Goal: Task Accomplishment & Management: Complete application form

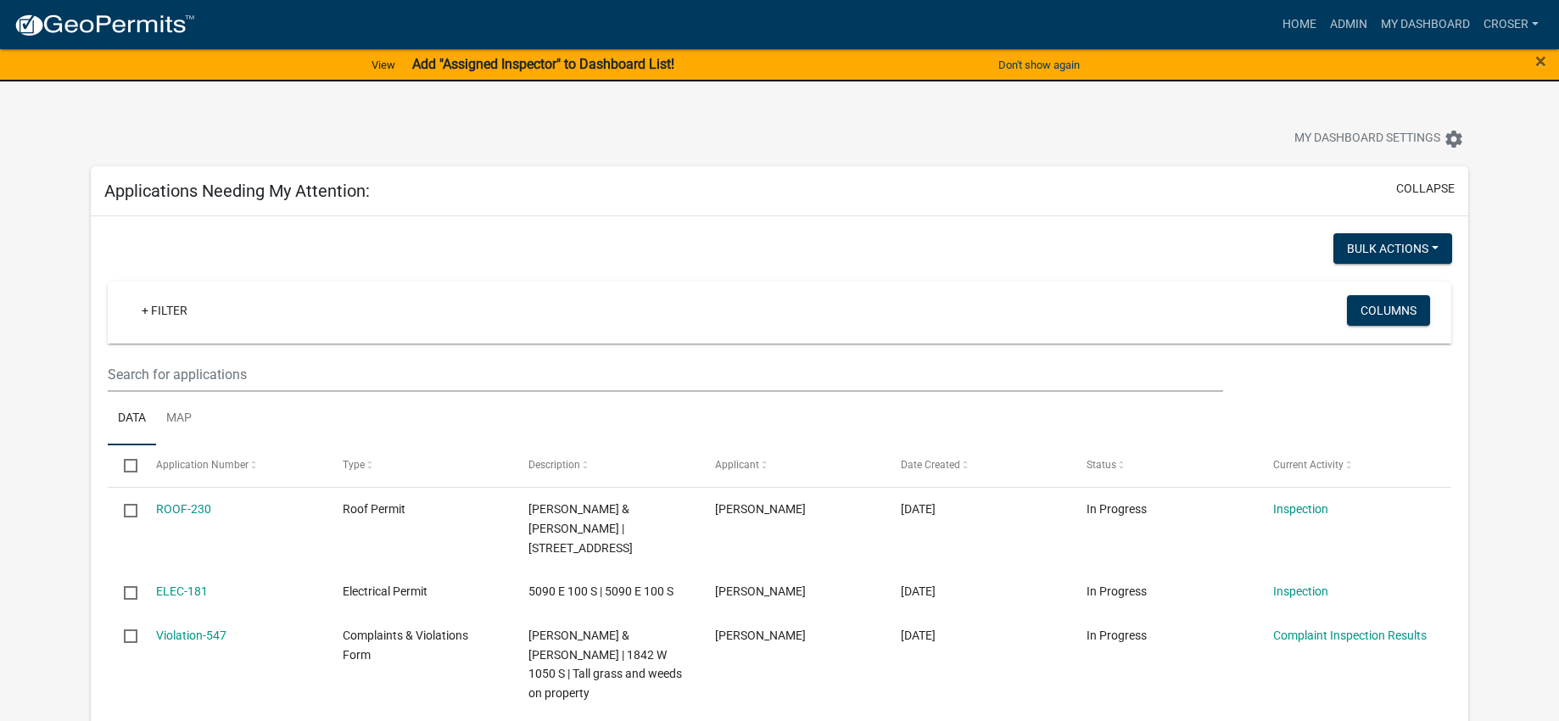
select select "3: 100"
click at [1323, 31] on link "Admin" at bounding box center [1348, 24] width 51 height 32
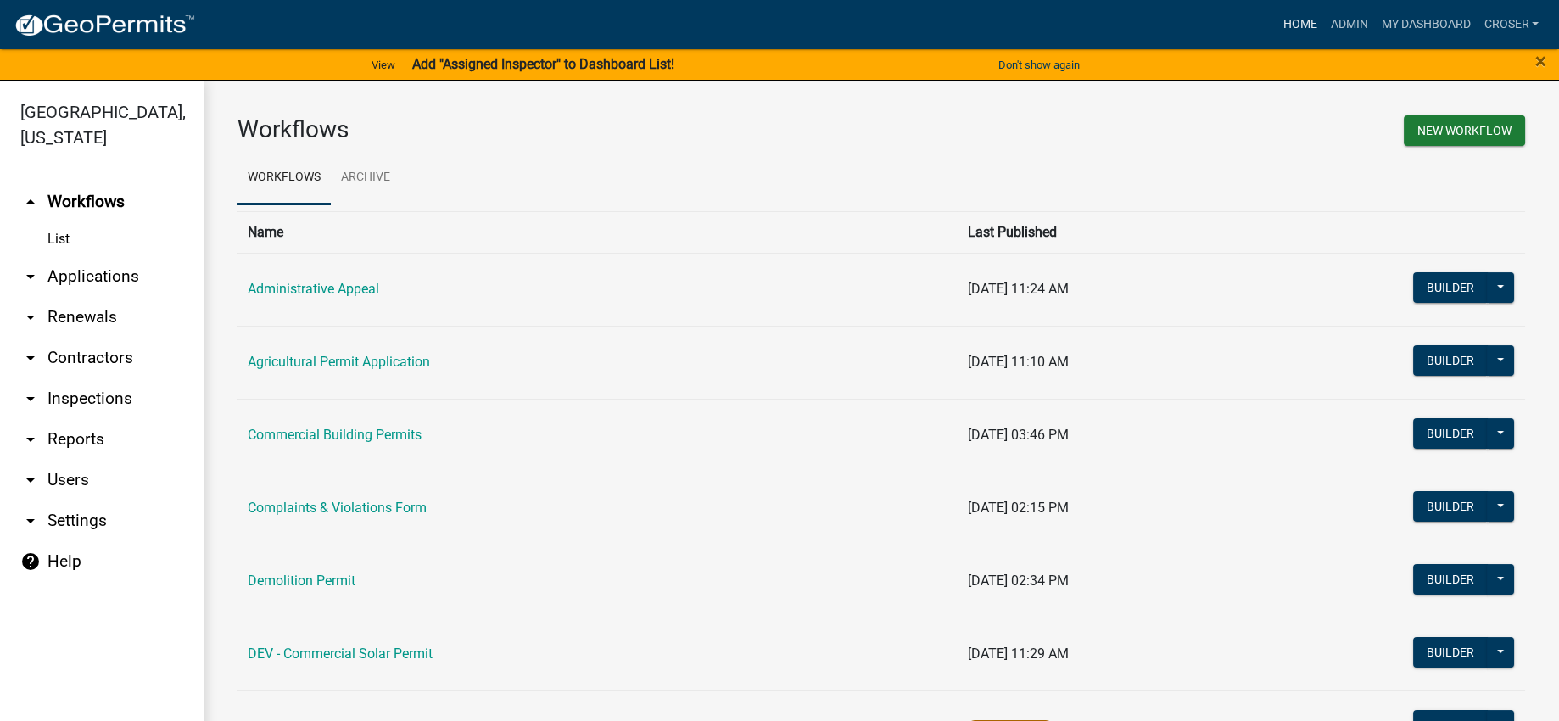
click at [1276, 28] on link "Home" at bounding box center [1299, 24] width 47 height 32
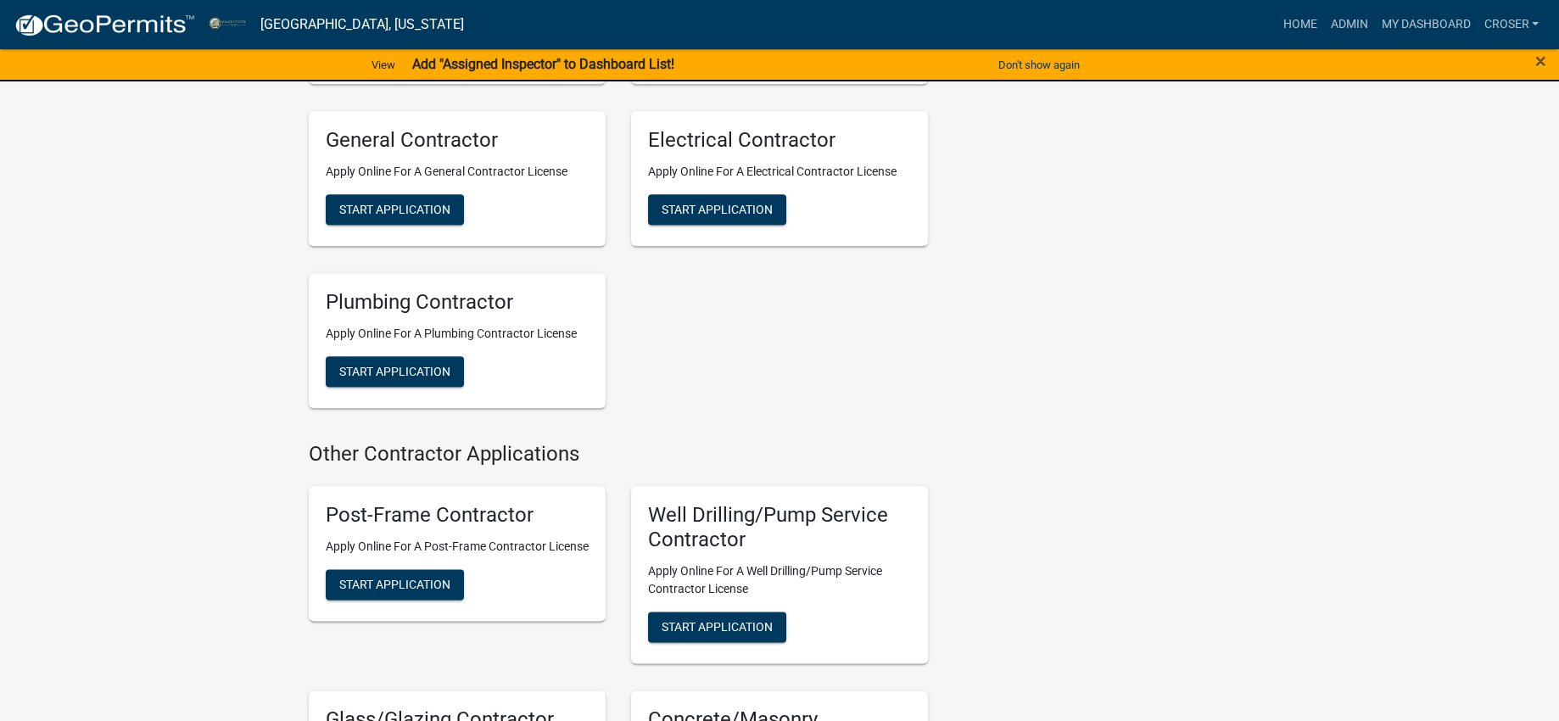
scroll to position [3707, 0]
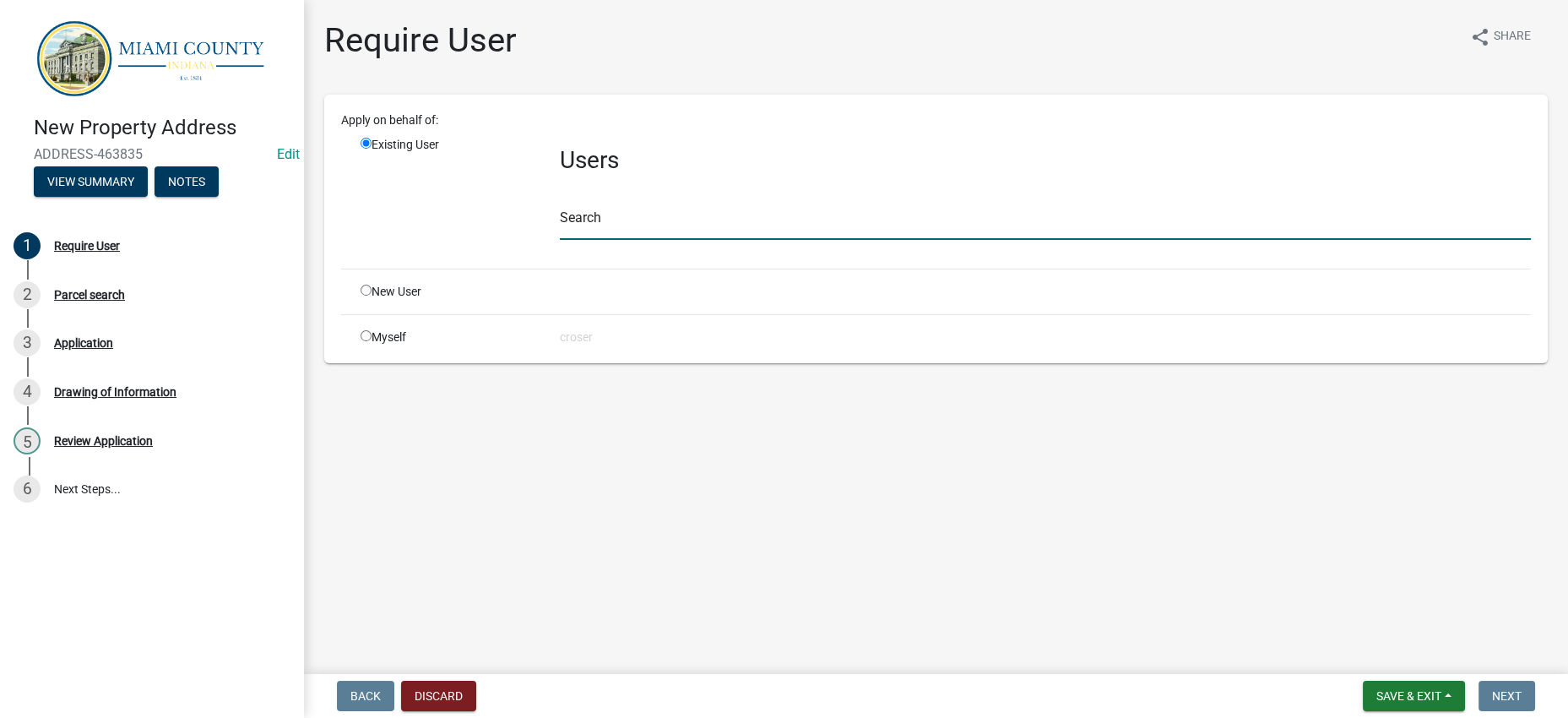
click at [657, 240] on input "text" at bounding box center [1044, 222] width 971 height 35
type input "W"
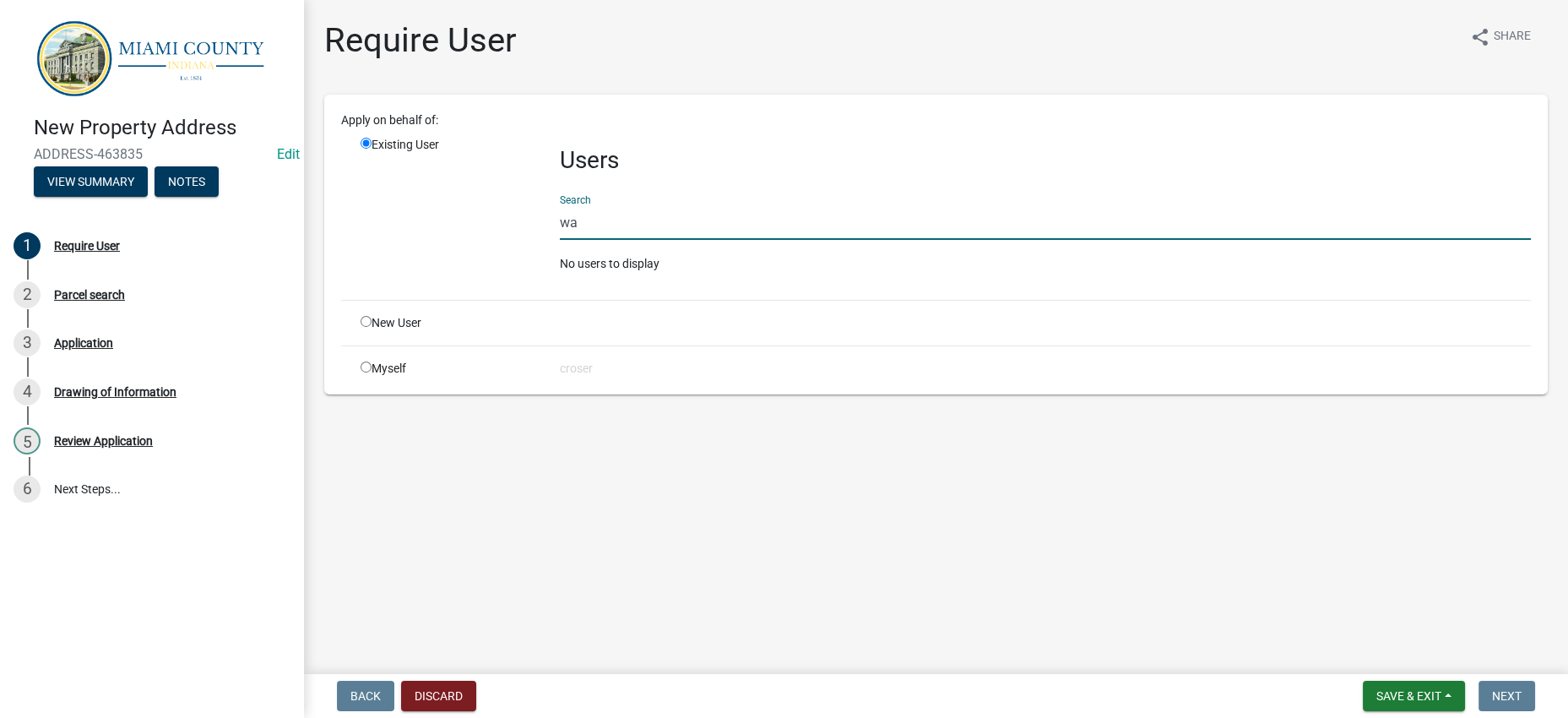
type input "w"
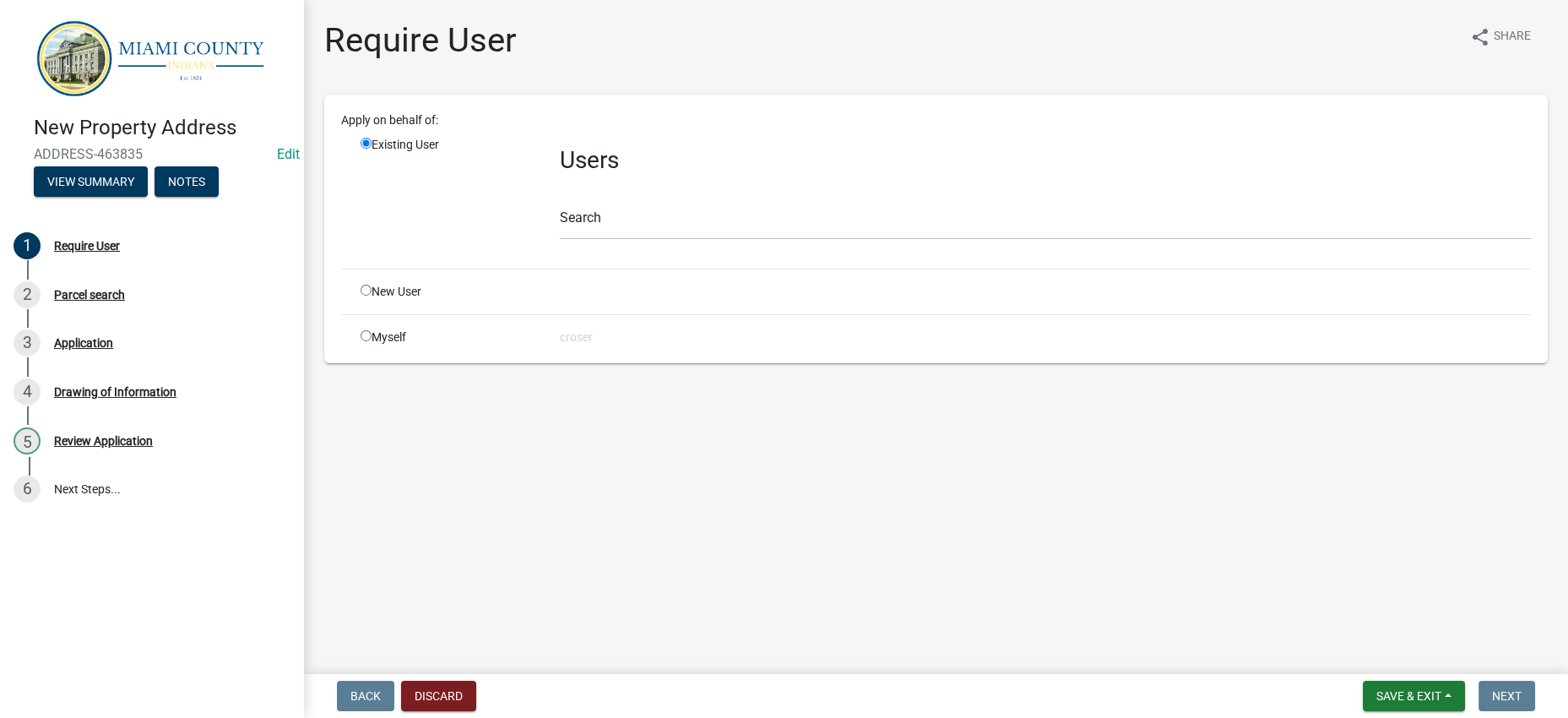
click at [409, 301] on div "New User" at bounding box center [447, 292] width 199 height 18
click at [371, 296] on input "radio" at bounding box center [365, 290] width 11 height 11
radio input "true"
radio input "false"
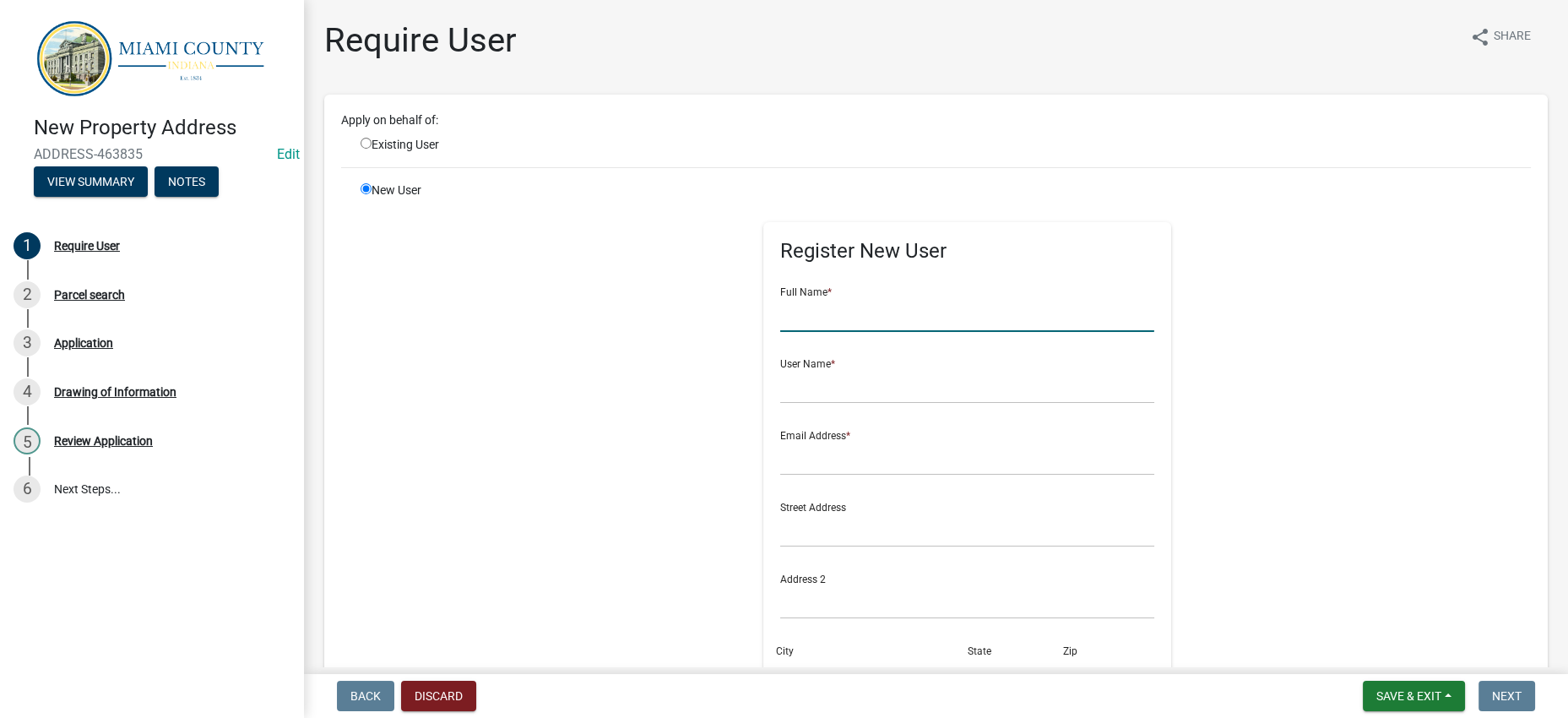
click at [790, 332] on input "text" at bounding box center [968, 315] width 374 height 35
type input "[PERSON_NAME]"
type input "wadeadkins"
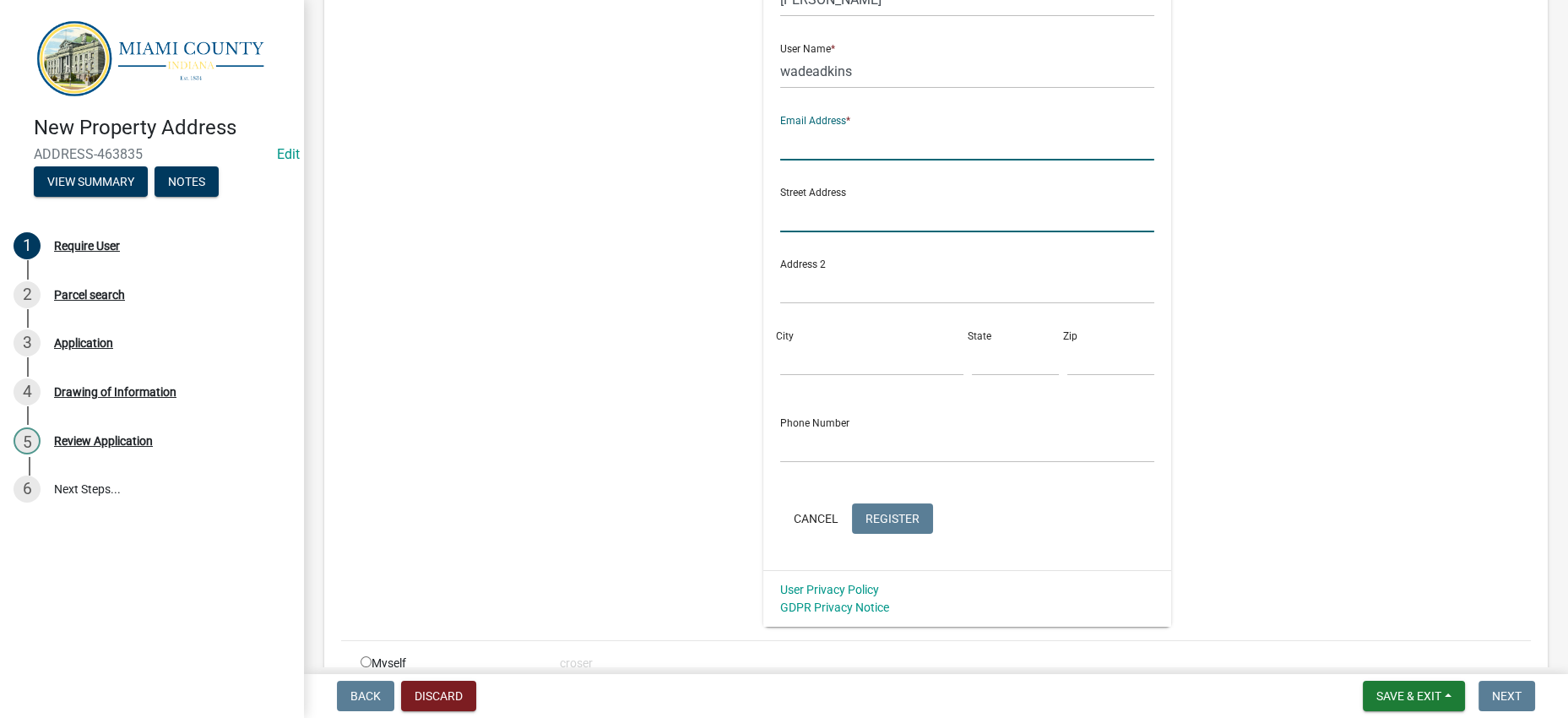
click at [781, 232] on div "Street Address" at bounding box center [968, 203] width 374 height 59
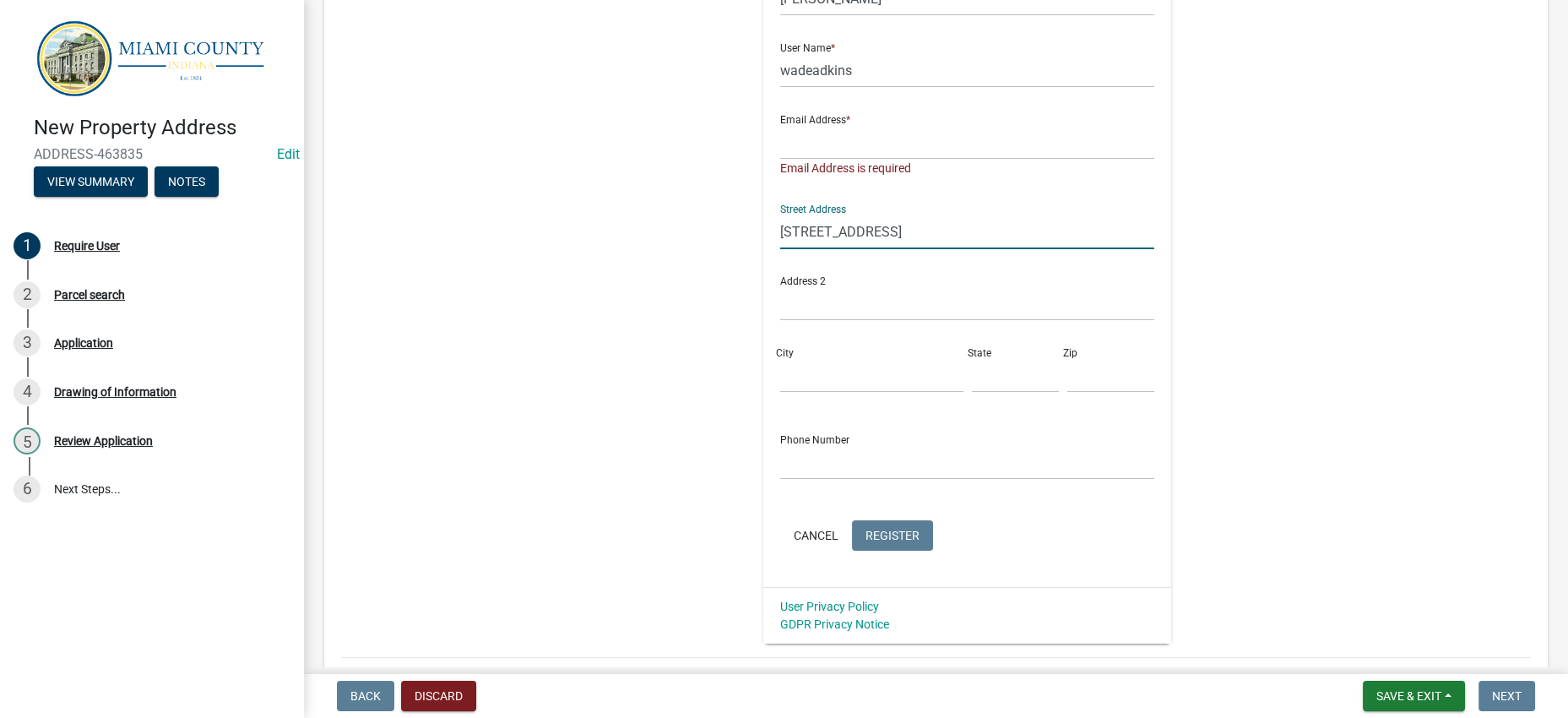
type input "[STREET_ADDRESS]"
type input "[GEOGRAPHIC_DATA]"
type input "IN"
type input "46970"
click at [1186, 310] on div "Register New User Full Name * [PERSON_NAME] User Name * wadeadkins Email Addres…" at bounding box center [967, 254] width 865 height 778
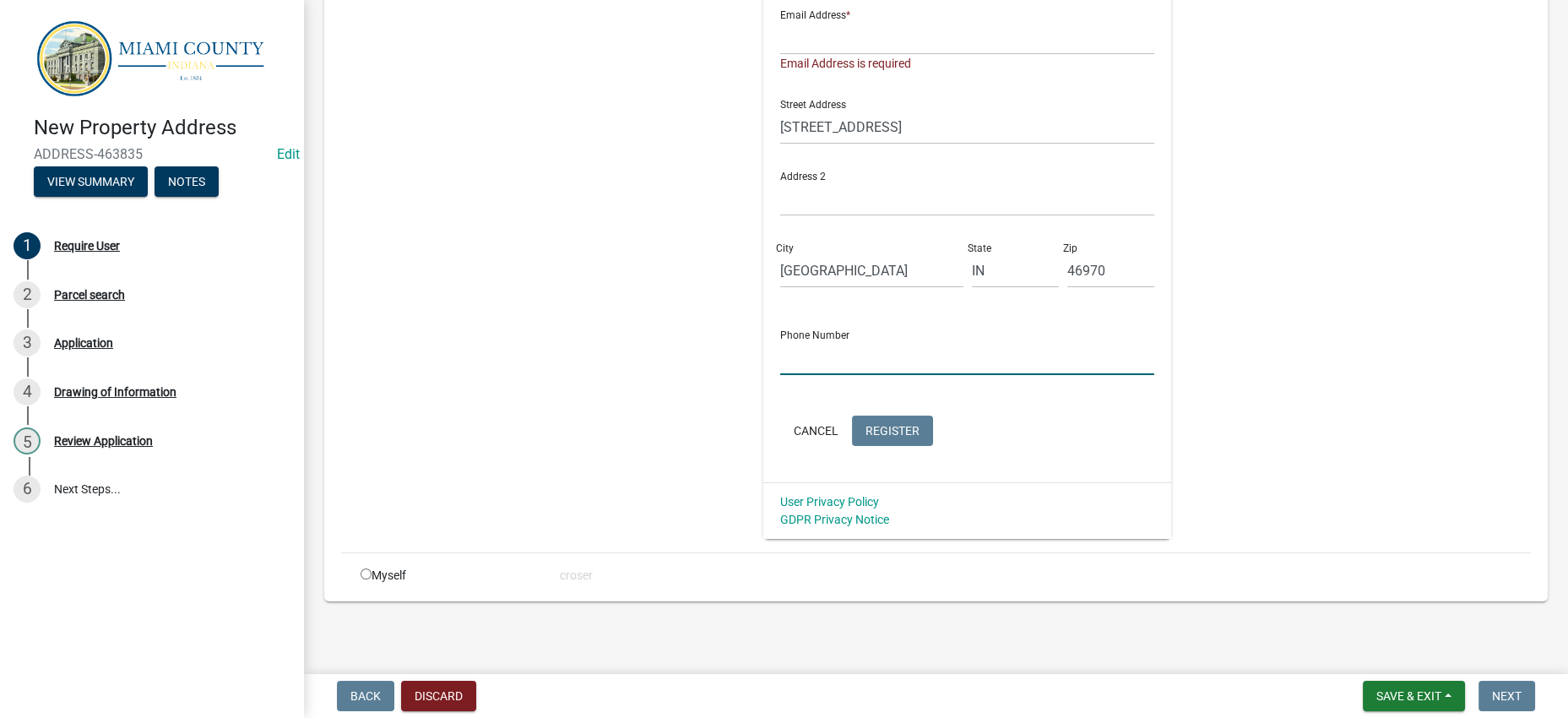
click at [781, 375] on input "text" at bounding box center [968, 358] width 374 height 35
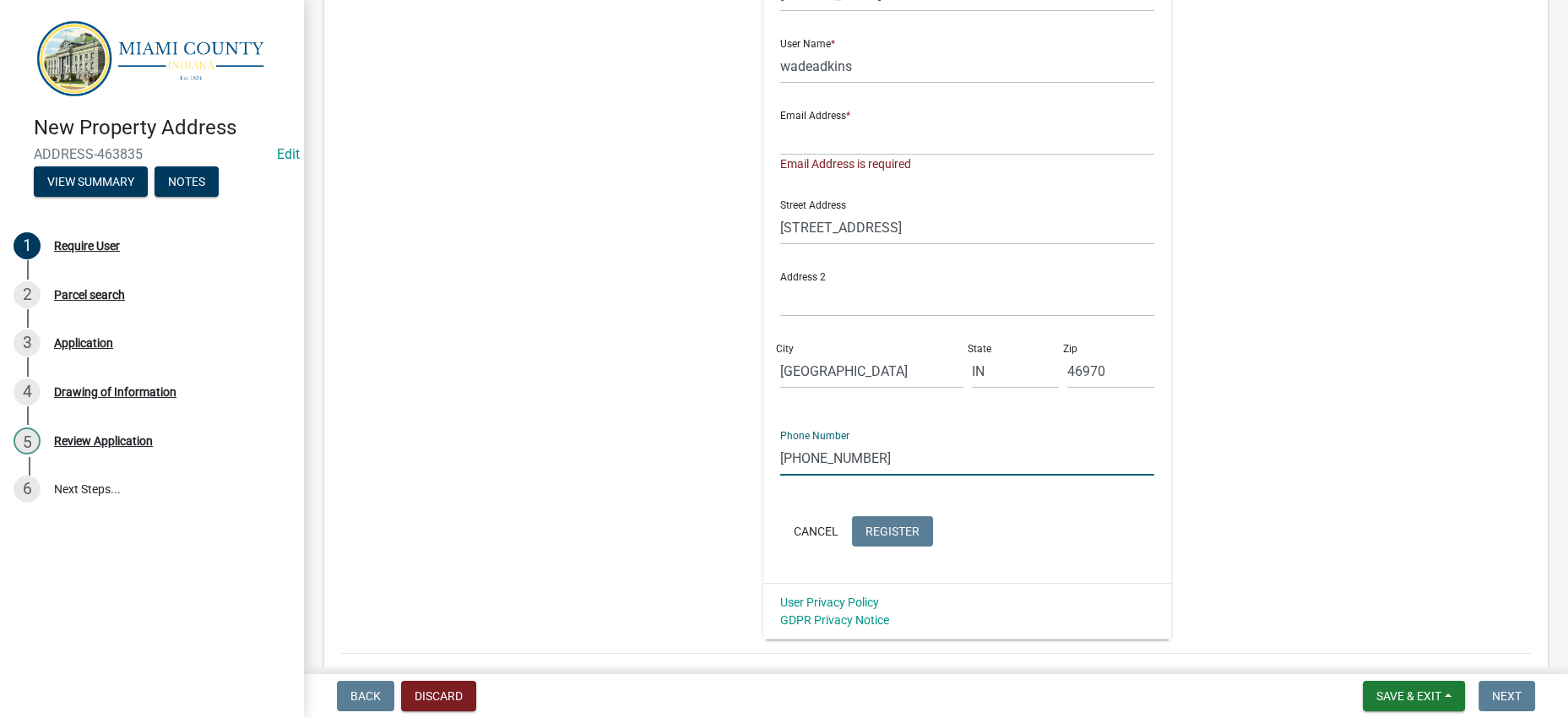
type input "[PHONE_NUMBER]"
click at [1216, 307] on div "Register New User Full Name * [PERSON_NAME] User Name * wadeadkins Email Addres…" at bounding box center [967, 250] width 865 height 778
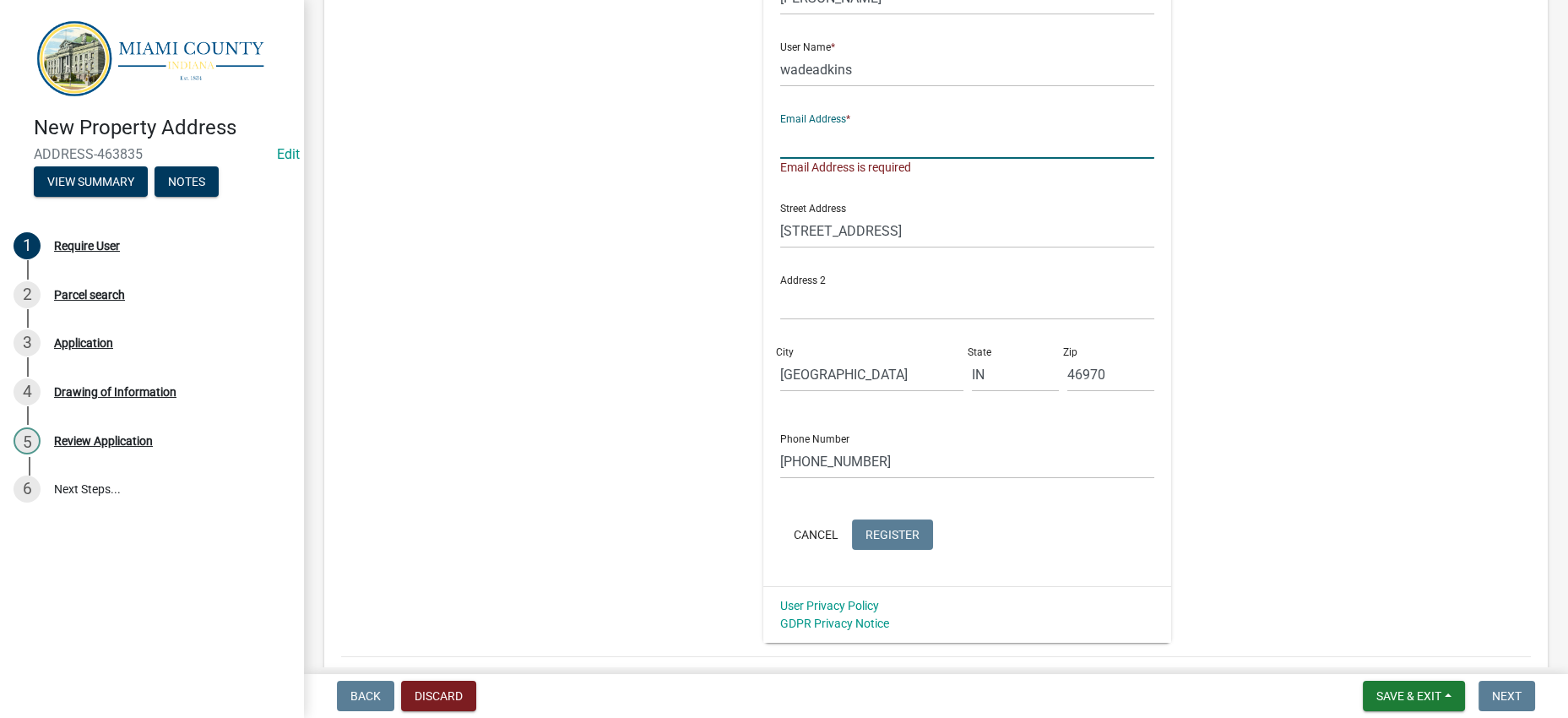
drag, startPoint x: 836, startPoint y: 287, endPoint x: 857, endPoint y: 290, distance: 21.2
click at [836, 158] on input "text" at bounding box center [968, 141] width 374 height 35
click at [1236, 284] on div "Register New User Full Name * [PERSON_NAME] User Name * wadeadkins Email Addres…" at bounding box center [967, 253] width 865 height 778
click at [1243, 282] on div "Register New User Full Name * [PERSON_NAME] User Name * wadeadkins Email Addres…" at bounding box center [967, 253] width 865 height 778
click at [1242, 309] on div "Register New User Full Name * [PERSON_NAME] User Name * wadeadkins Email Addres…" at bounding box center [967, 253] width 865 height 778
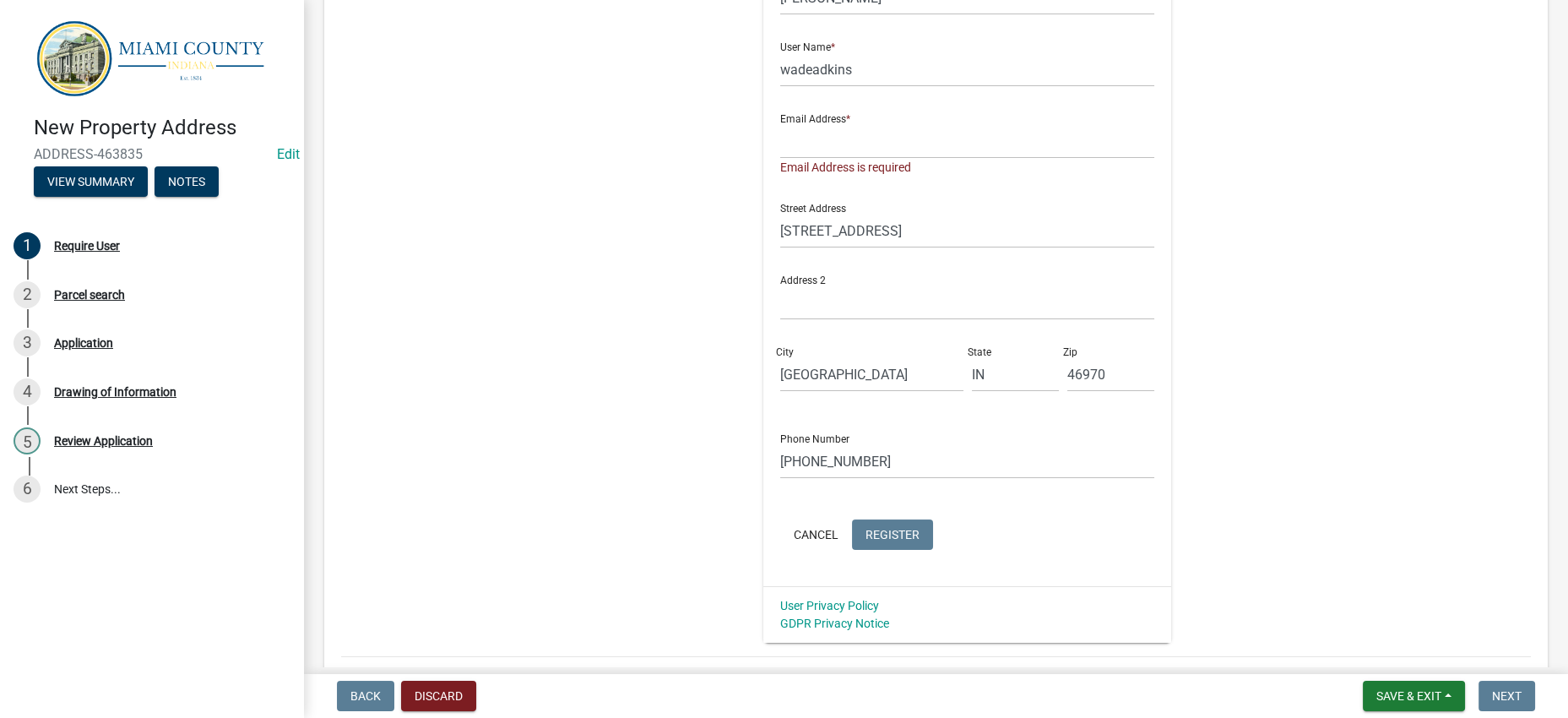
click at [1242, 309] on div "Register New User Full Name * [PERSON_NAME] User Name * wadeadkins Email Addres…" at bounding box center [967, 253] width 865 height 778
click at [1241, 309] on div "Register New User Full Name * [PERSON_NAME] User Name * wadeadkins Email Addres…" at bounding box center [967, 253] width 865 height 778
click at [1377, 690] on span "Save & Exit" at bounding box center [1409, 696] width 65 height 14
click at [1332, 643] on button "Save & Exit" at bounding box center [1398, 644] width 135 height 41
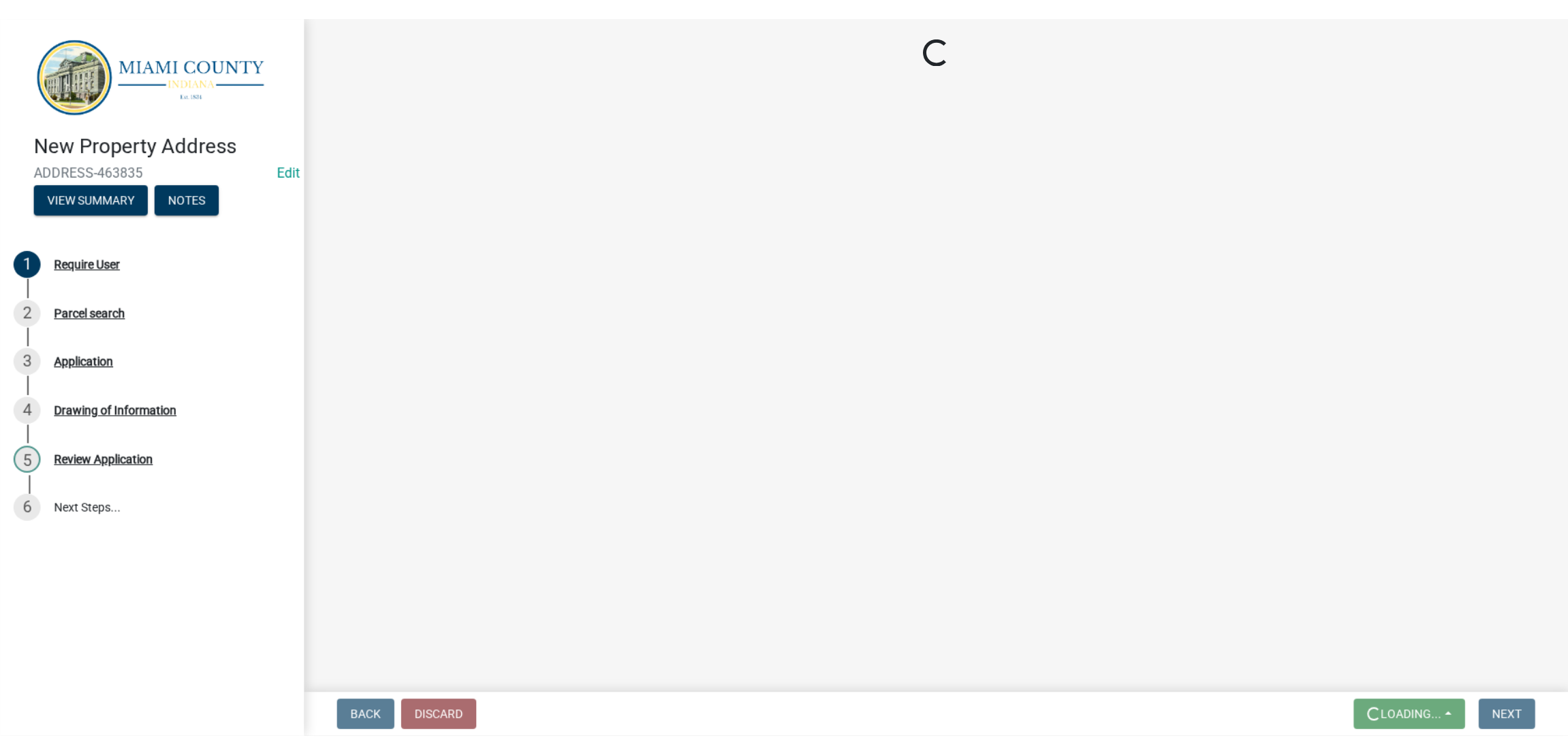
scroll to position [0, 0]
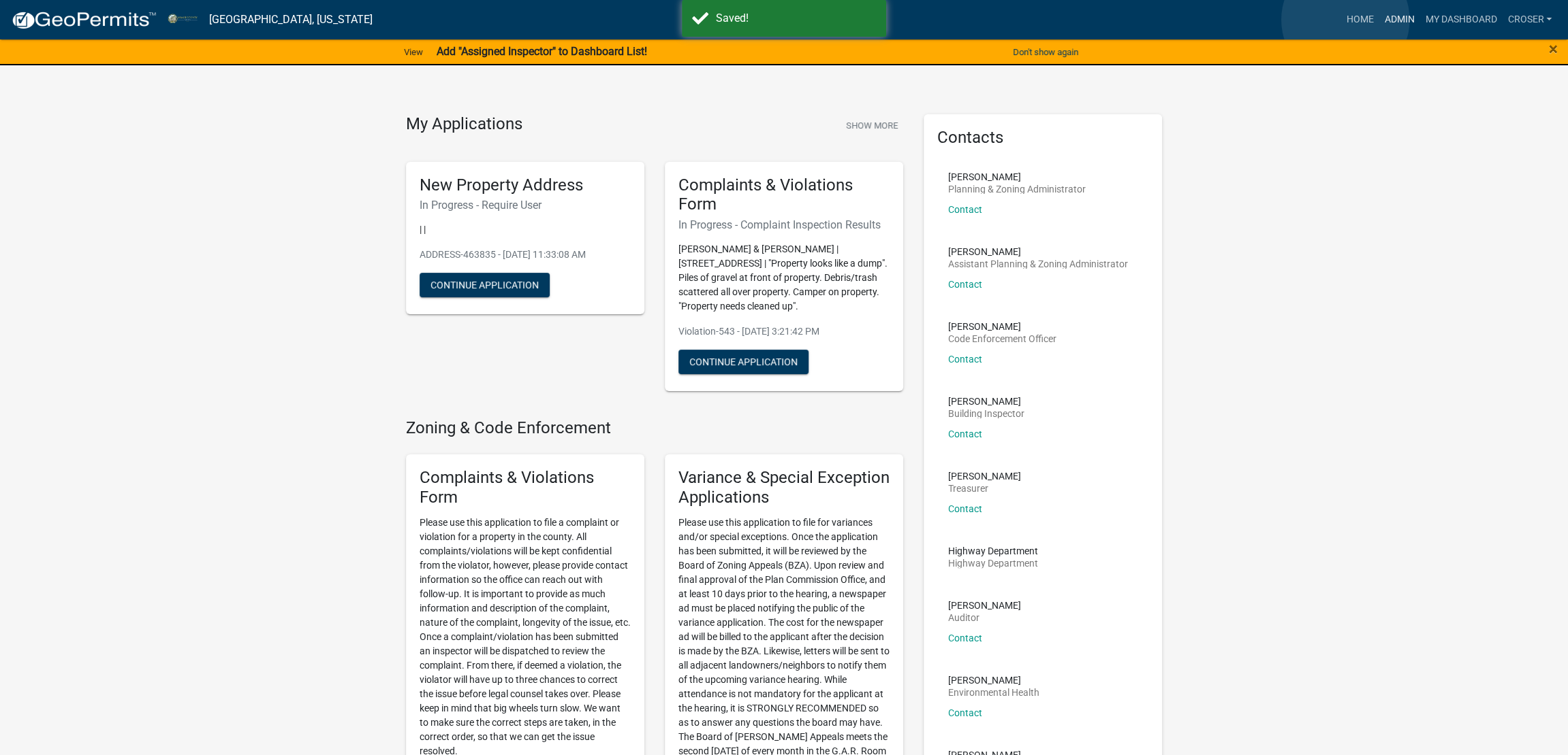
click at [1251, 20] on link "Admin" at bounding box center [1399, 19] width 41 height 26
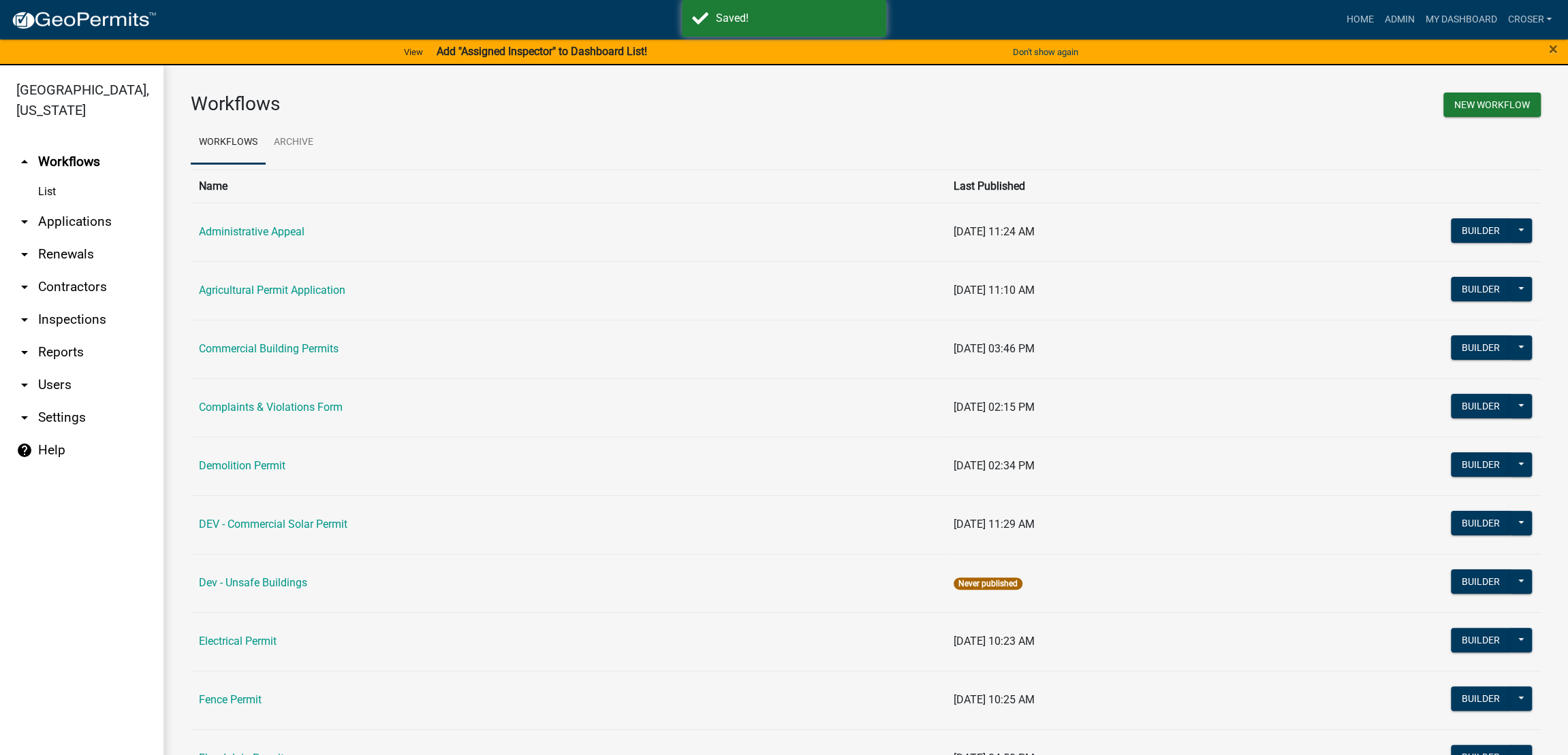
click at [85, 238] on link "arrow_drop_down Applications" at bounding box center [82, 221] width 164 height 33
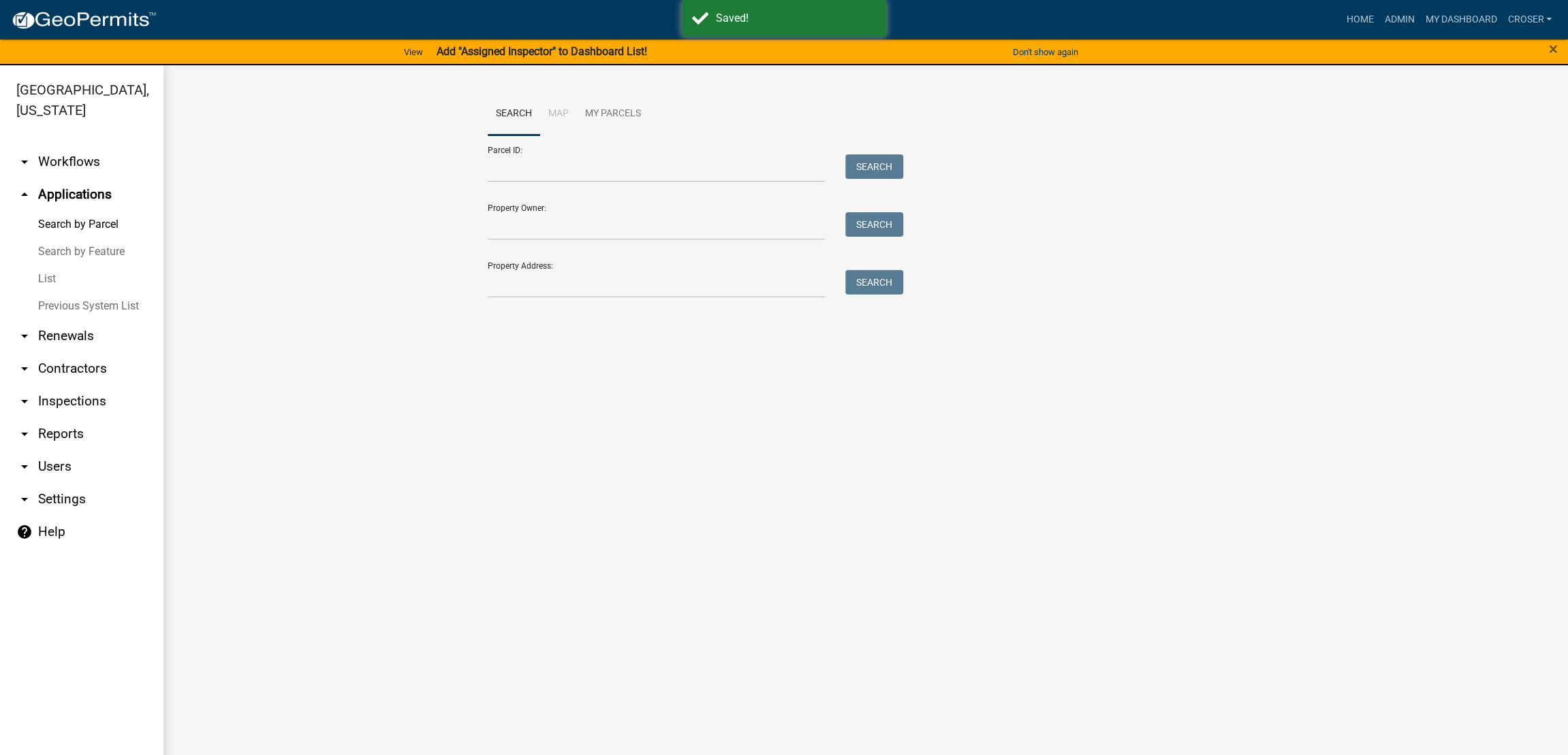
click at [55, 293] on link "List" at bounding box center [82, 279] width 164 height 27
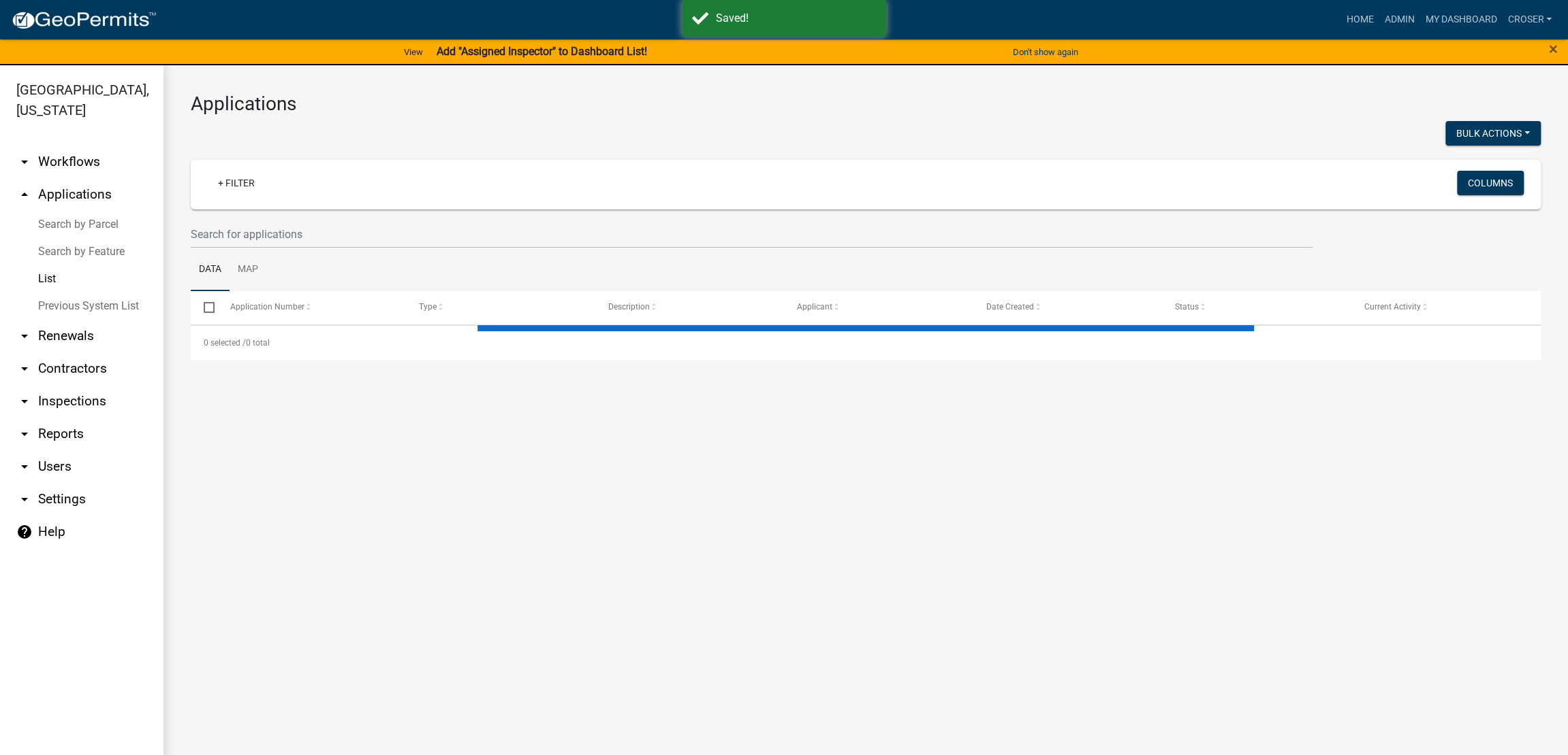
select select "3: 100"
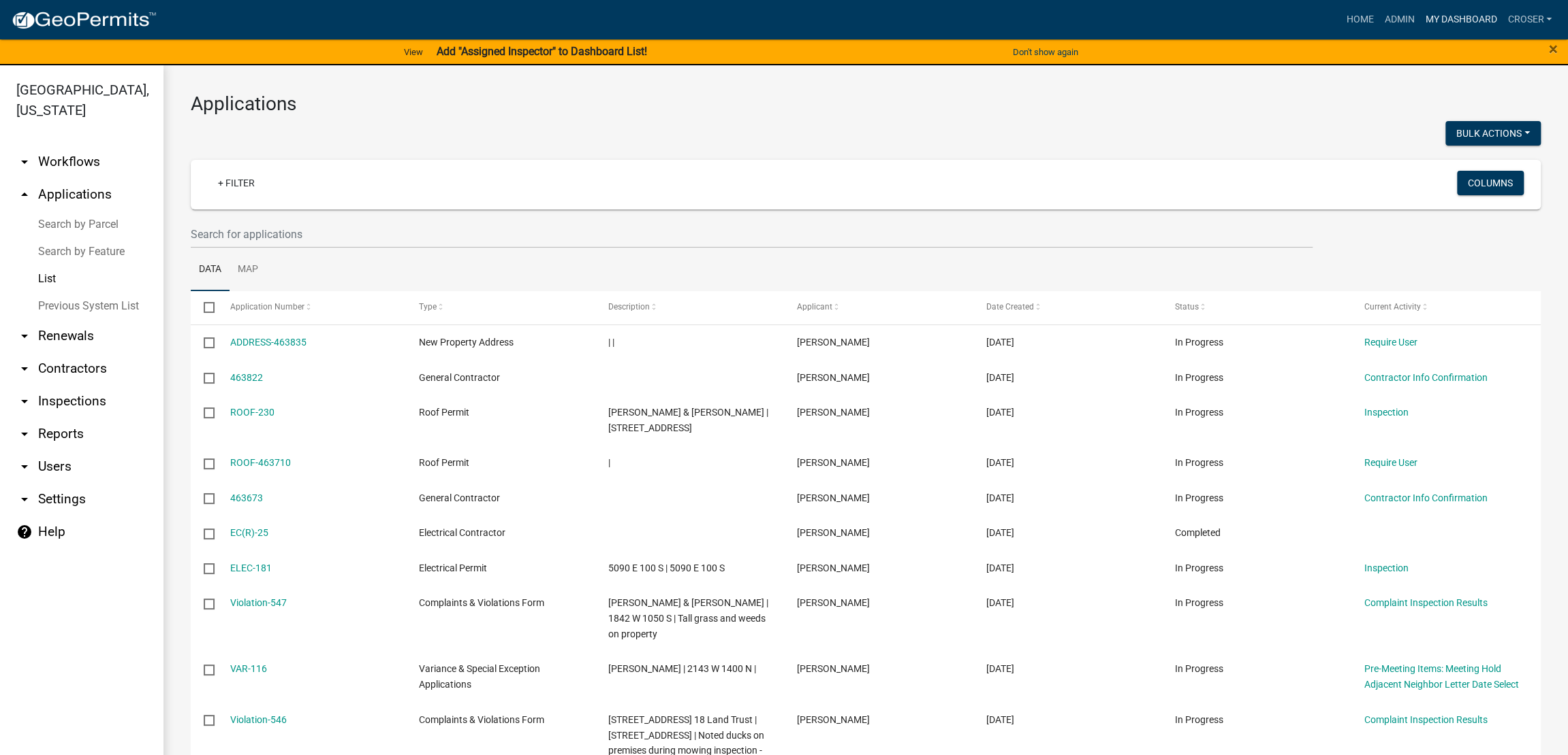
click at [1251, 20] on link "My Dashboard" at bounding box center [1460, 19] width 83 height 26
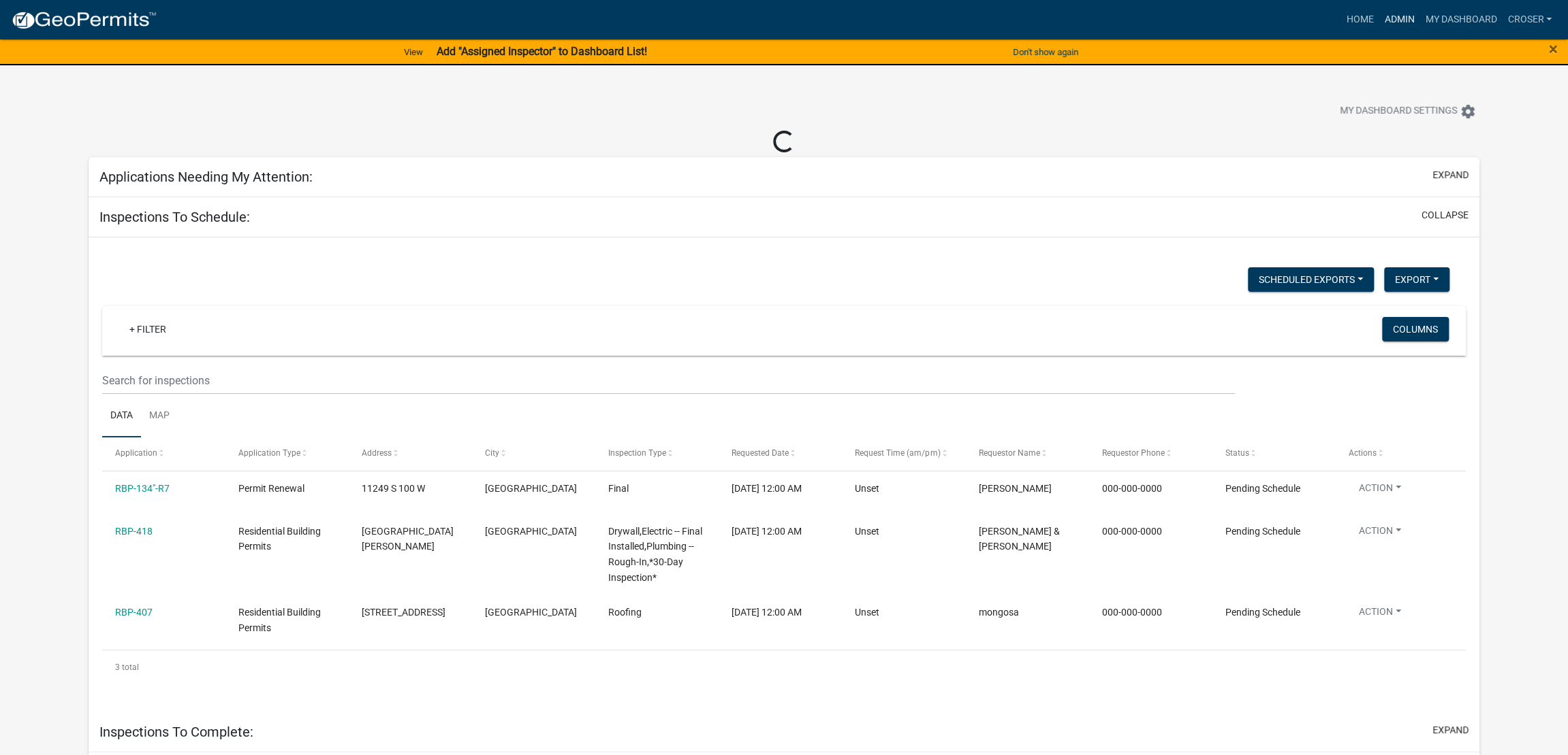
click at [1251, 26] on link "Admin" at bounding box center [1399, 19] width 41 height 26
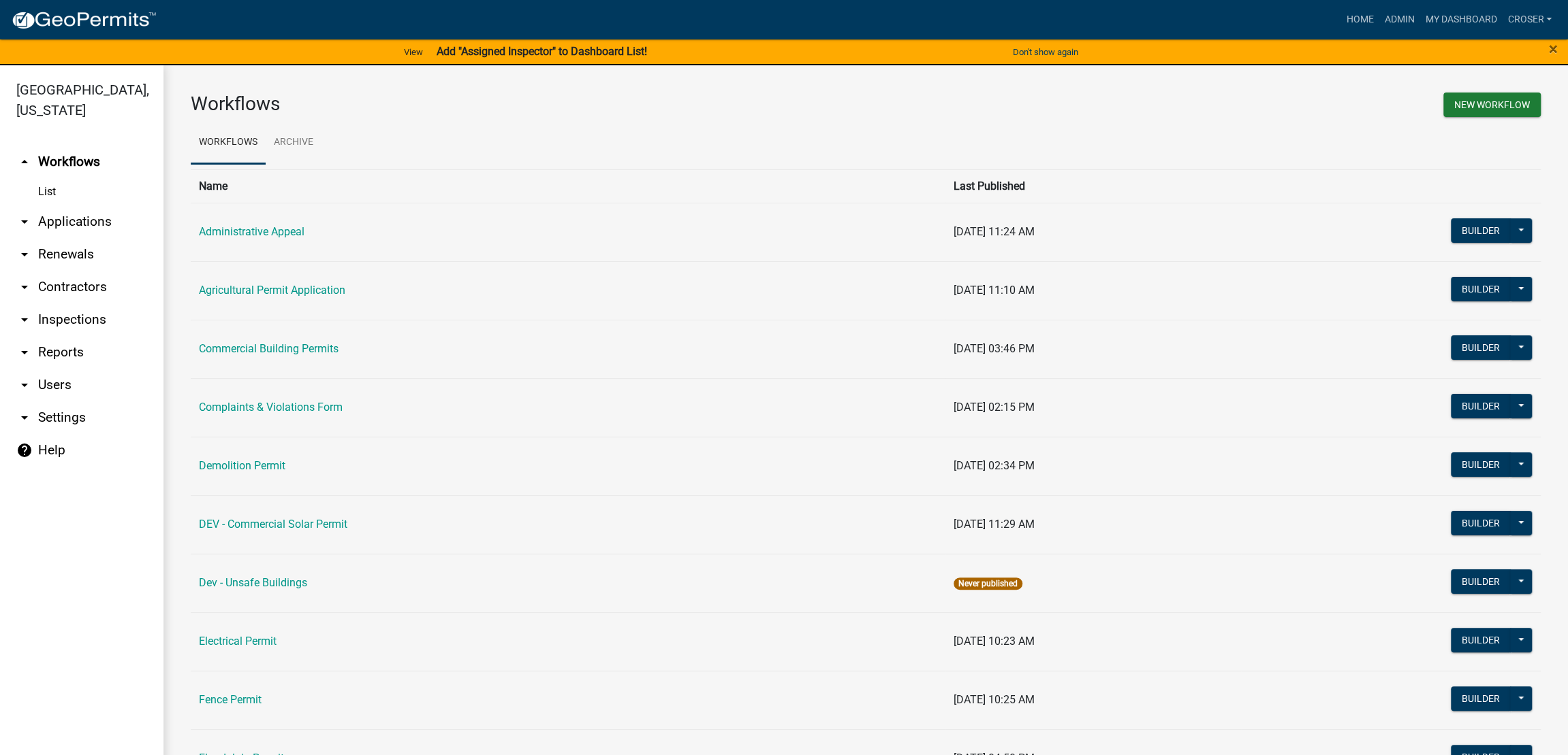
click at [65, 238] on link "arrow_drop_down Applications" at bounding box center [82, 221] width 164 height 33
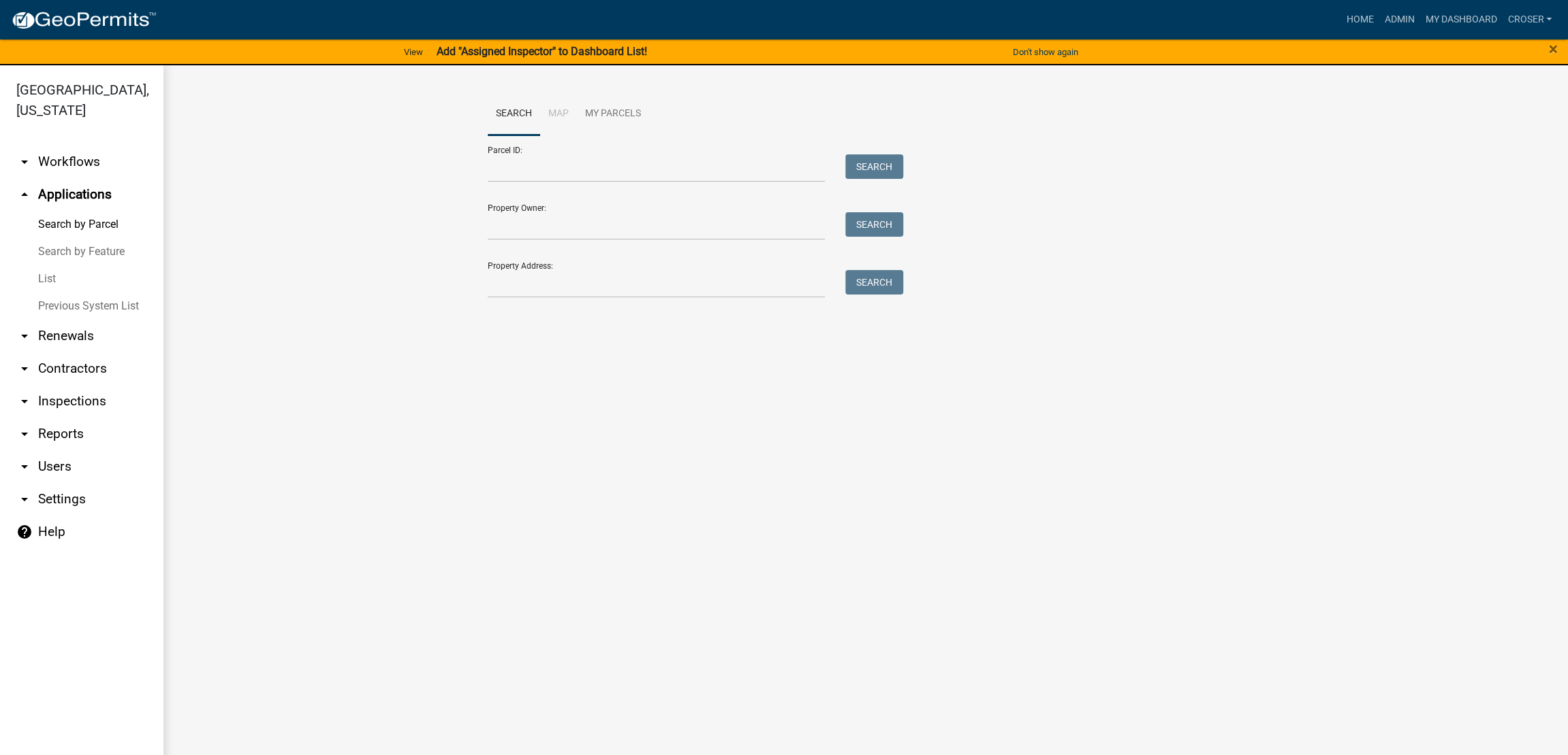
click at [55, 293] on link "List" at bounding box center [82, 279] width 164 height 27
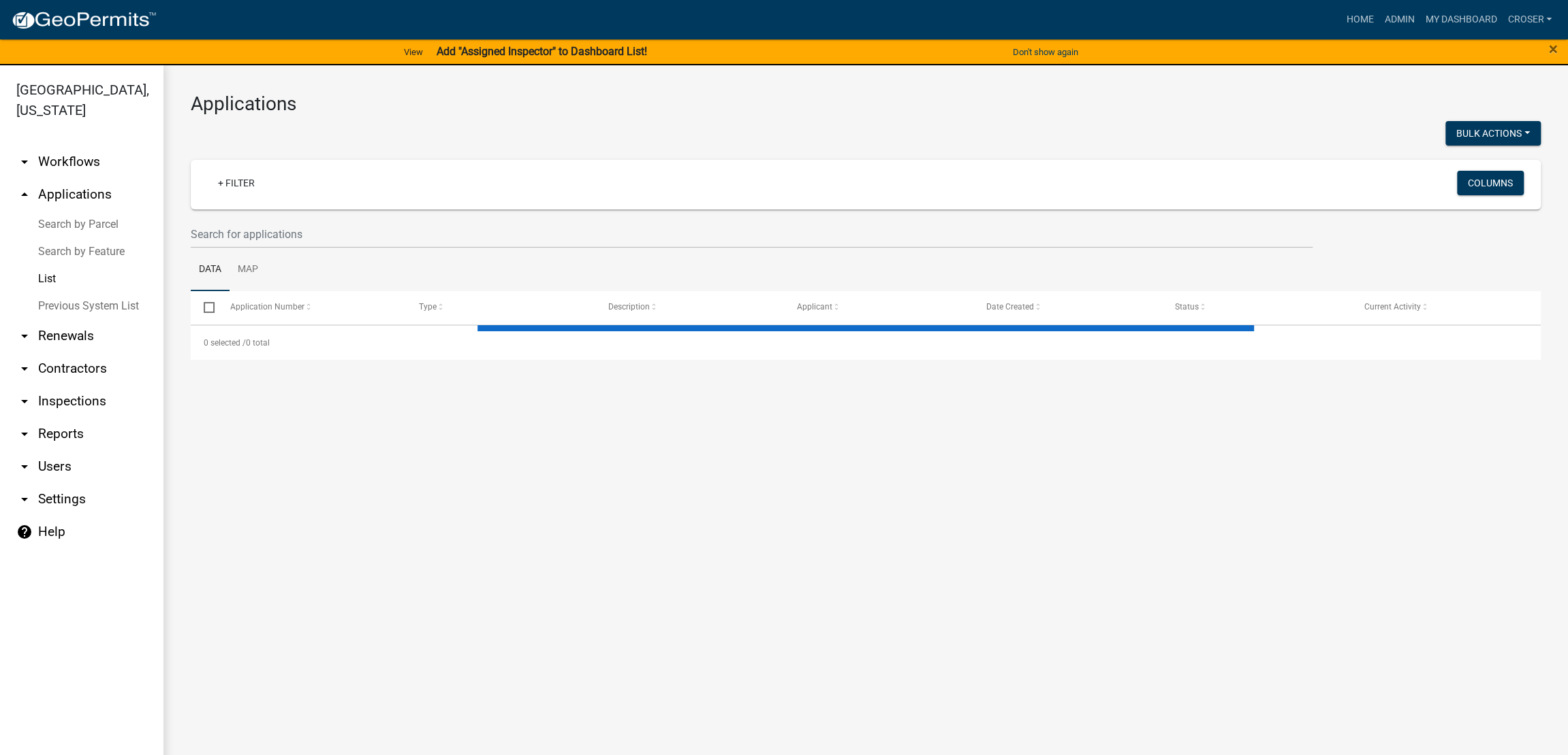
select select "3: 100"
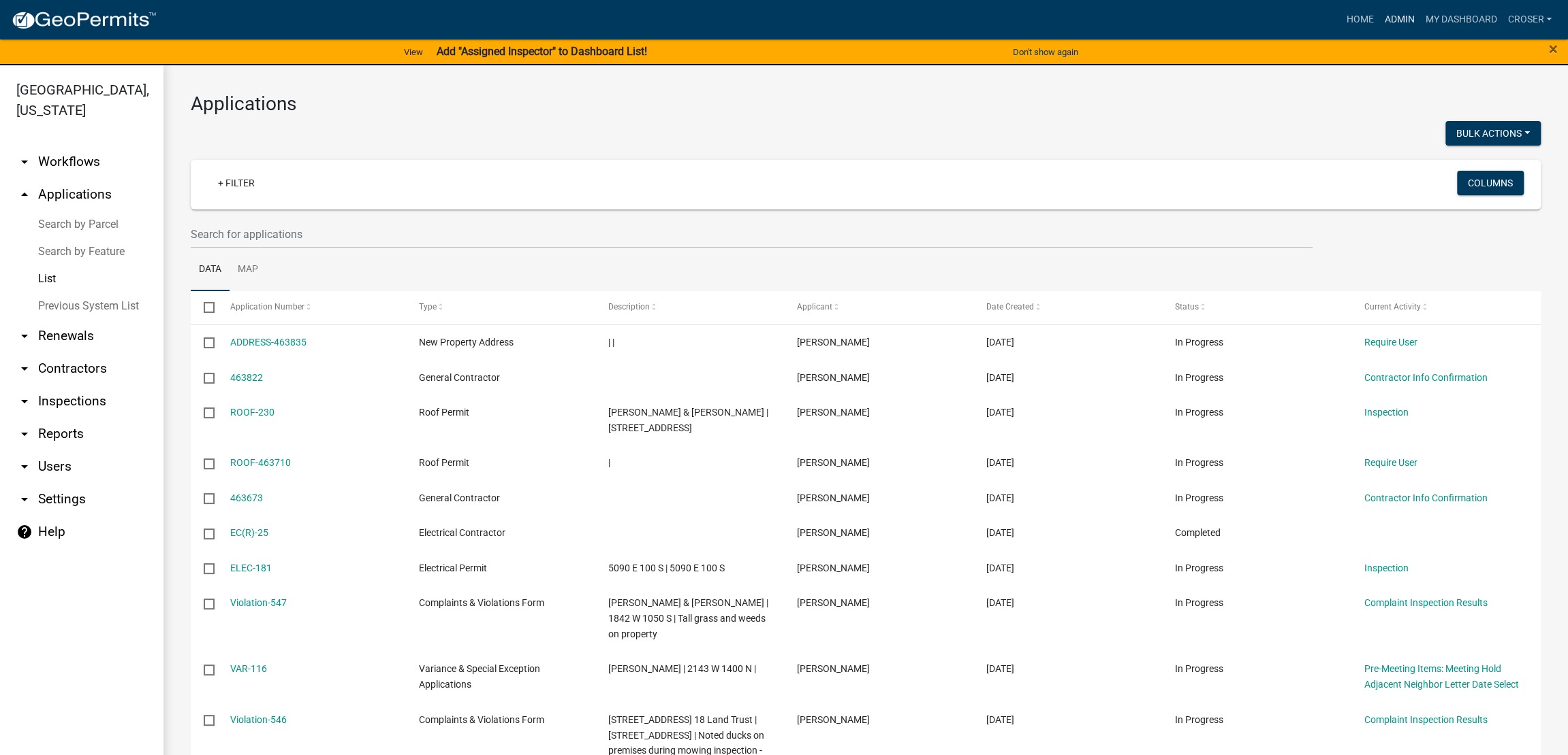
click at [1251, 23] on link "Admin" at bounding box center [1399, 19] width 41 height 26
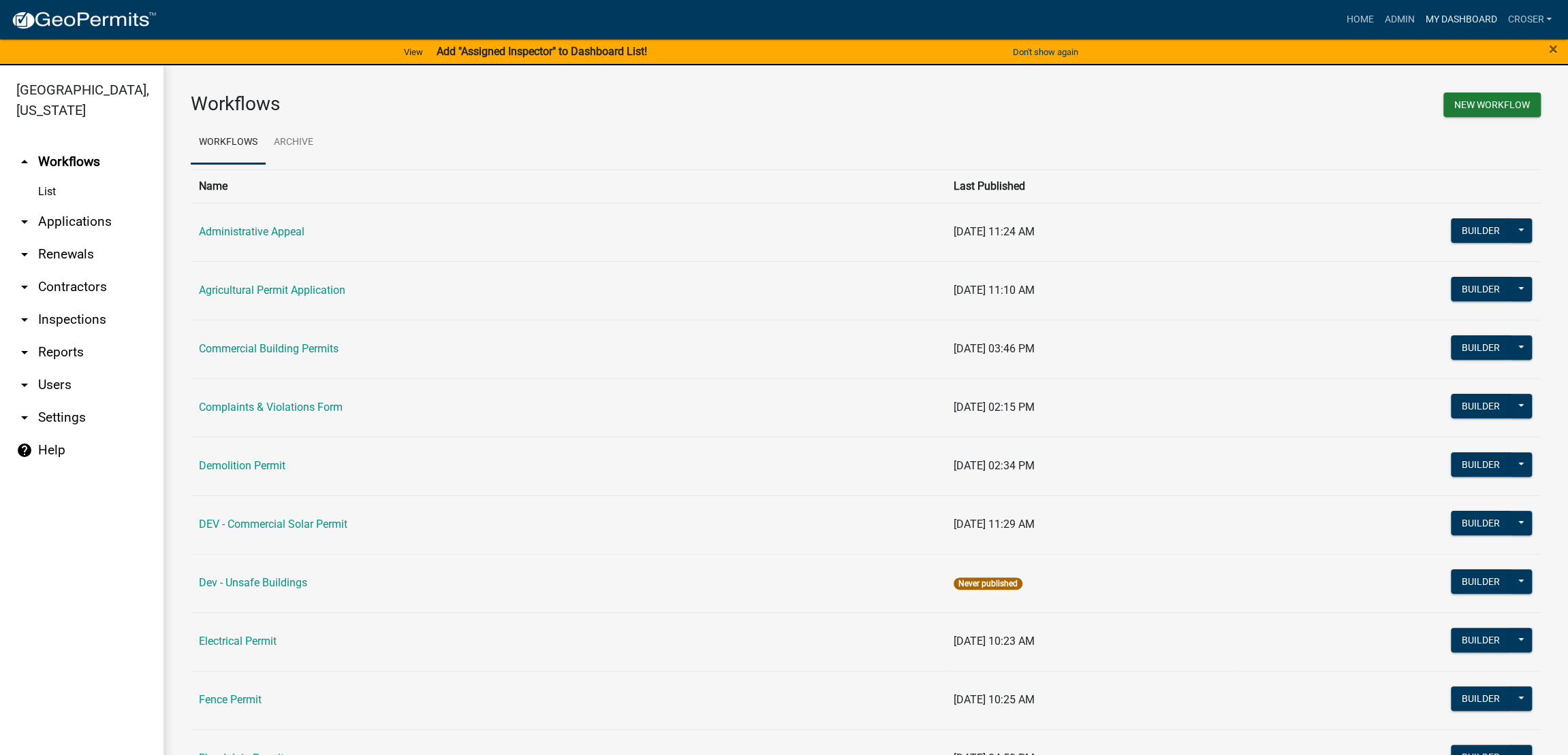
click at [1251, 20] on link "My Dashboard" at bounding box center [1460, 19] width 83 height 26
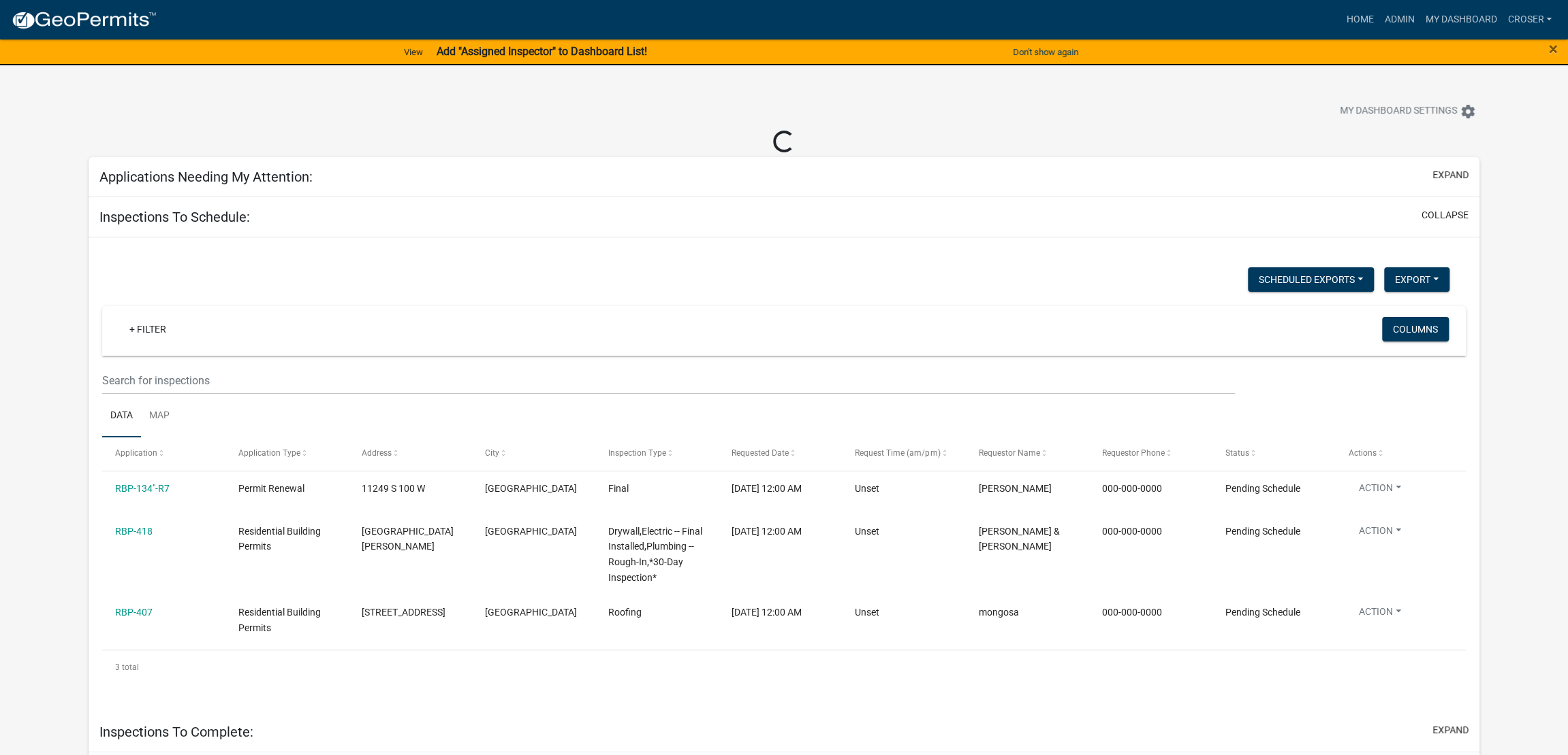
select select "3: 100"
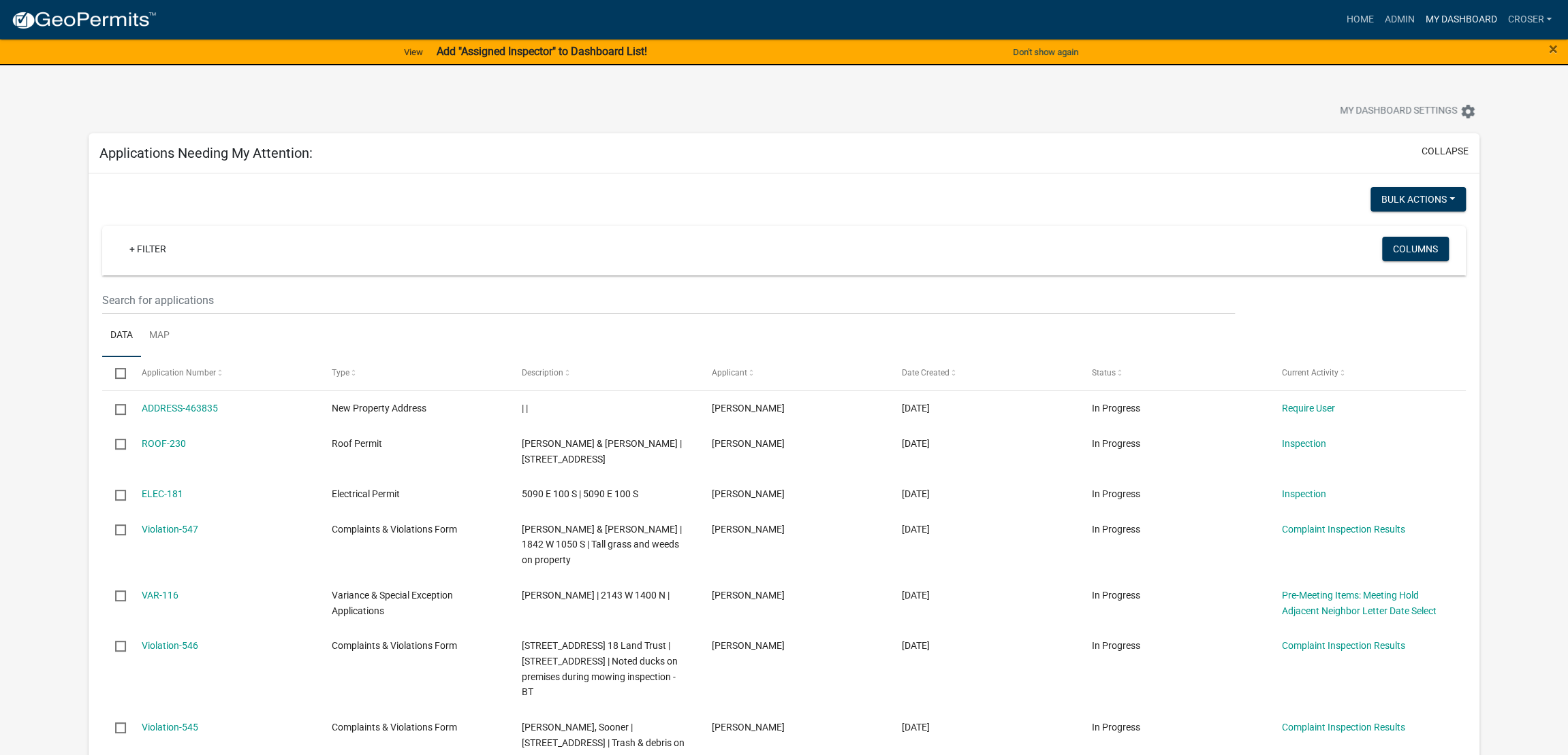
click at [1251, 14] on link "My Dashboard" at bounding box center [1460, 19] width 83 height 26
drag, startPoint x: 1418, startPoint y: 3, endPoint x: 1415, endPoint y: 11, distance: 8.5
click at [1251, 3] on nav "more_horiz Home Admin My Dashboard croser Admin Account Contractor Profile Logo…" at bounding box center [784, 19] width 1568 height 39
click at [1251, 18] on link "My Dashboard" at bounding box center [1460, 19] width 83 height 26
click at [1251, 17] on link "Admin" at bounding box center [1399, 19] width 41 height 26
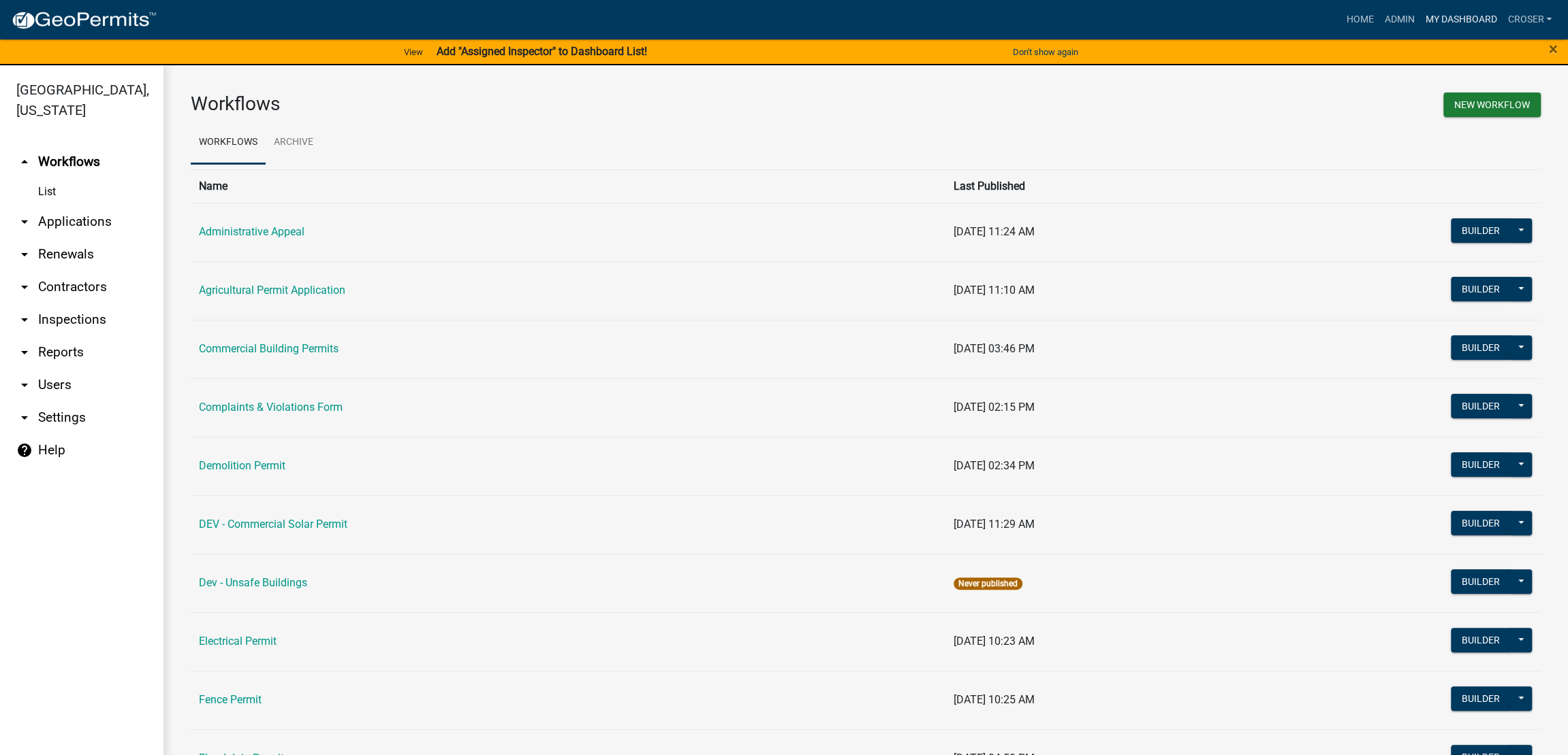
click at [1251, 18] on link "My Dashboard" at bounding box center [1460, 19] width 83 height 26
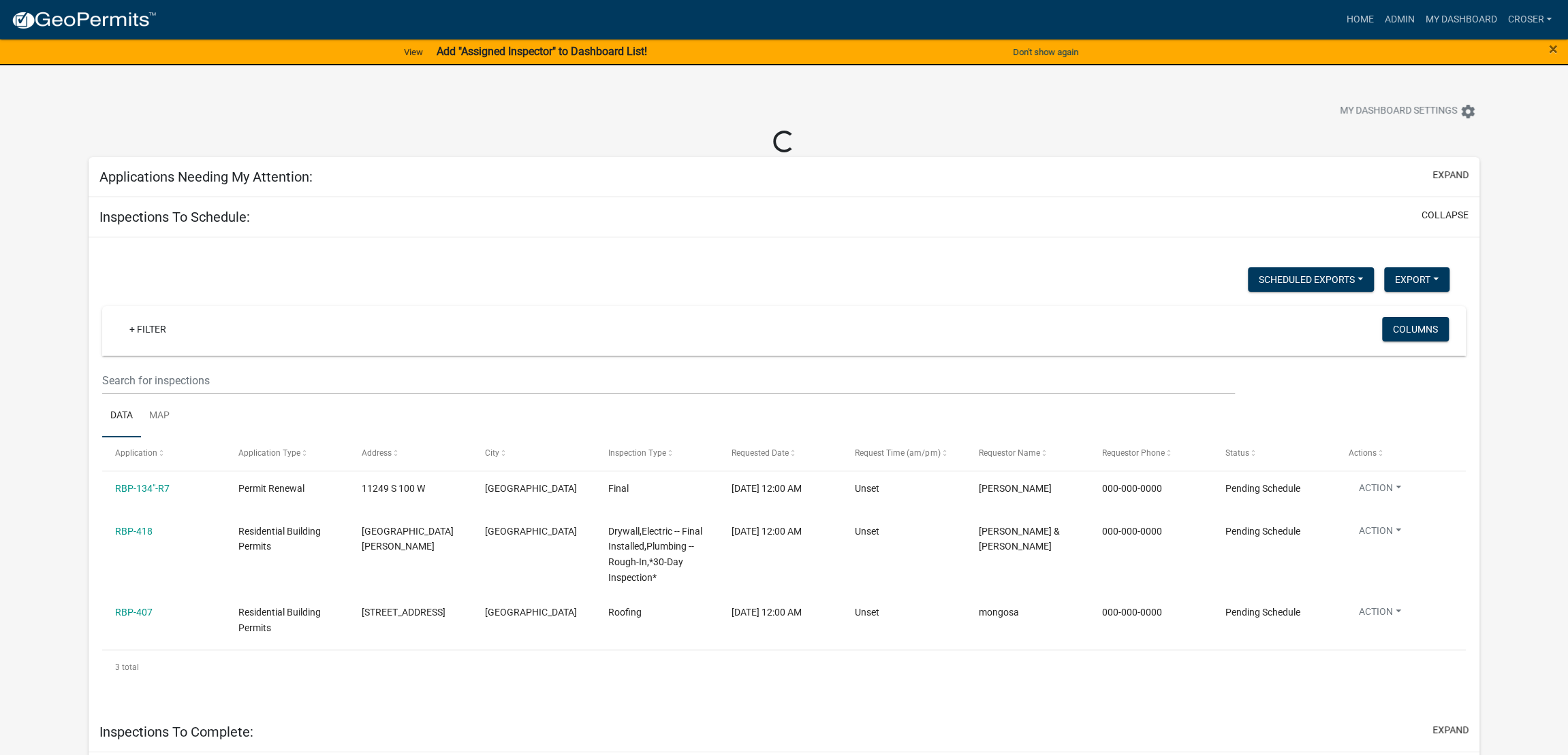
select select "3: 100"
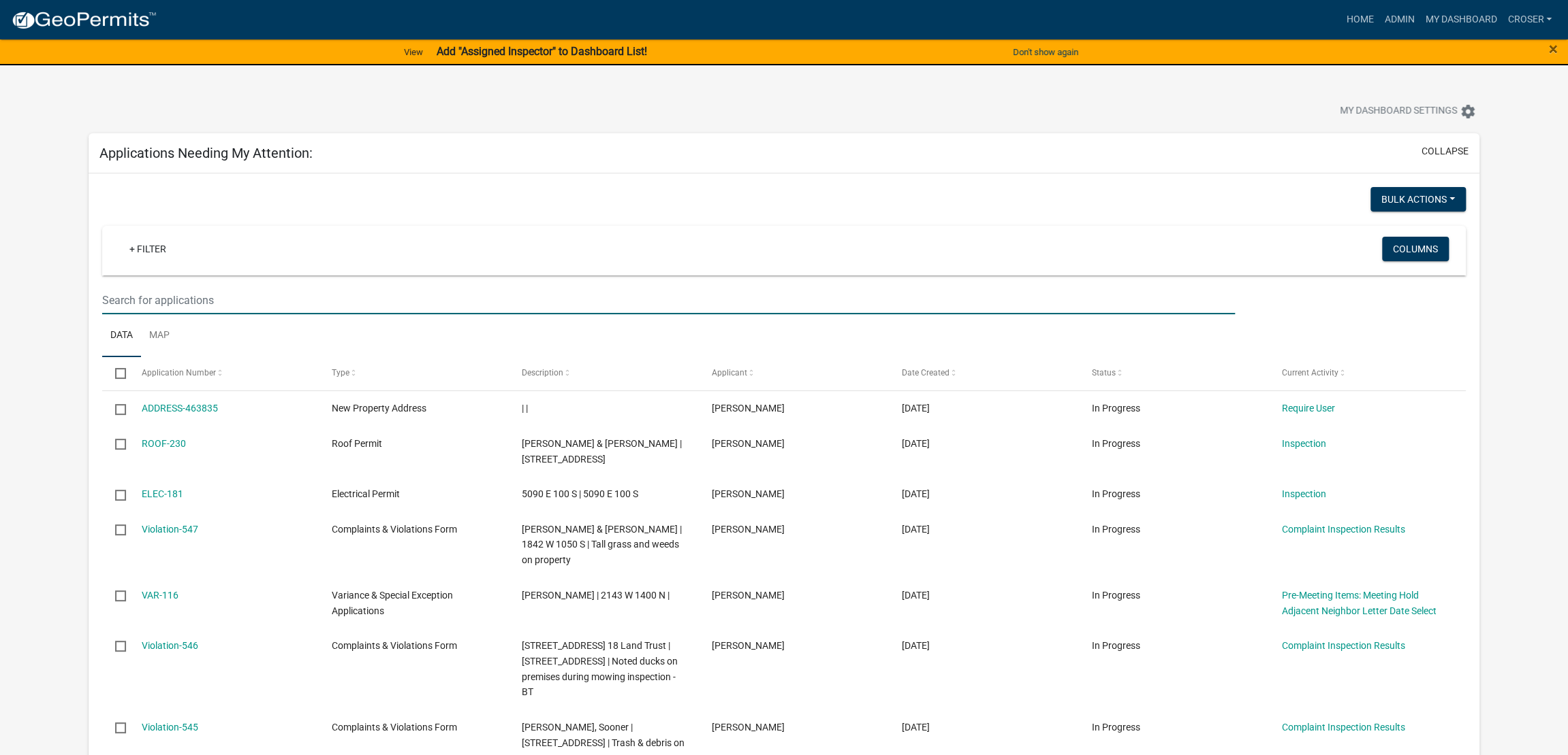
click at [242, 315] on input "text" at bounding box center [668, 300] width 1133 height 28
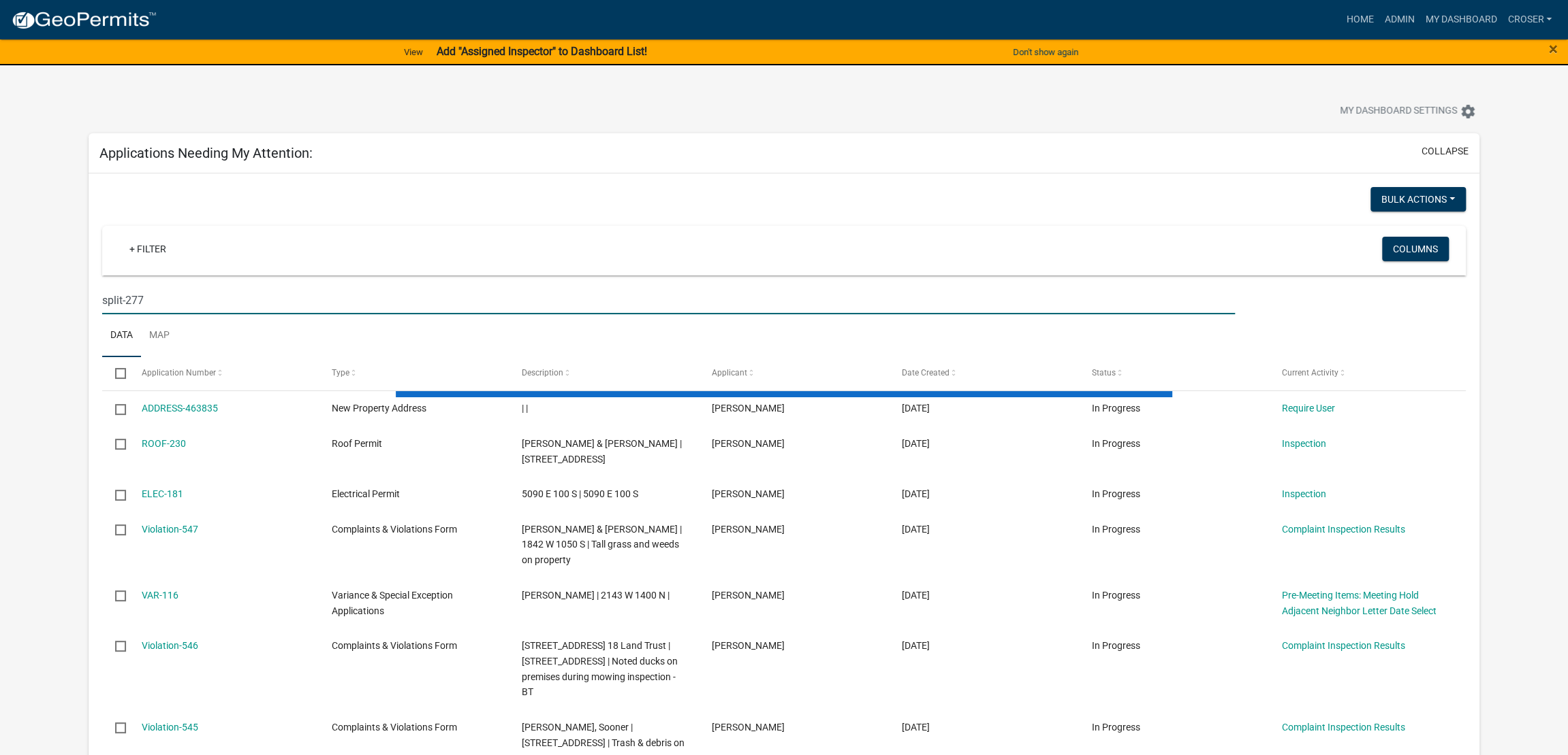
type input "split-277"
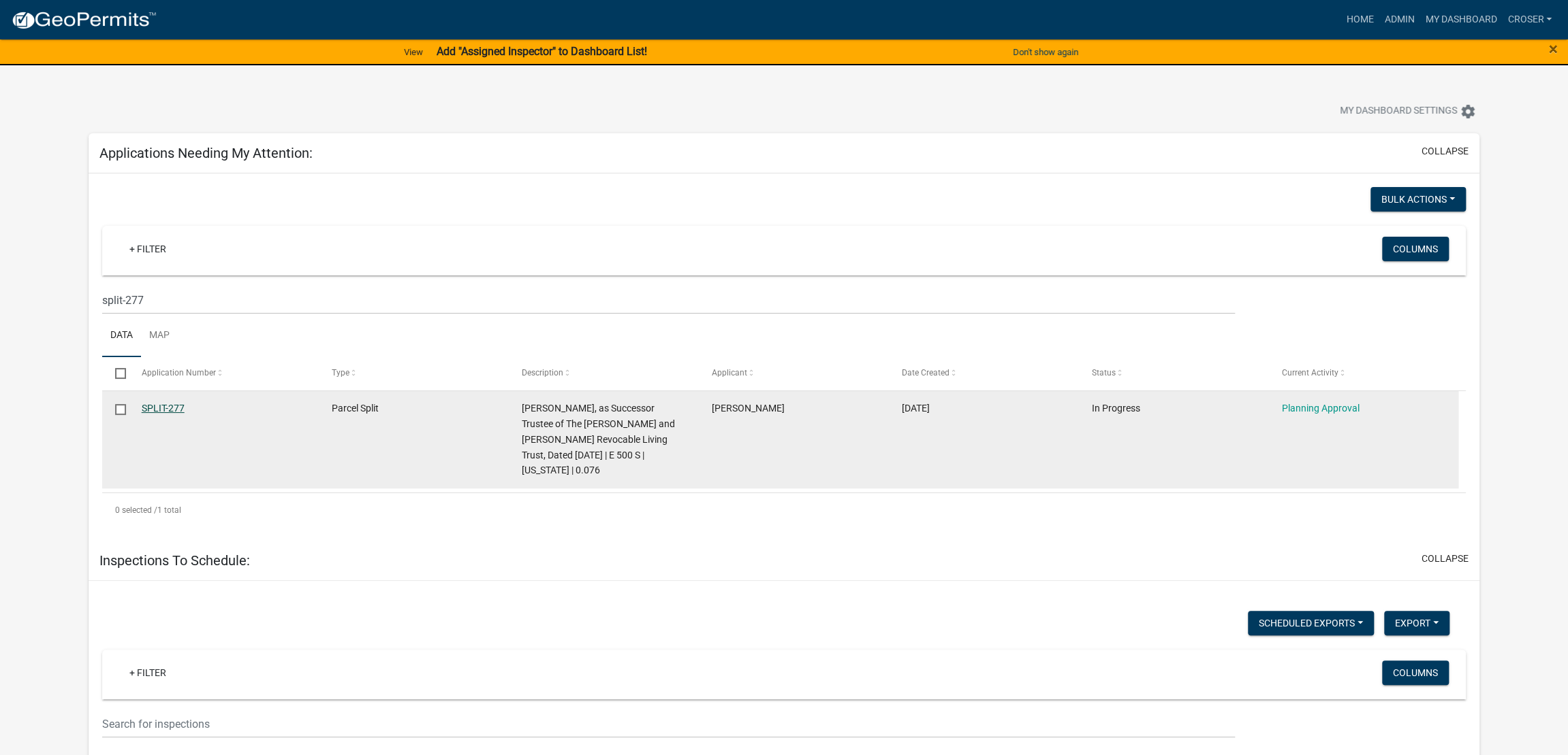
click at [182, 414] on link "SPLIT-277" at bounding box center [162, 408] width 43 height 11
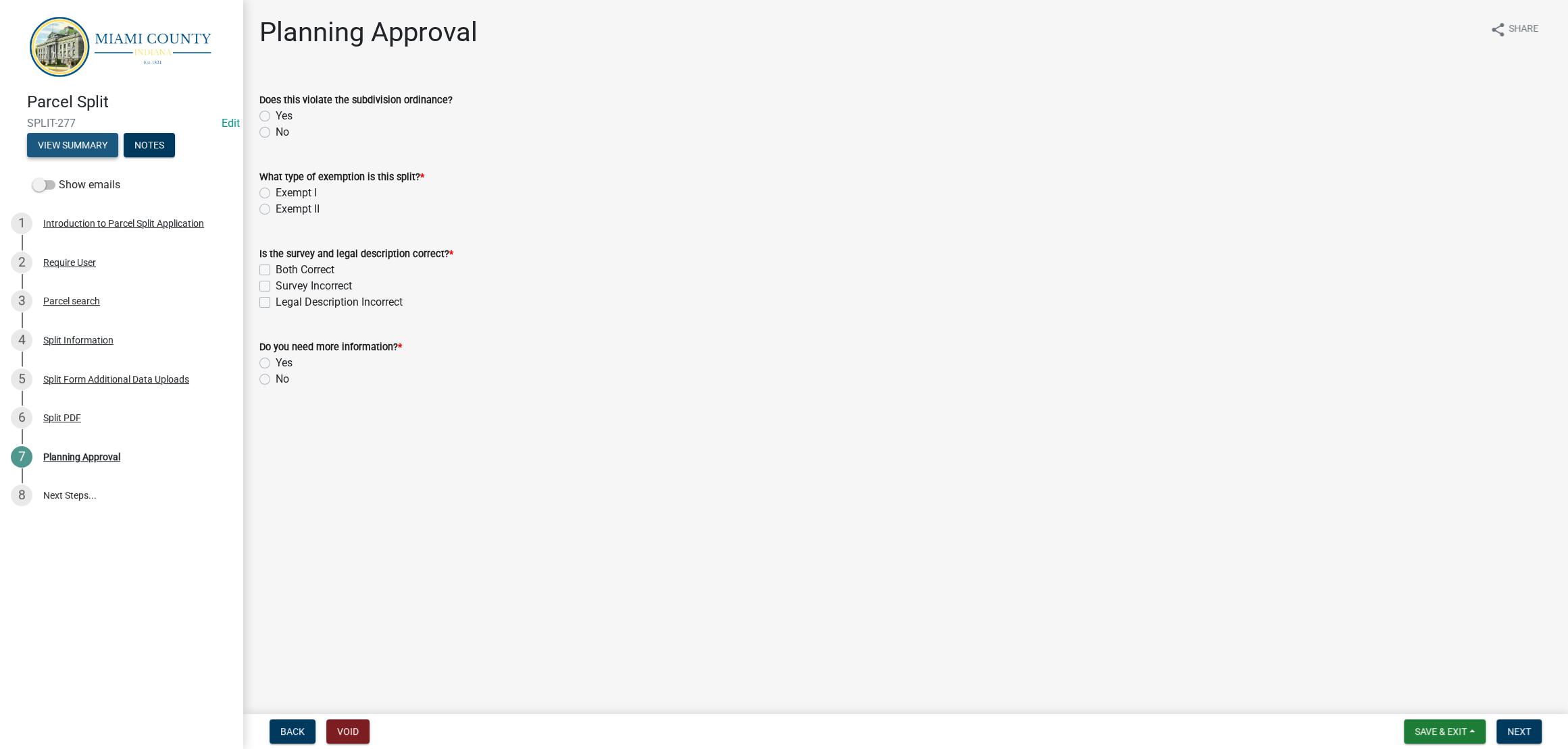
click at [71, 158] on button "View Summary" at bounding box center [72, 145] width 92 height 25
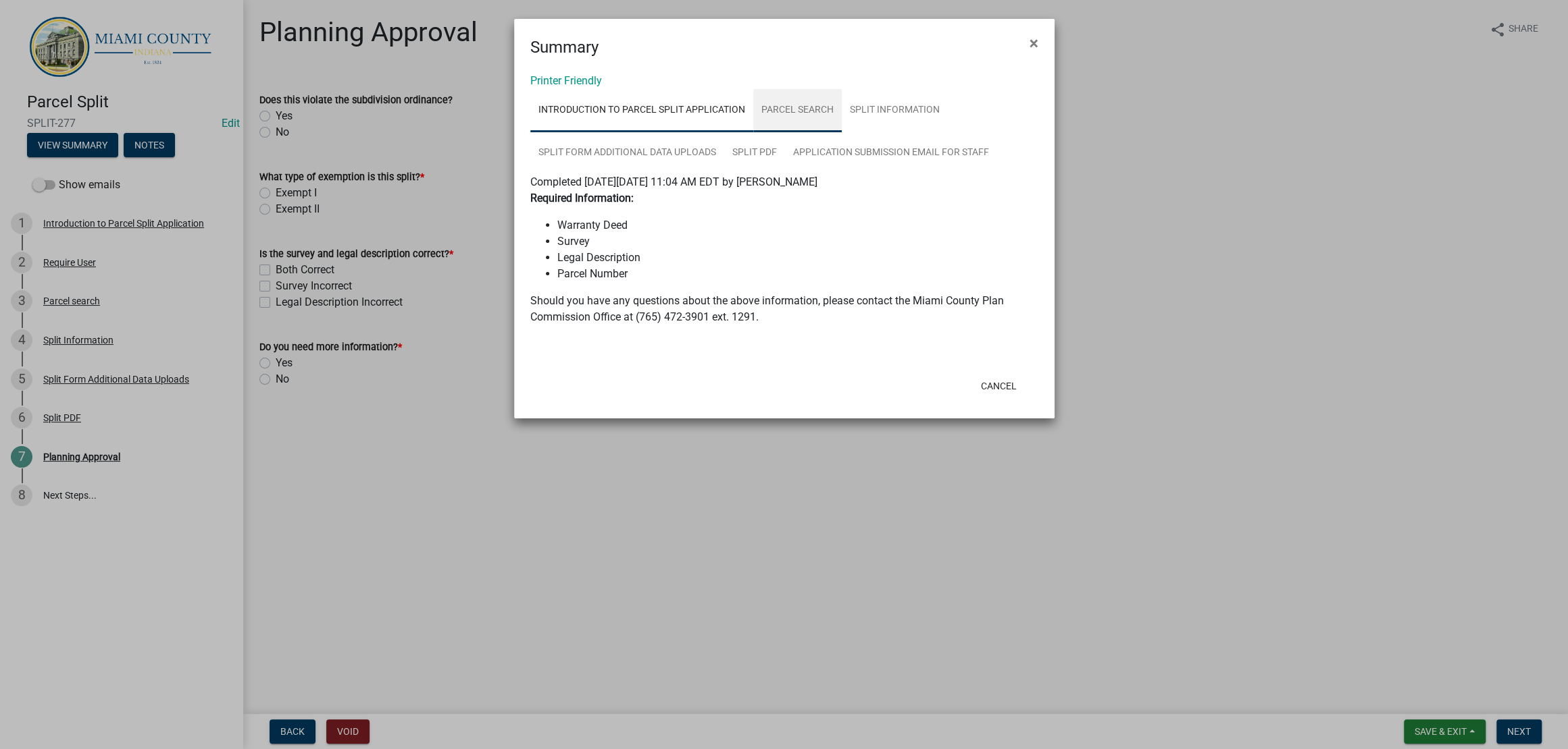
click at [842, 116] on link "Parcel search" at bounding box center [797, 111] width 88 height 43
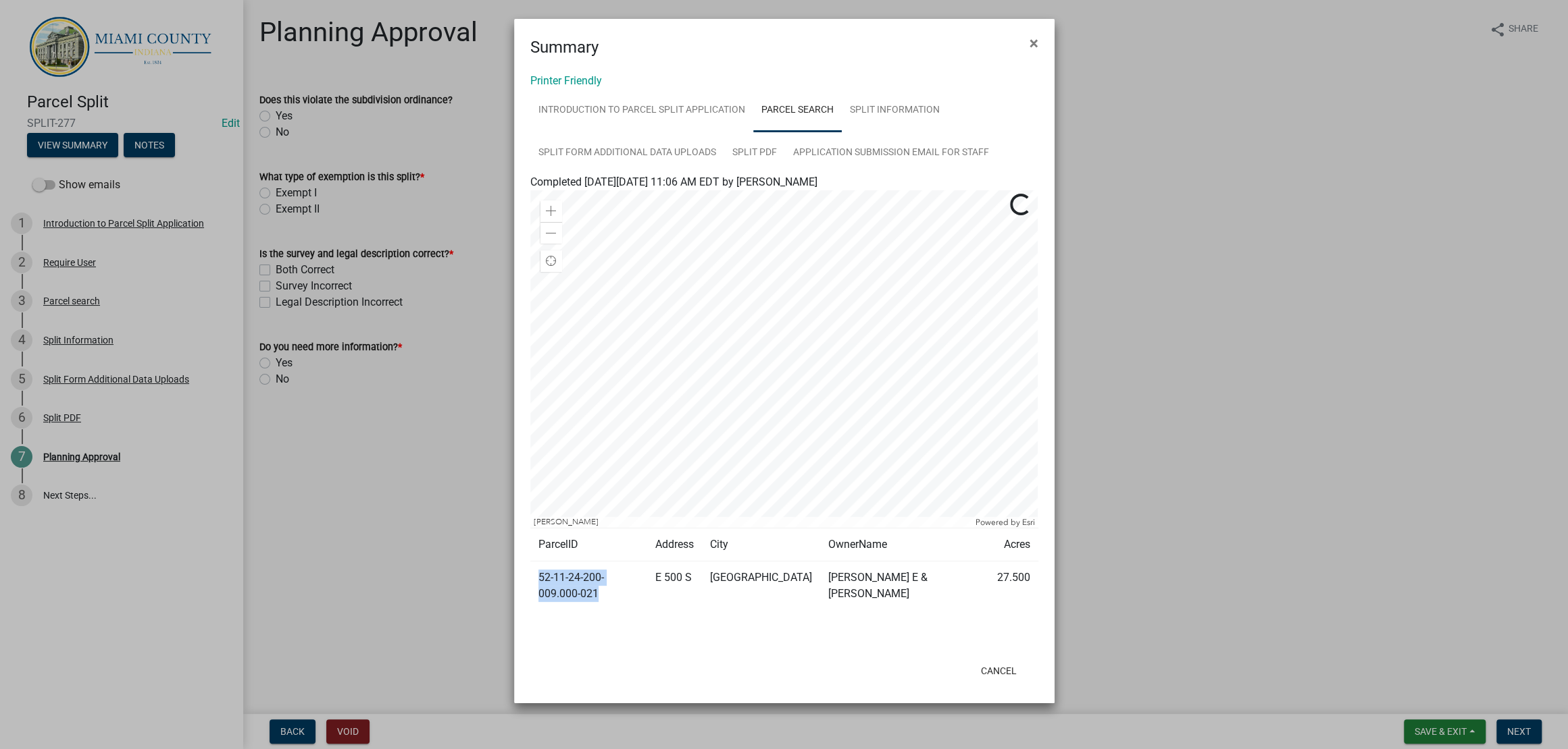
drag, startPoint x: 616, startPoint y: 705, endPoint x: 532, endPoint y: 689, distance: 85.5
click at [532, 573] on td "52-11-24-200-009.000-021" at bounding box center [588, 587] width 117 height 49
copy td "52-11-24-200-009.000-021"
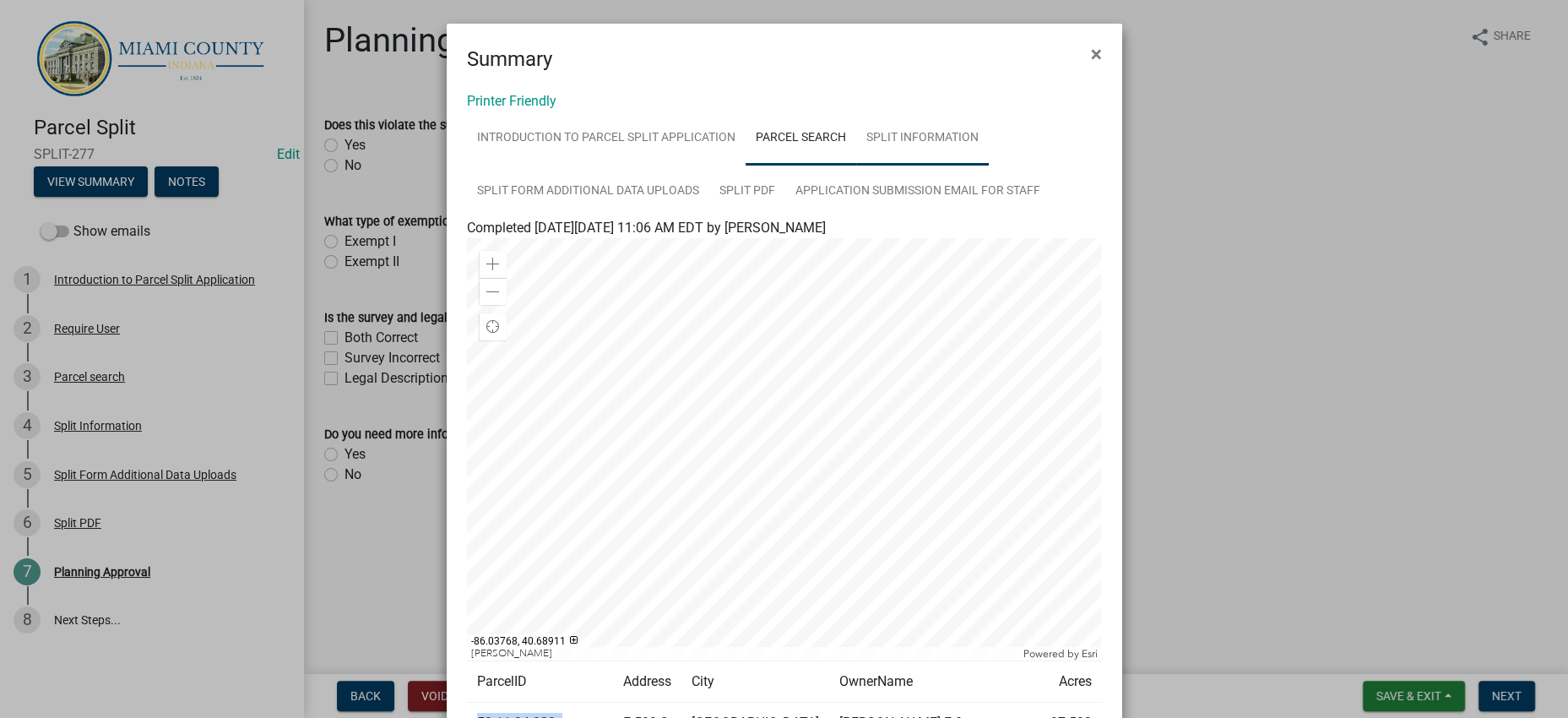
click at [856, 165] on link "Split Information" at bounding box center [922, 138] width 132 height 54
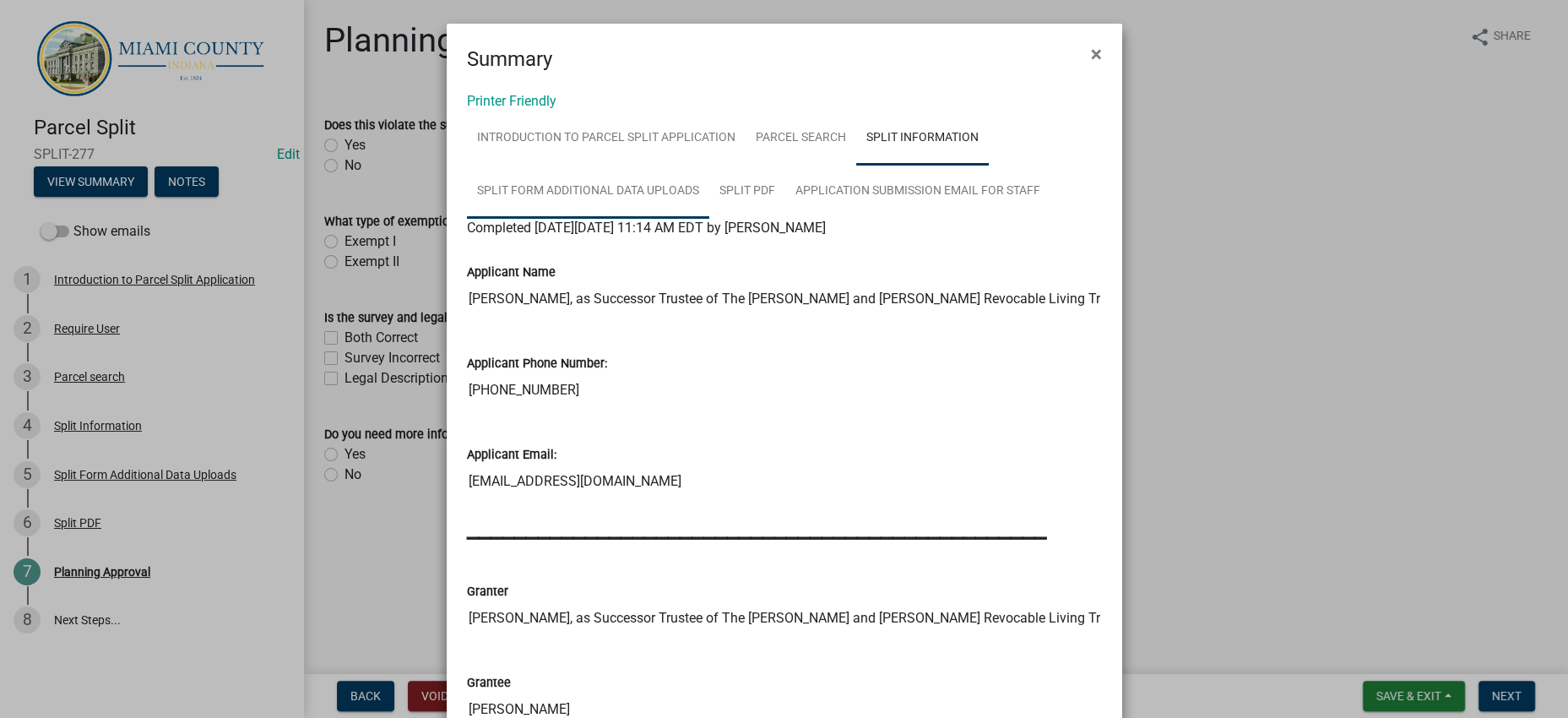
click at [704, 219] on link "Split Form Additional Data Uploads" at bounding box center [587, 191] width 242 height 54
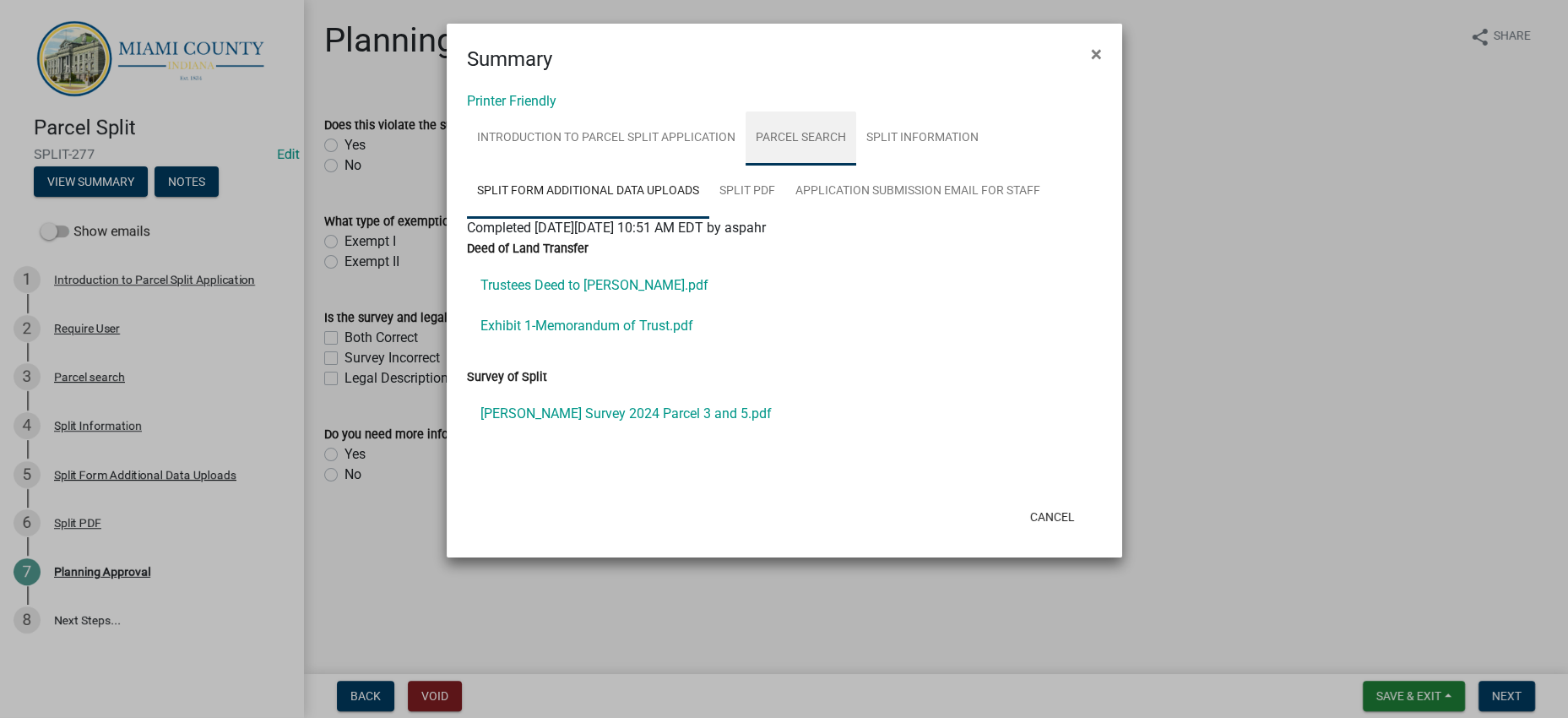
click at [833, 163] on link "Parcel search" at bounding box center [800, 138] width 111 height 54
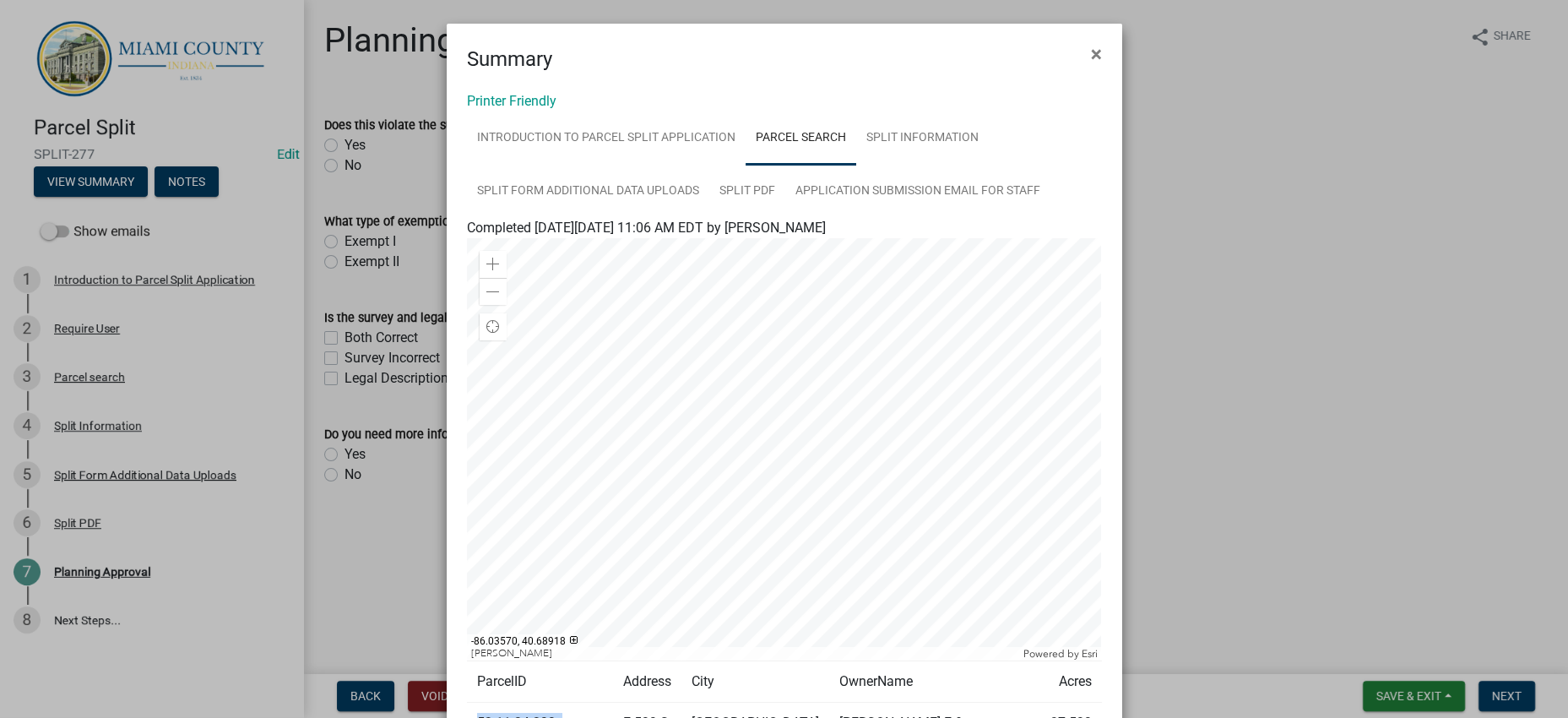
scroll to position [355, 0]
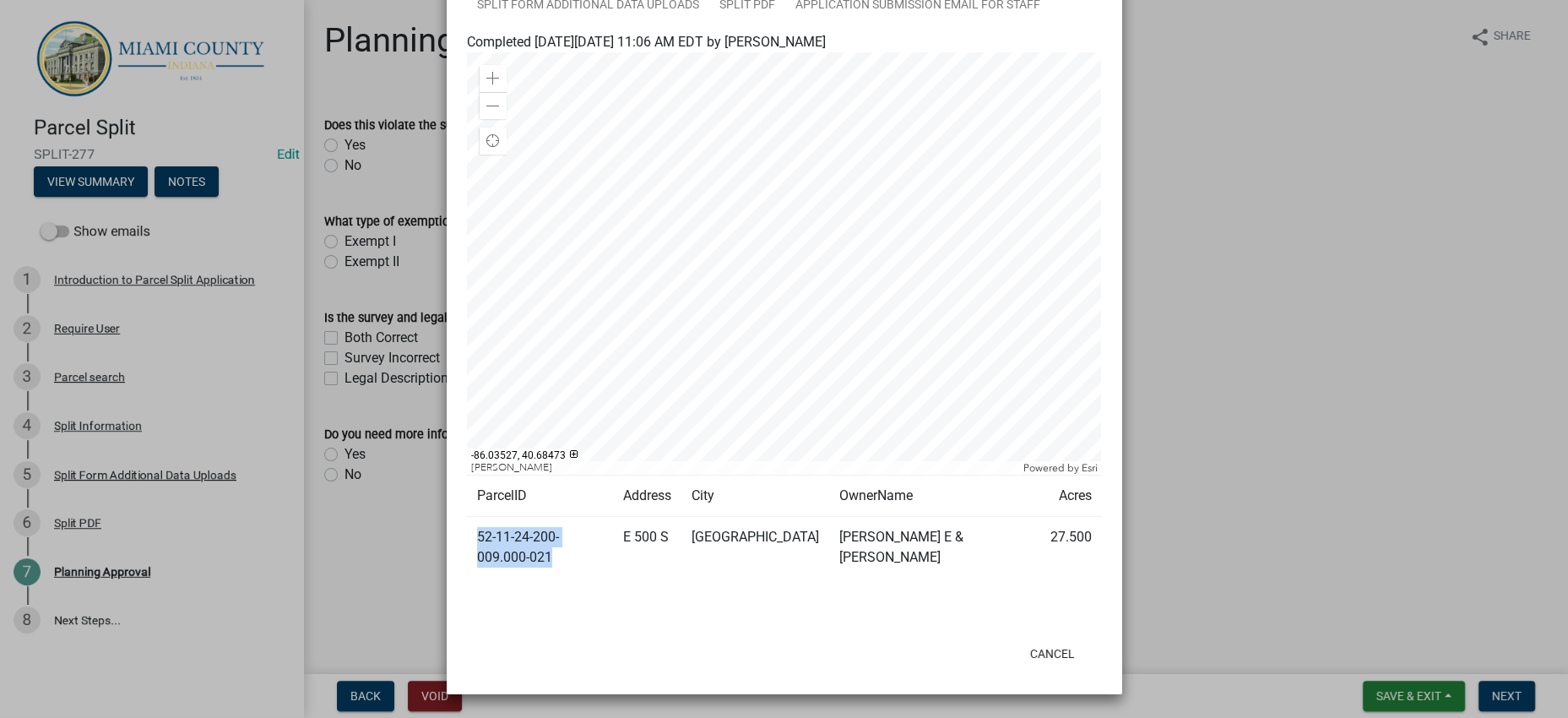
click at [576, 526] on td "52-11-24-200-009.000-021" at bounding box center [540, 548] width 146 height 62
drag, startPoint x: 580, startPoint y: 532, endPoint x: 471, endPoint y: 505, distance: 112.3
click at [471, 517] on td "52-11-24-200-009.000-021" at bounding box center [540, 548] width 146 height 62
copy td "52-11-24-200-009.000-021"
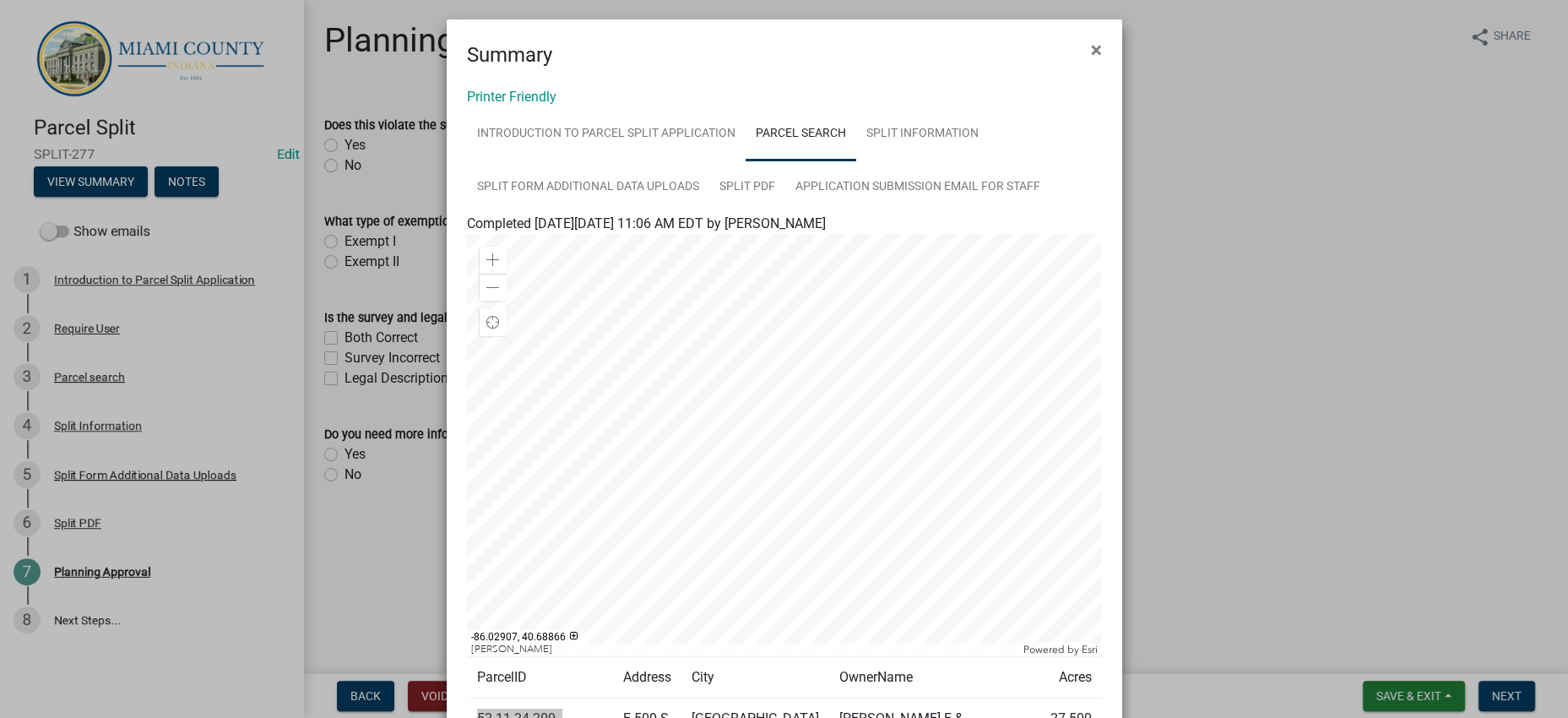
scroll to position [0, 0]
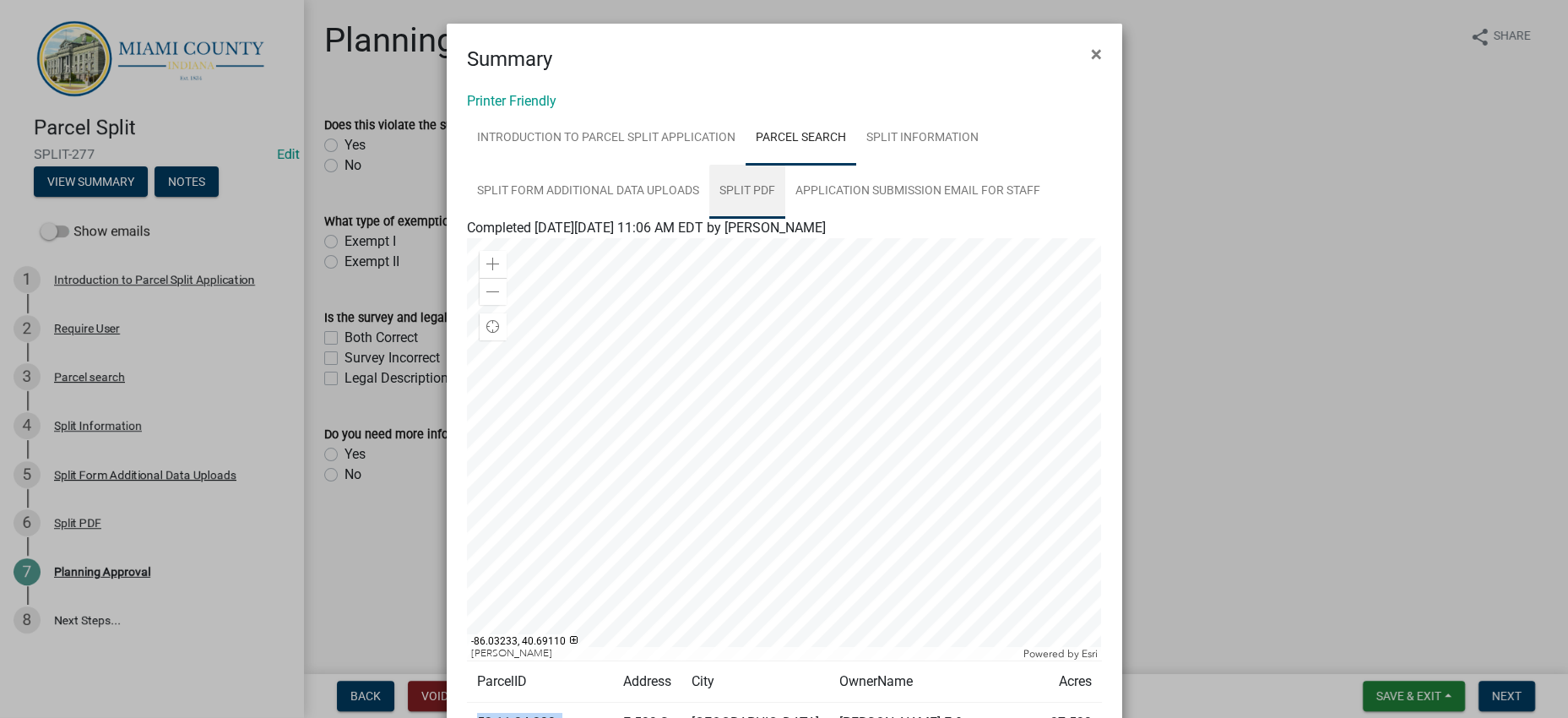
click at [785, 219] on link "Split PDF" at bounding box center [747, 191] width 76 height 54
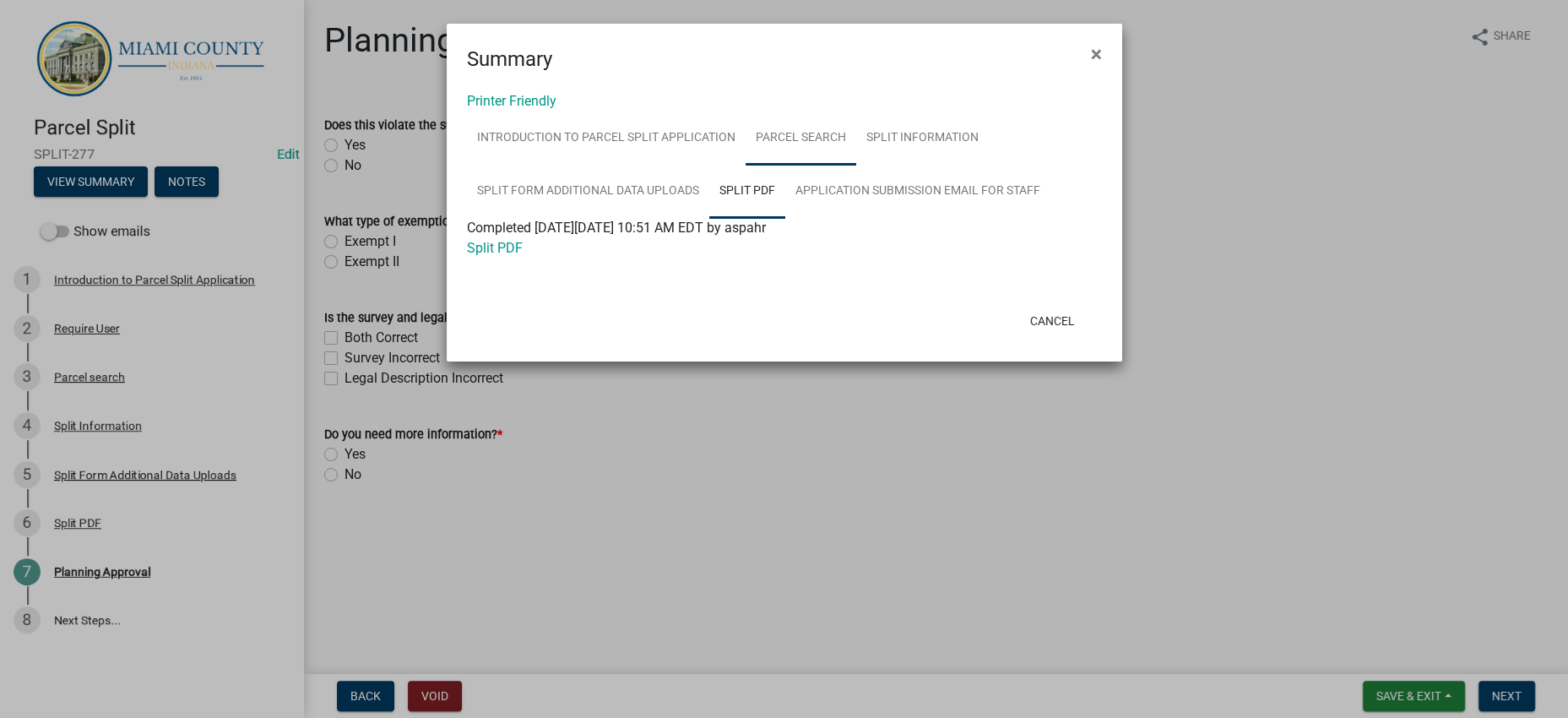
click at [856, 165] on link "Parcel search" at bounding box center [800, 138] width 111 height 54
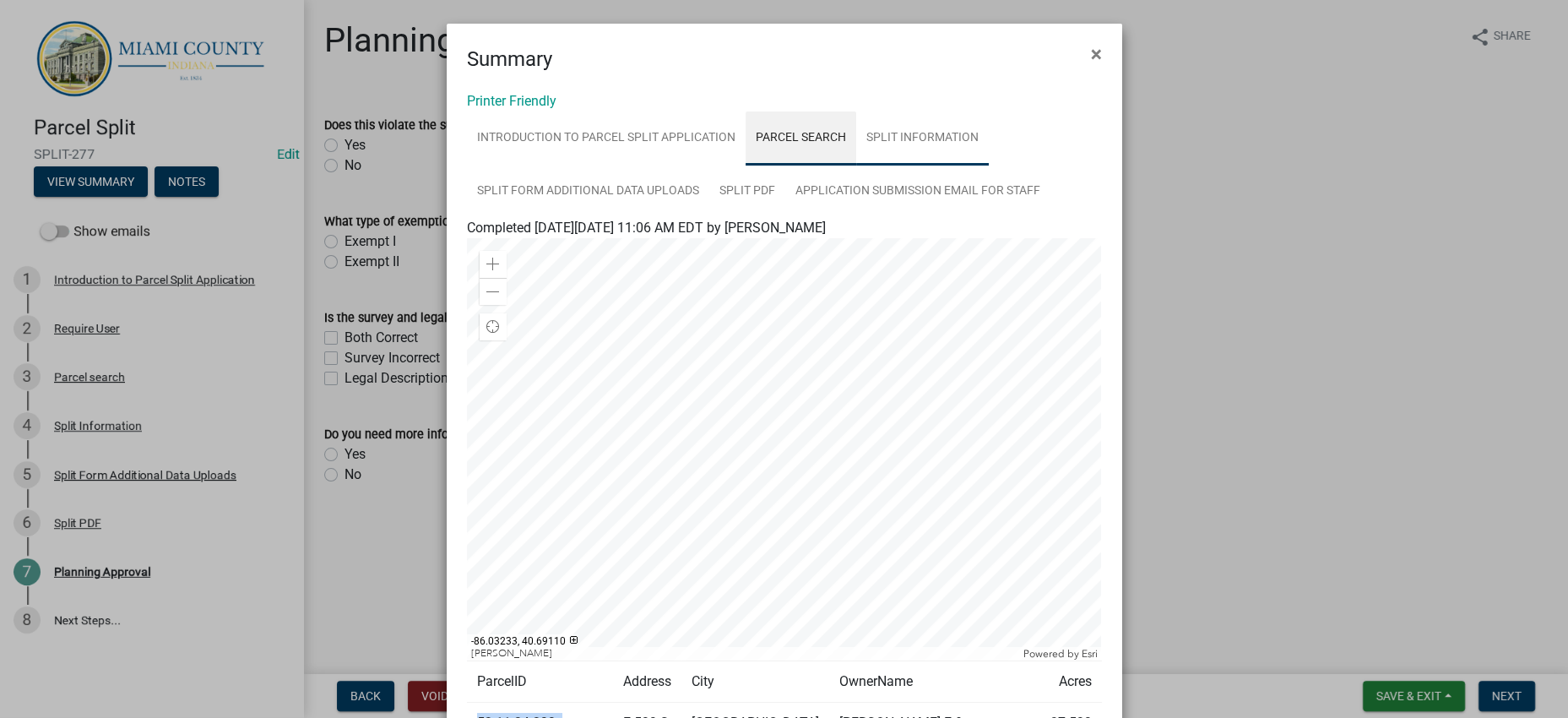
click at [856, 165] on link "Split Information" at bounding box center [922, 138] width 132 height 54
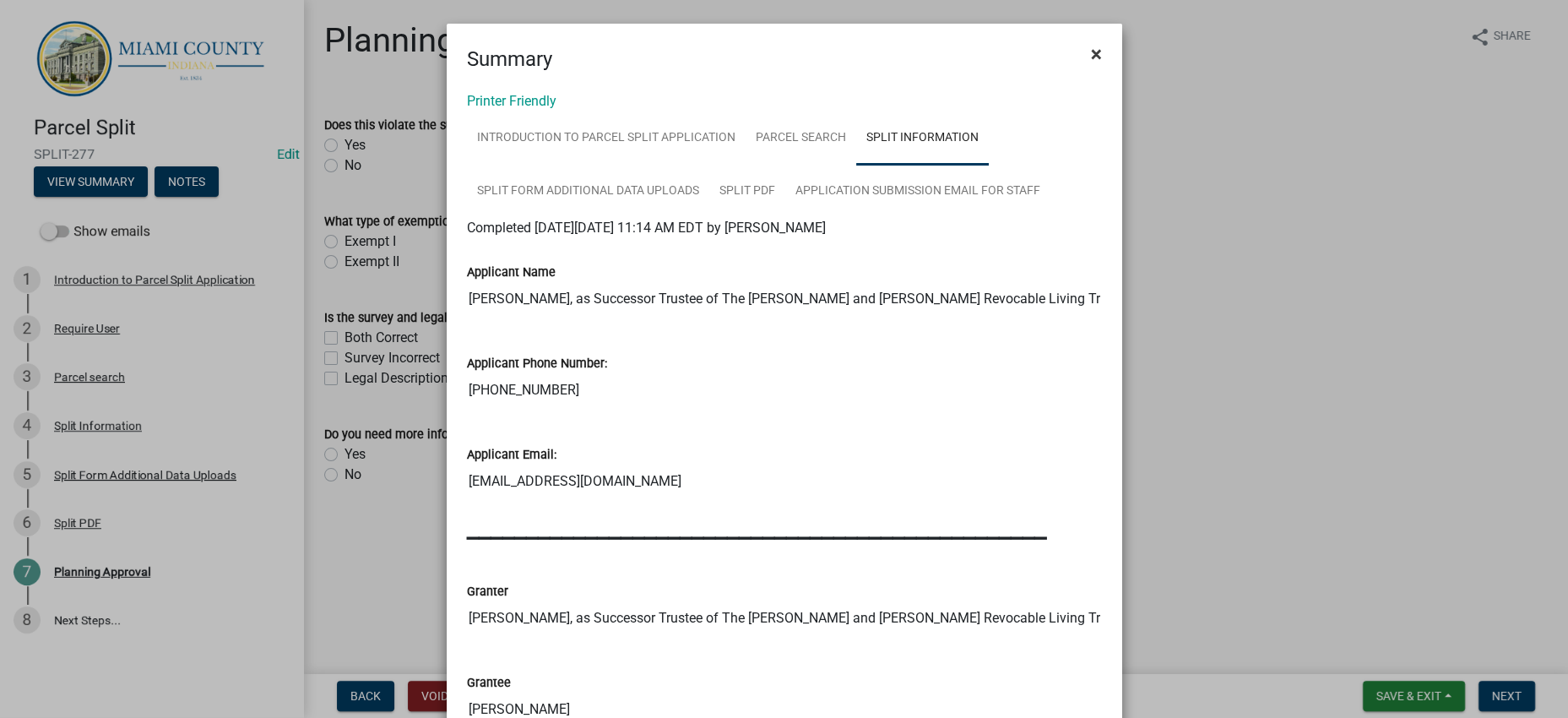
click at [1091, 66] on span "×" at bounding box center [1096, 54] width 11 height 24
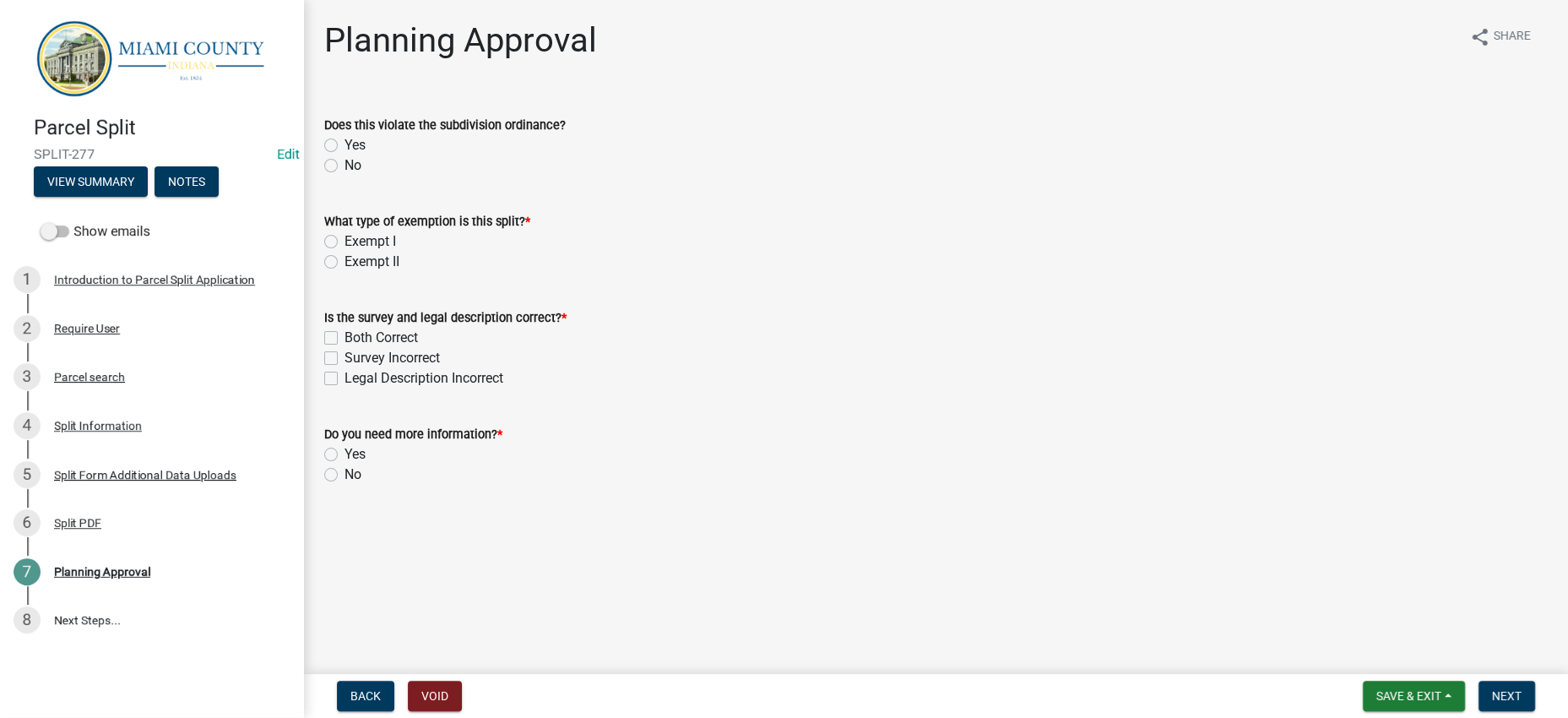
click at [344, 175] on label "No" at bounding box center [352, 165] width 17 height 20
click at [344, 166] on input "No" at bounding box center [349, 160] width 11 height 11
radio input "true"
drag, startPoint x: 378, startPoint y: 325, endPoint x: 407, endPoint y: 330, distance: 29.4
click at [379, 272] on label "Exempt II" at bounding box center [371, 262] width 55 height 20
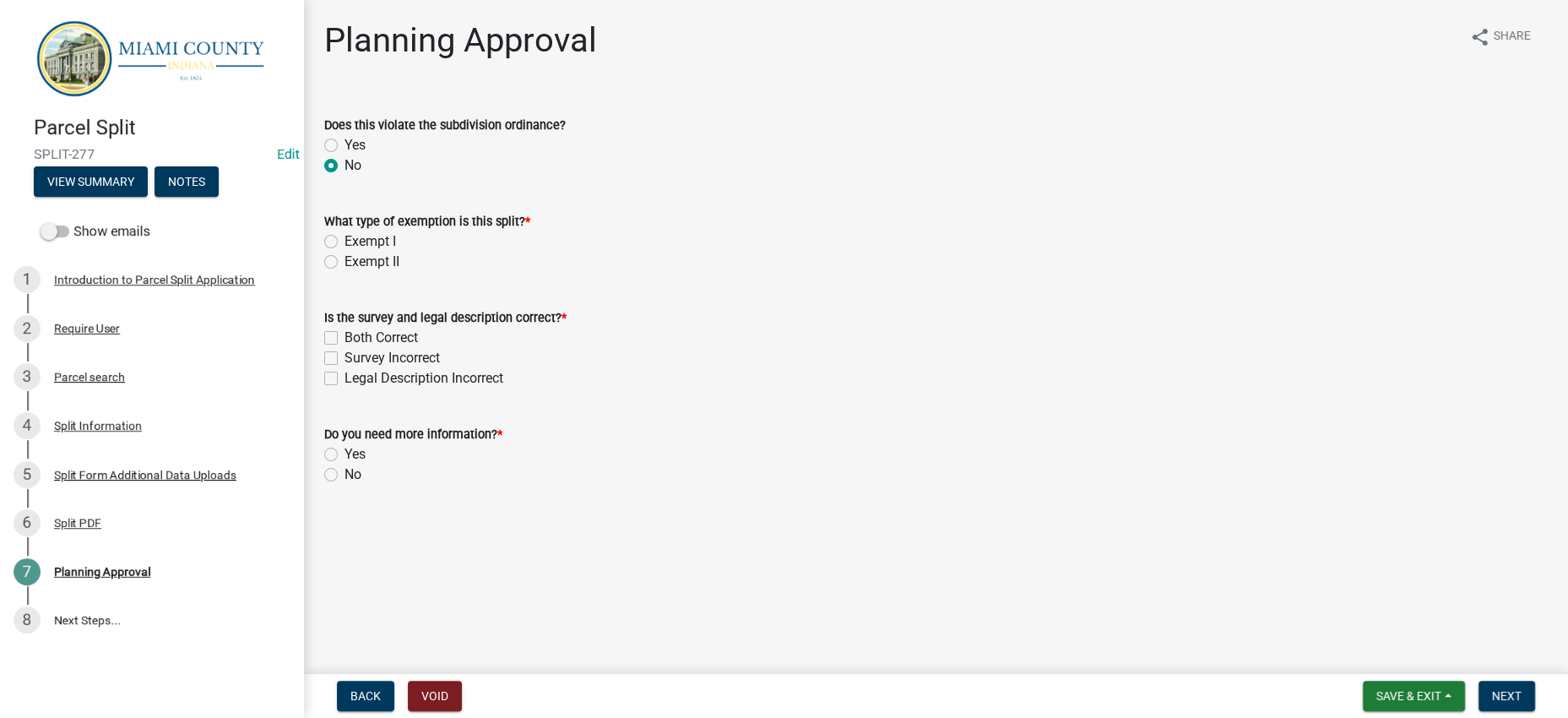
click at [355, 263] on input "Exempt II" at bounding box center [349, 257] width 11 height 11
radio input "true"
click at [418, 348] on label "Both Correct" at bounding box center [381, 338] width 74 height 20
click at [355, 339] on input "Both Correct" at bounding box center [349, 333] width 11 height 11
checkbox input "true"
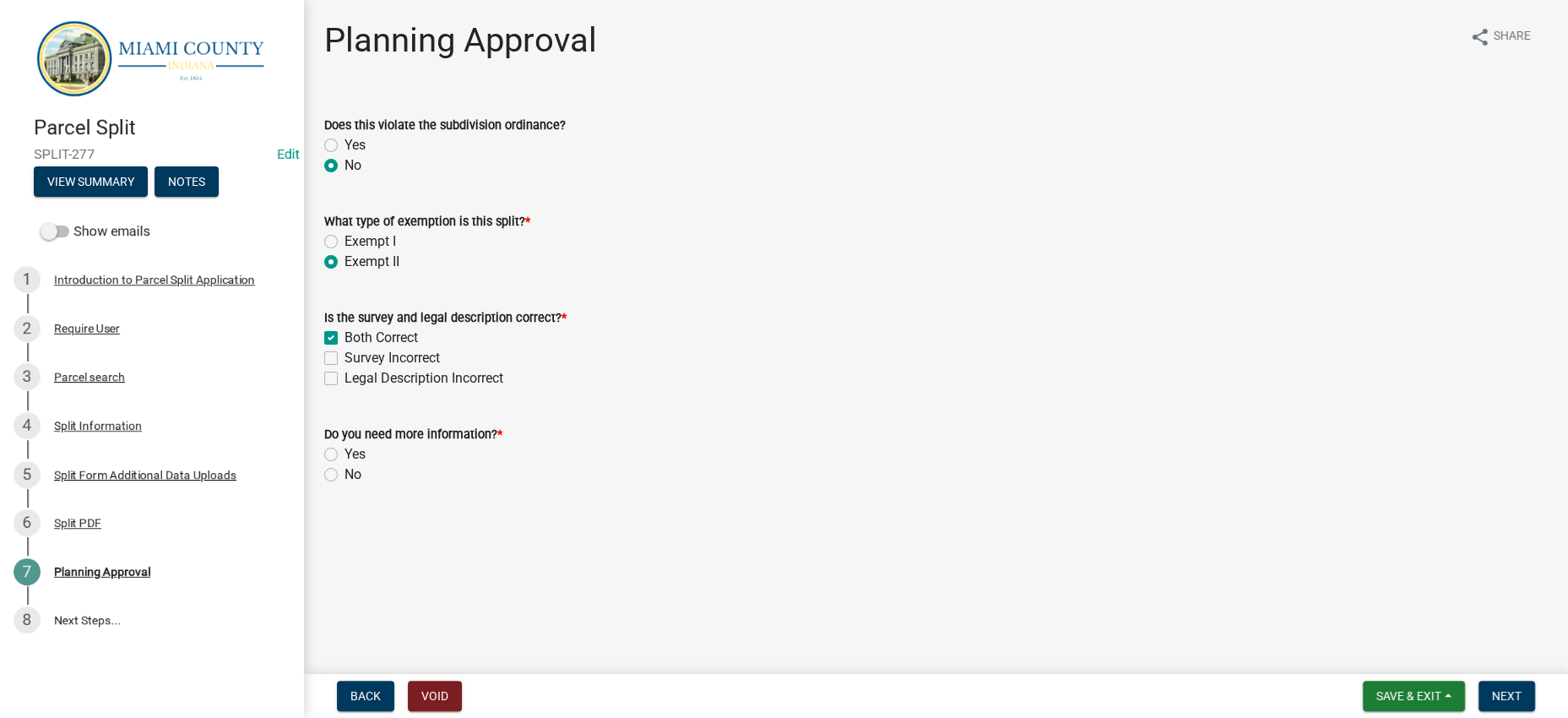
checkbox input "false"
click at [344, 485] on label "No" at bounding box center [352, 474] width 17 height 20
click at [344, 476] on input "No" at bounding box center [349, 469] width 11 height 11
radio input "true"
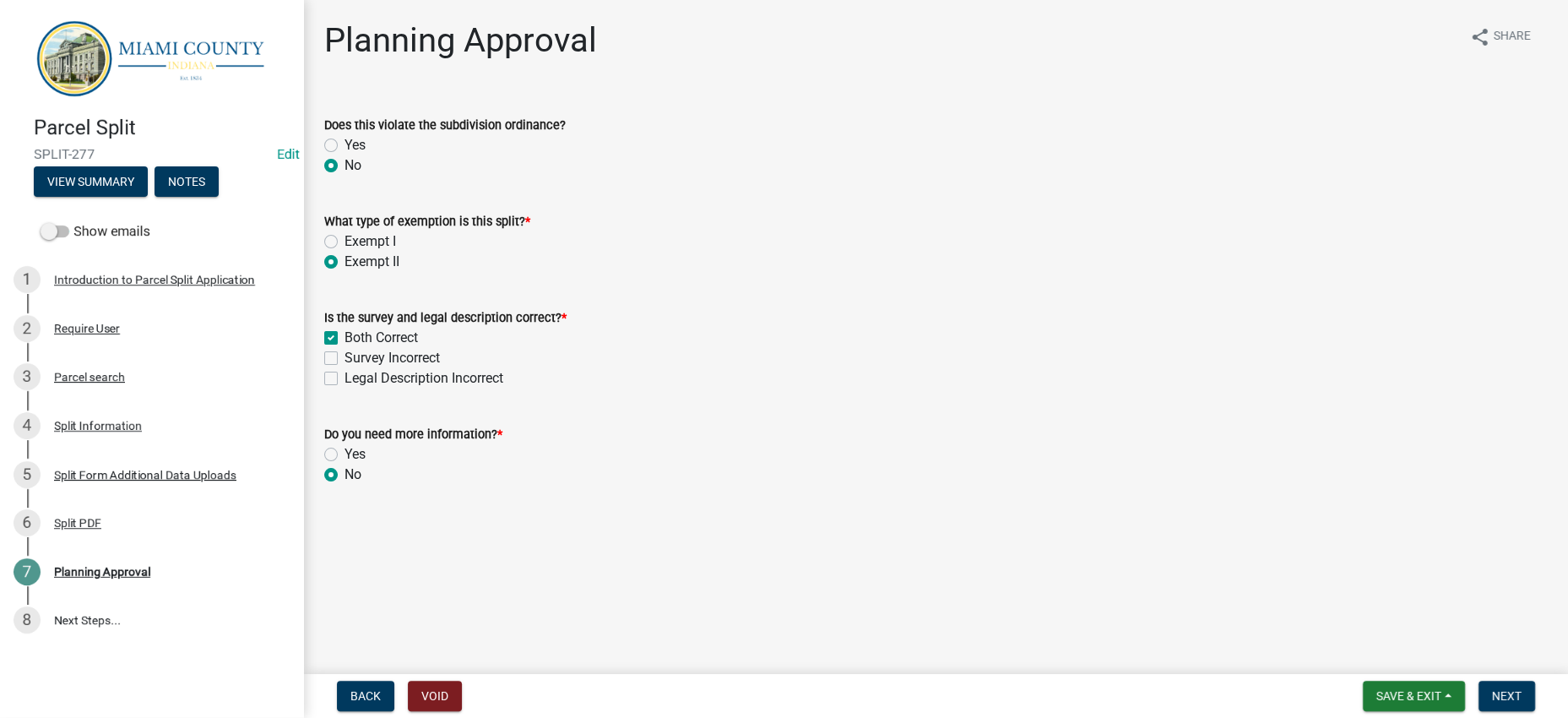
click at [904, 485] on form "Do you need more information? * Yes No" at bounding box center [936, 443] width 1224 height 81
click at [1492, 689] on span "Next" at bounding box center [1507, 696] width 30 height 14
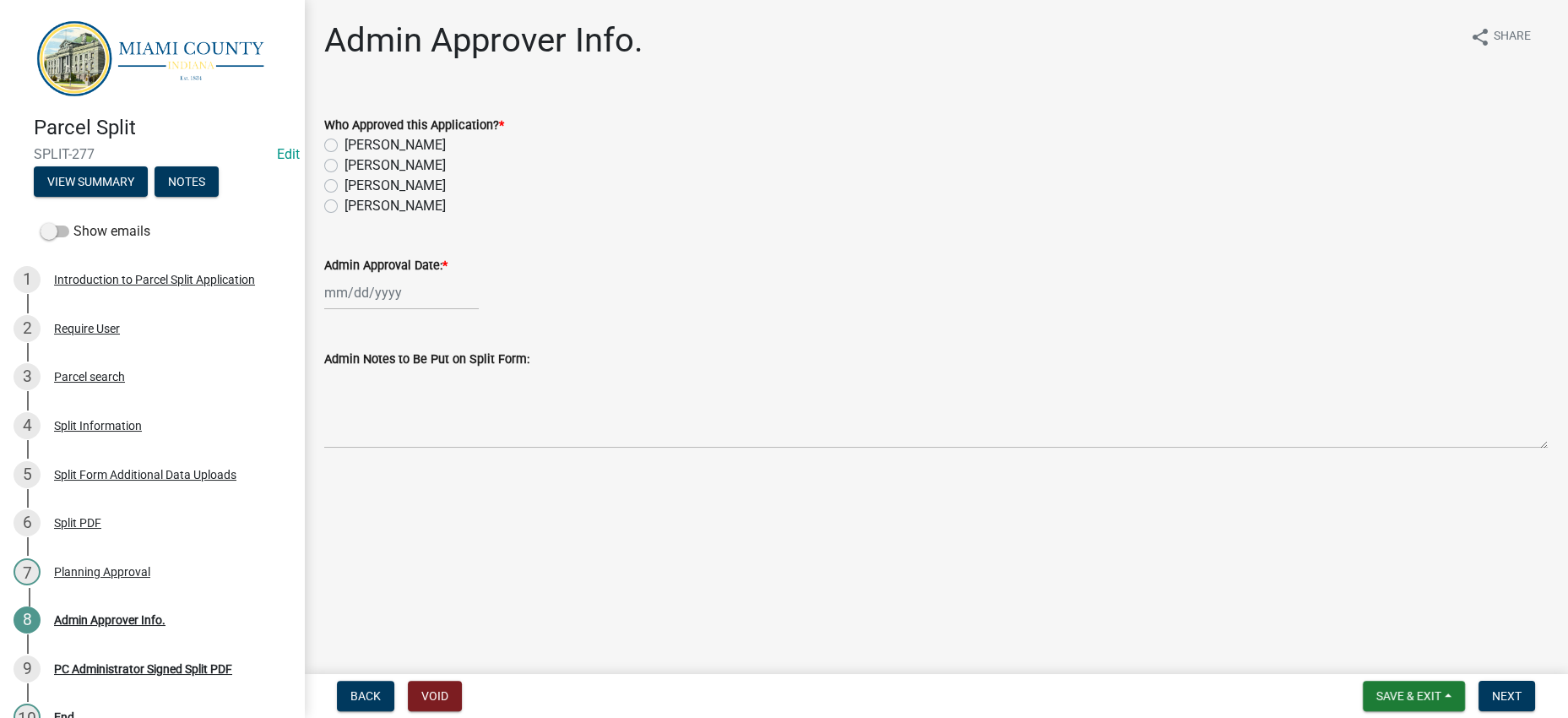
click at [433, 155] on label "[PERSON_NAME]" at bounding box center [395, 145] width 102 height 20
click at [355, 146] on input "[PERSON_NAME]" at bounding box center [349, 140] width 11 height 11
radio input "true"
click at [384, 310] on div at bounding box center [401, 293] width 154 height 35
select select "8"
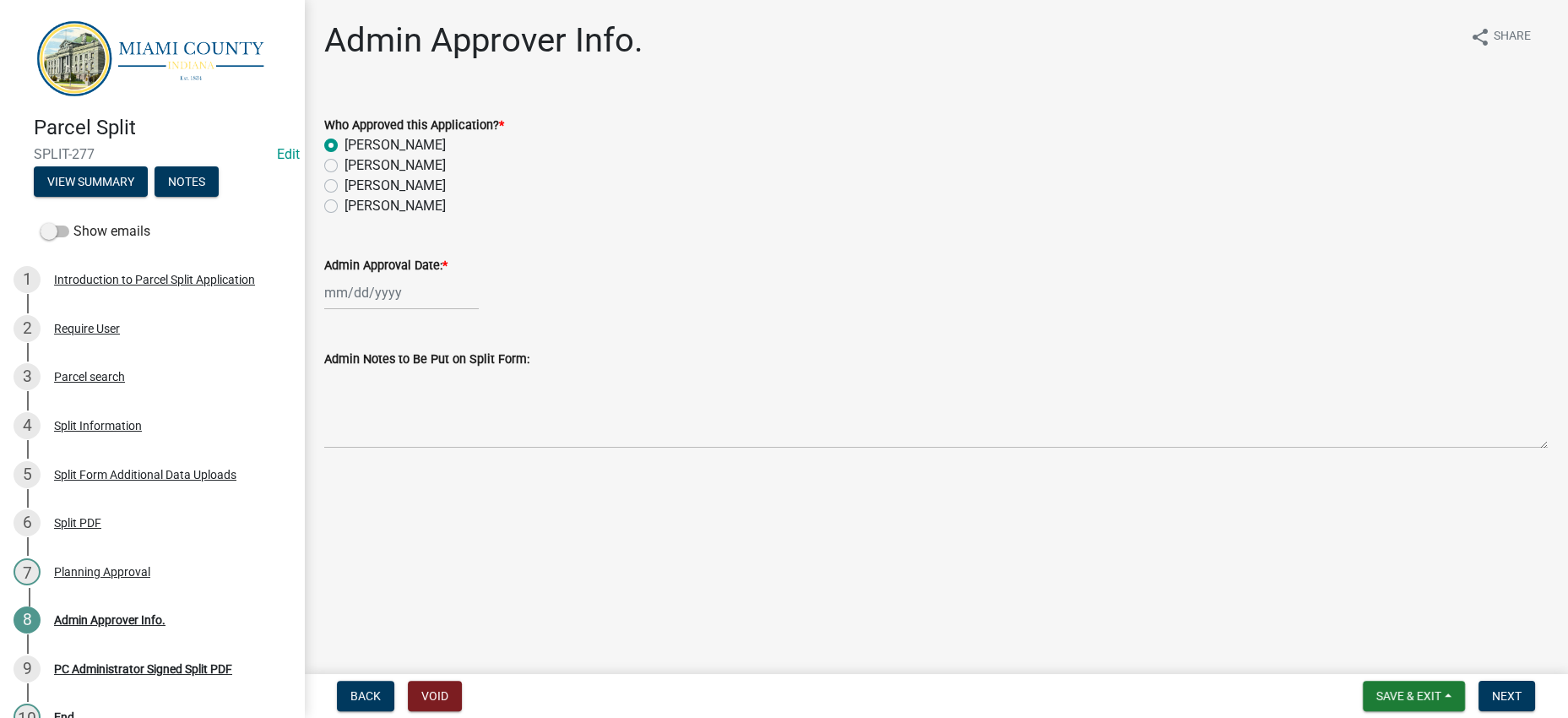
select select "2025"
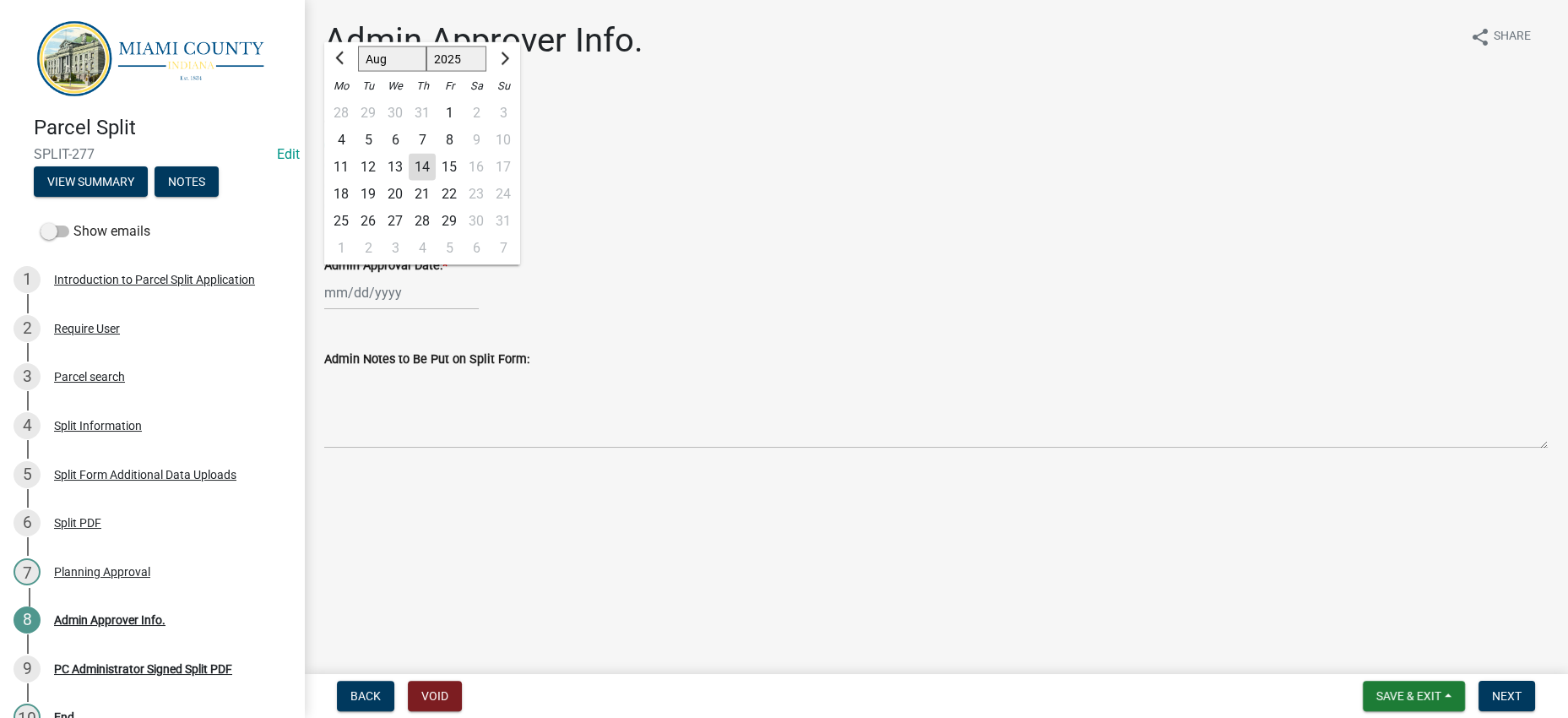
click at [436, 181] on div "14" at bounding box center [422, 166] width 27 height 27
type input "[DATE]"
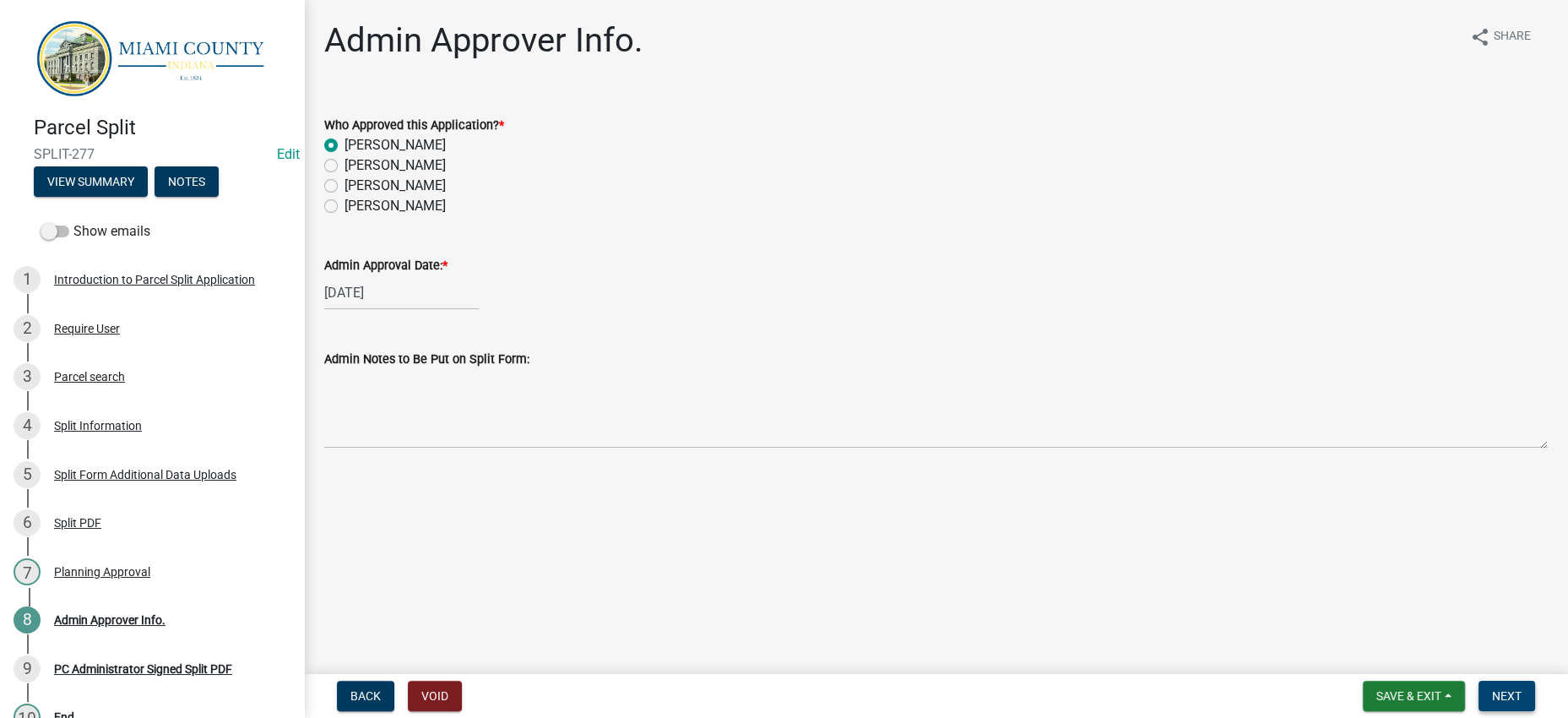
click at [1517, 696] on button "Next" at bounding box center [1506, 696] width 57 height 31
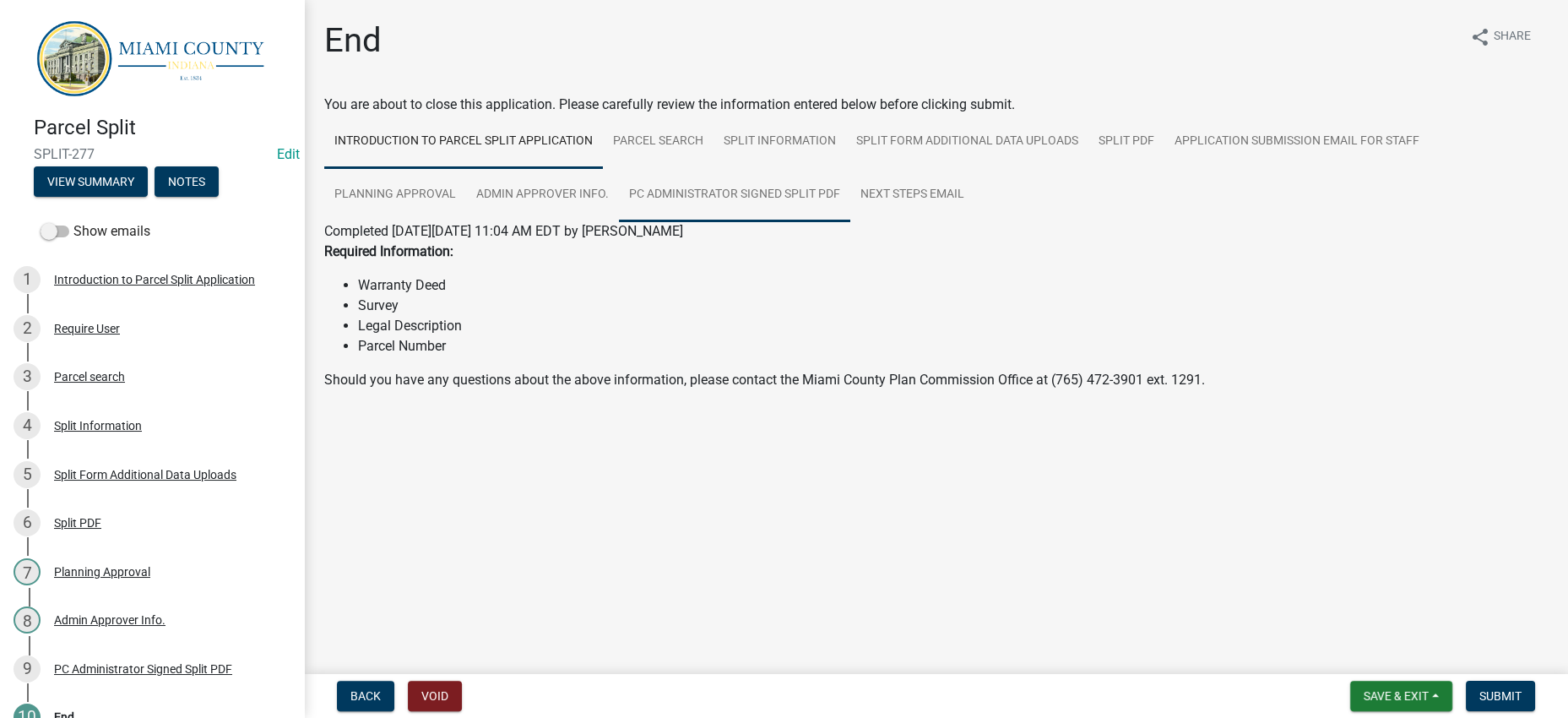
click at [850, 222] on link "PC Administrator Signed Split PDF" at bounding box center [735, 195] width 231 height 54
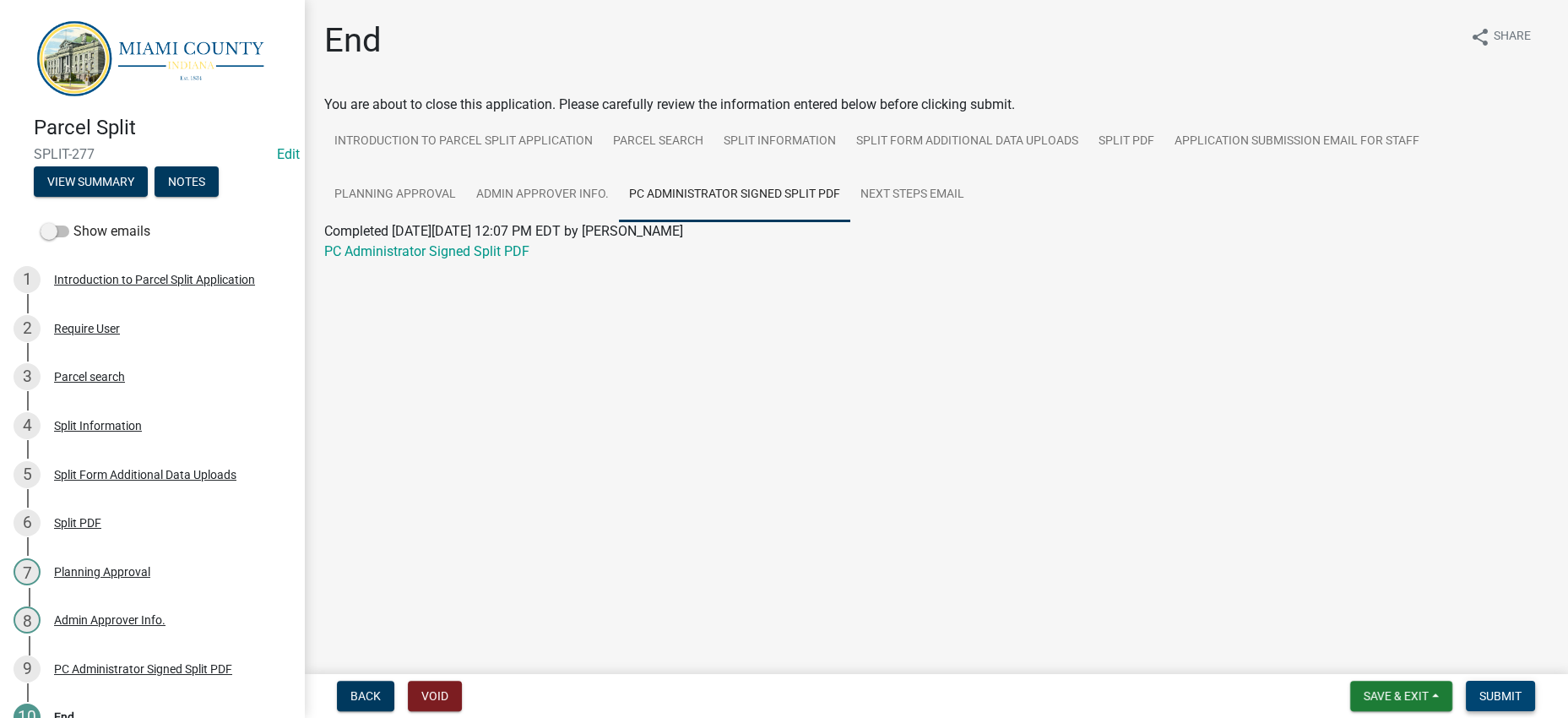
click at [1488, 698] on button "Submit" at bounding box center [1500, 696] width 70 height 31
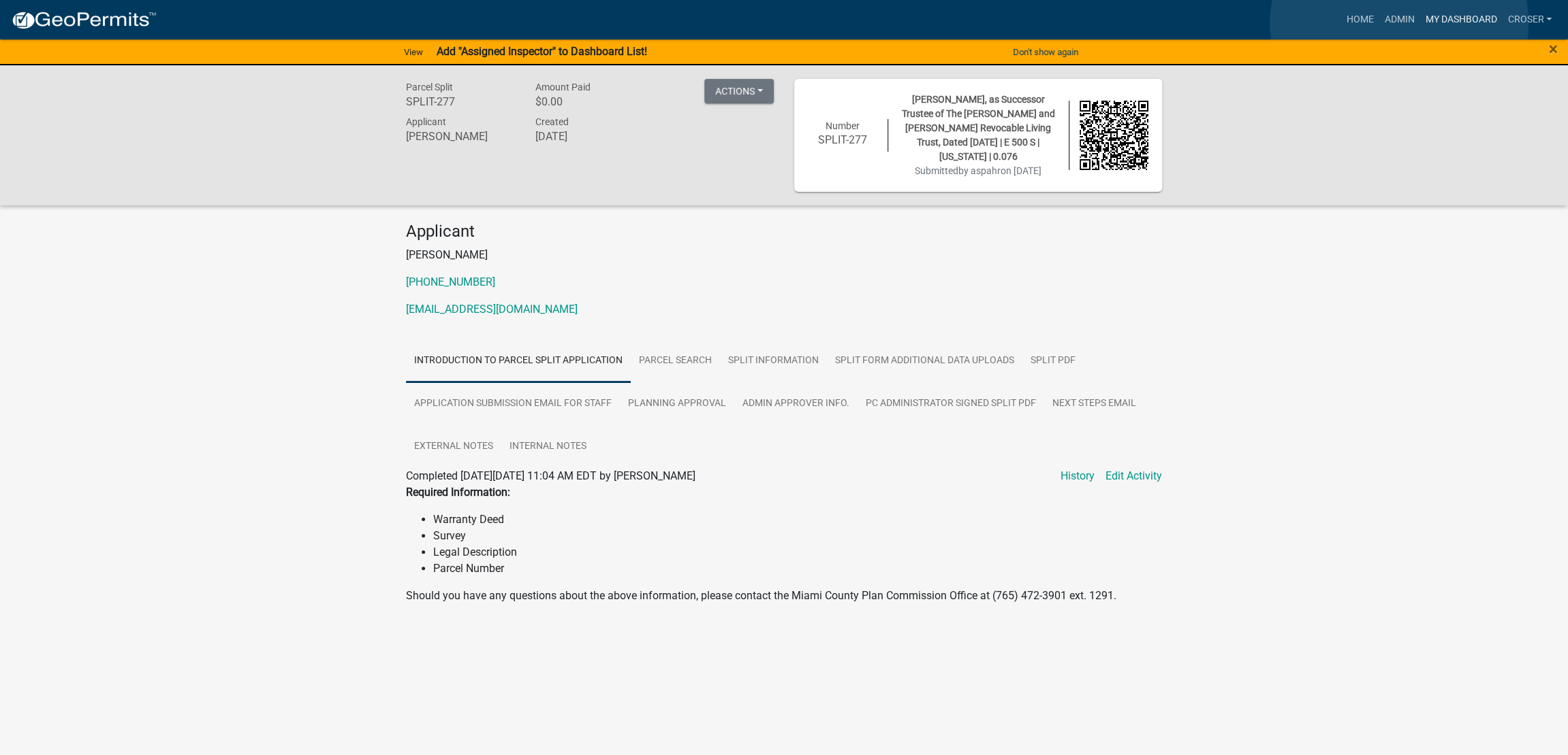
click at [1251, 23] on link "My Dashboard" at bounding box center [1460, 19] width 83 height 26
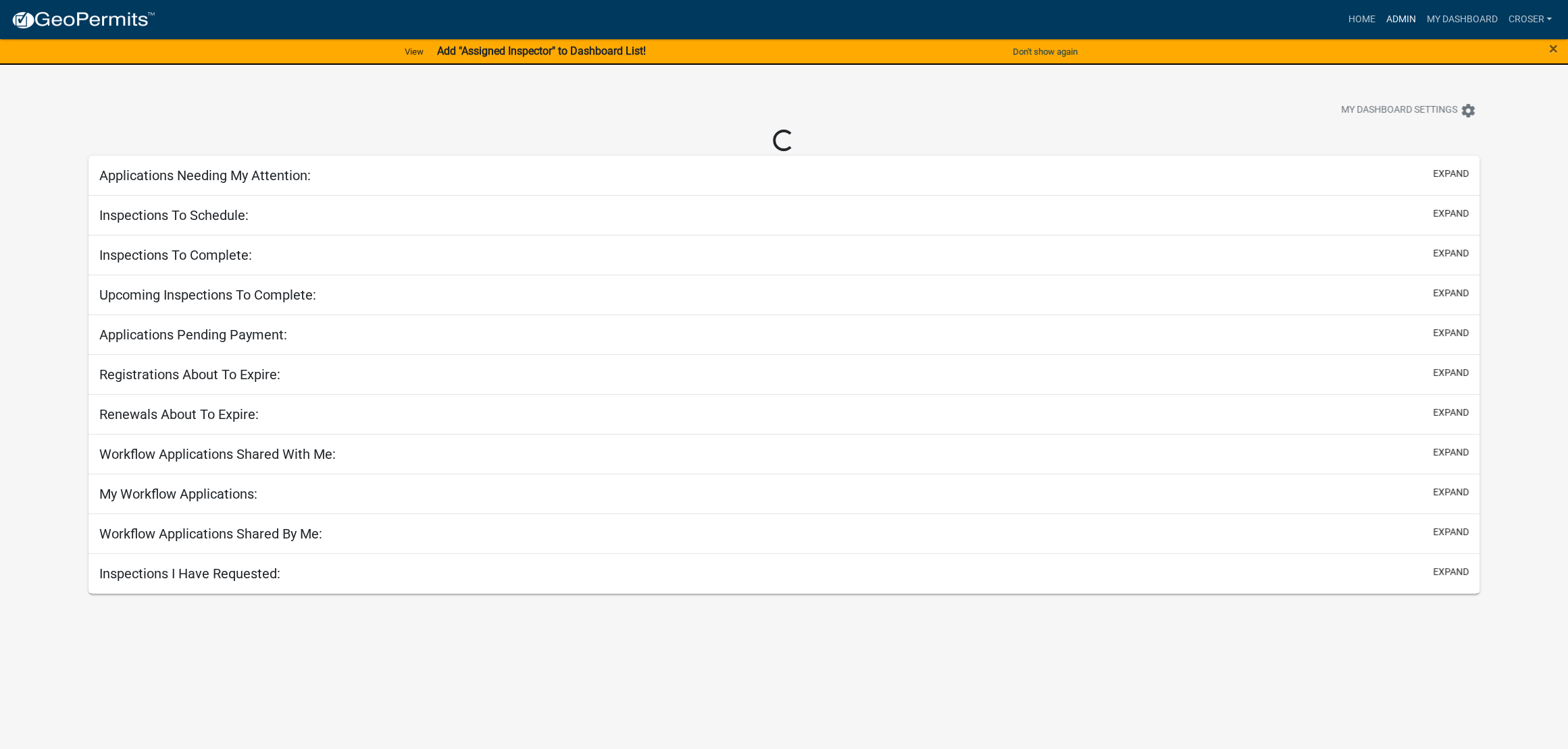
click at [1241, 15] on link "Admin" at bounding box center [1400, 19] width 41 height 25
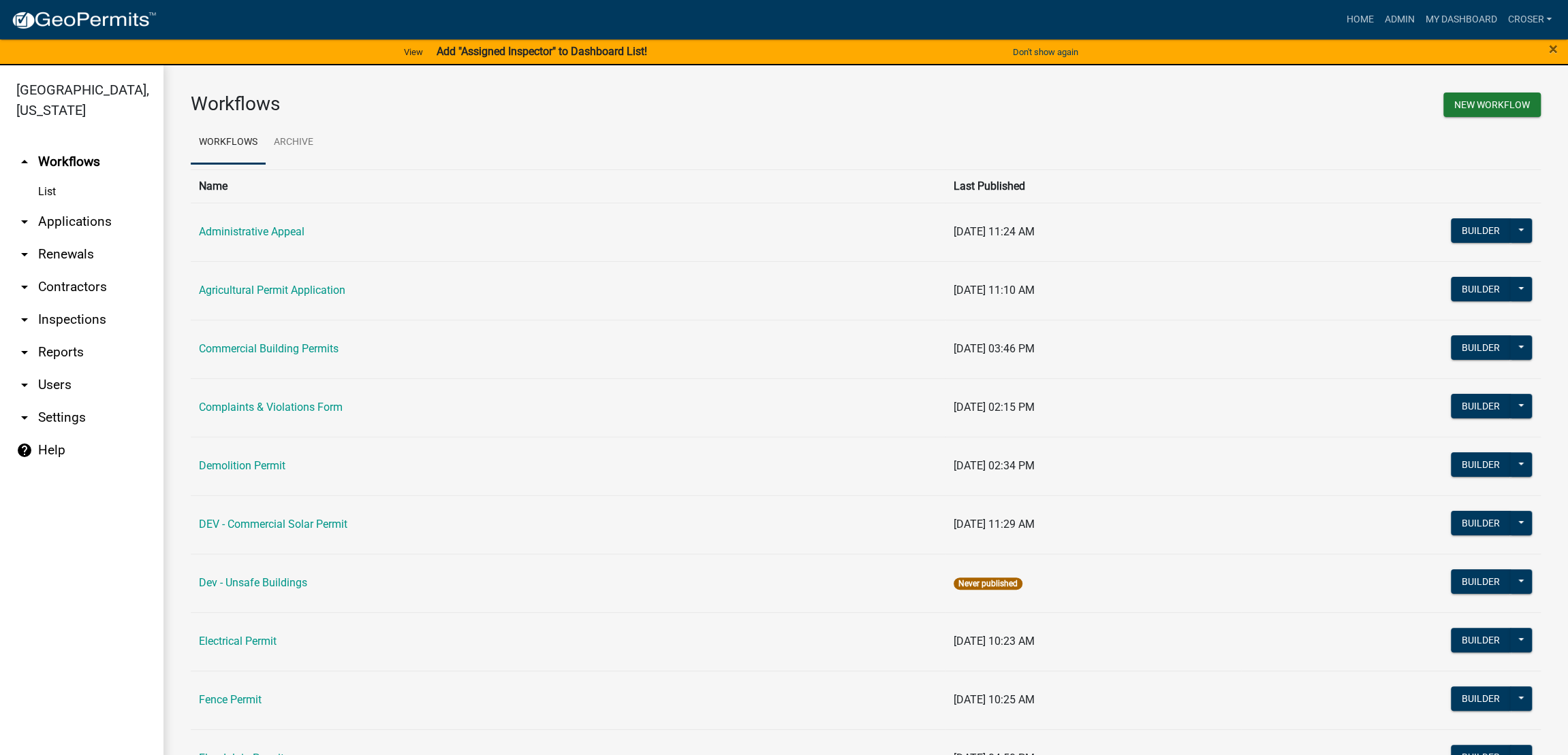
click at [94, 238] on link "arrow_drop_down Applications" at bounding box center [82, 221] width 164 height 33
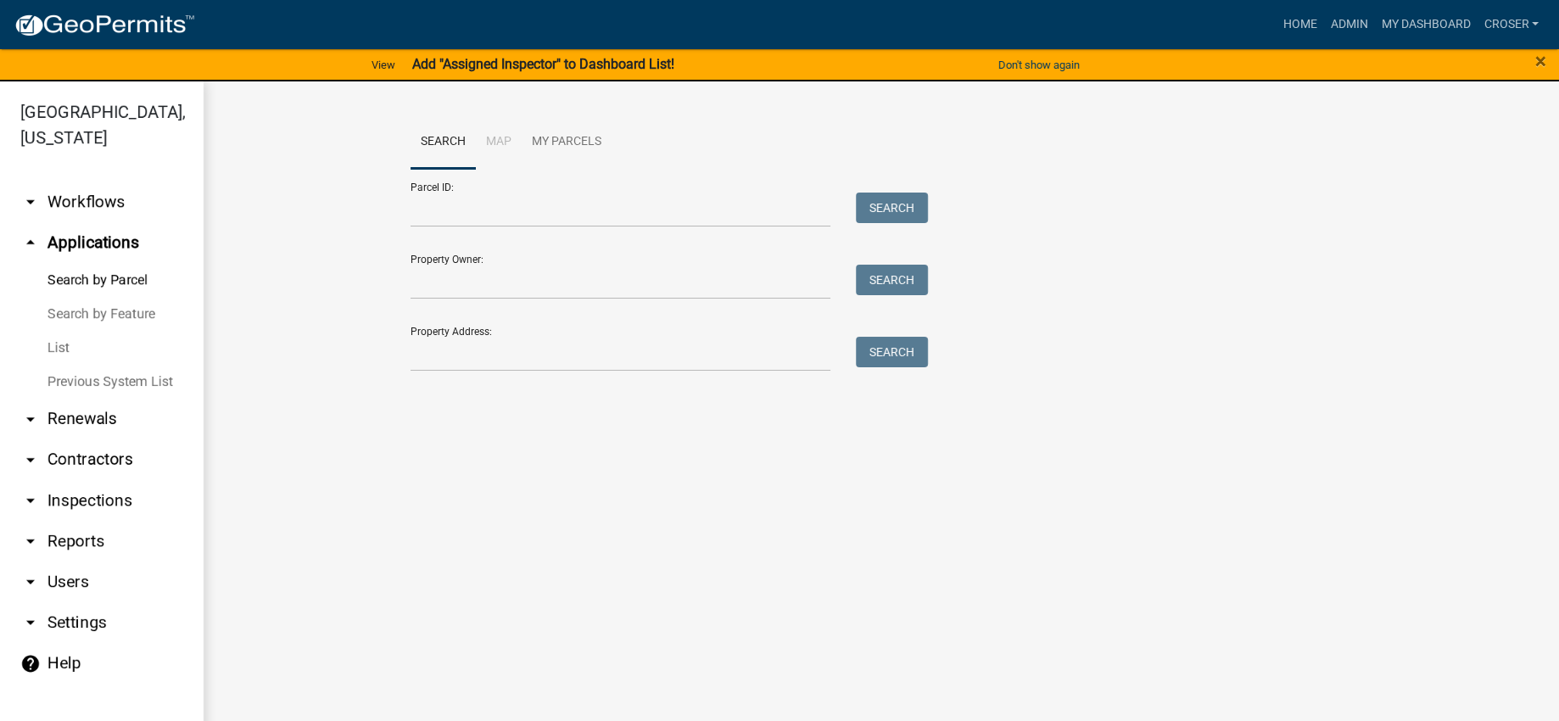
click at [60, 365] on link "List" at bounding box center [102, 348] width 204 height 34
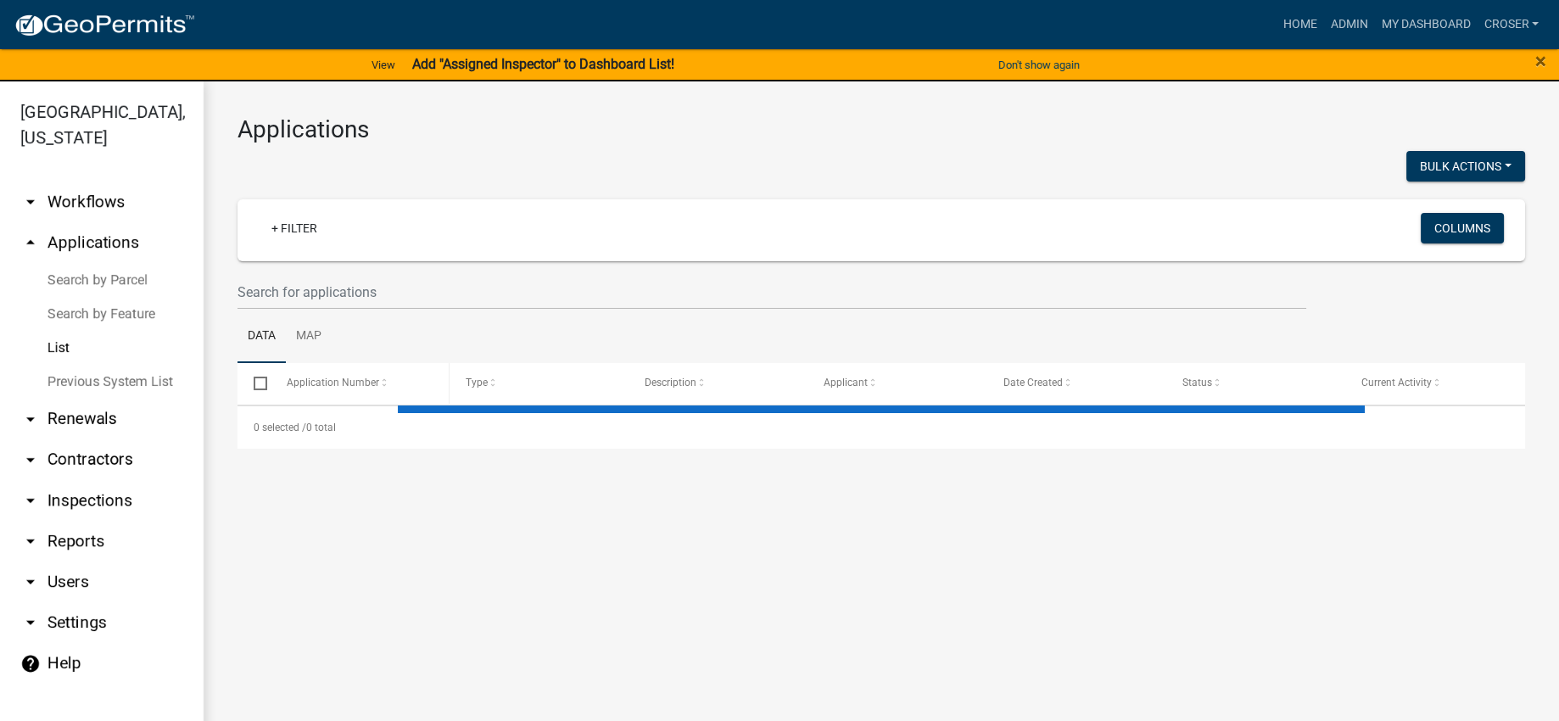
select select "3: 100"
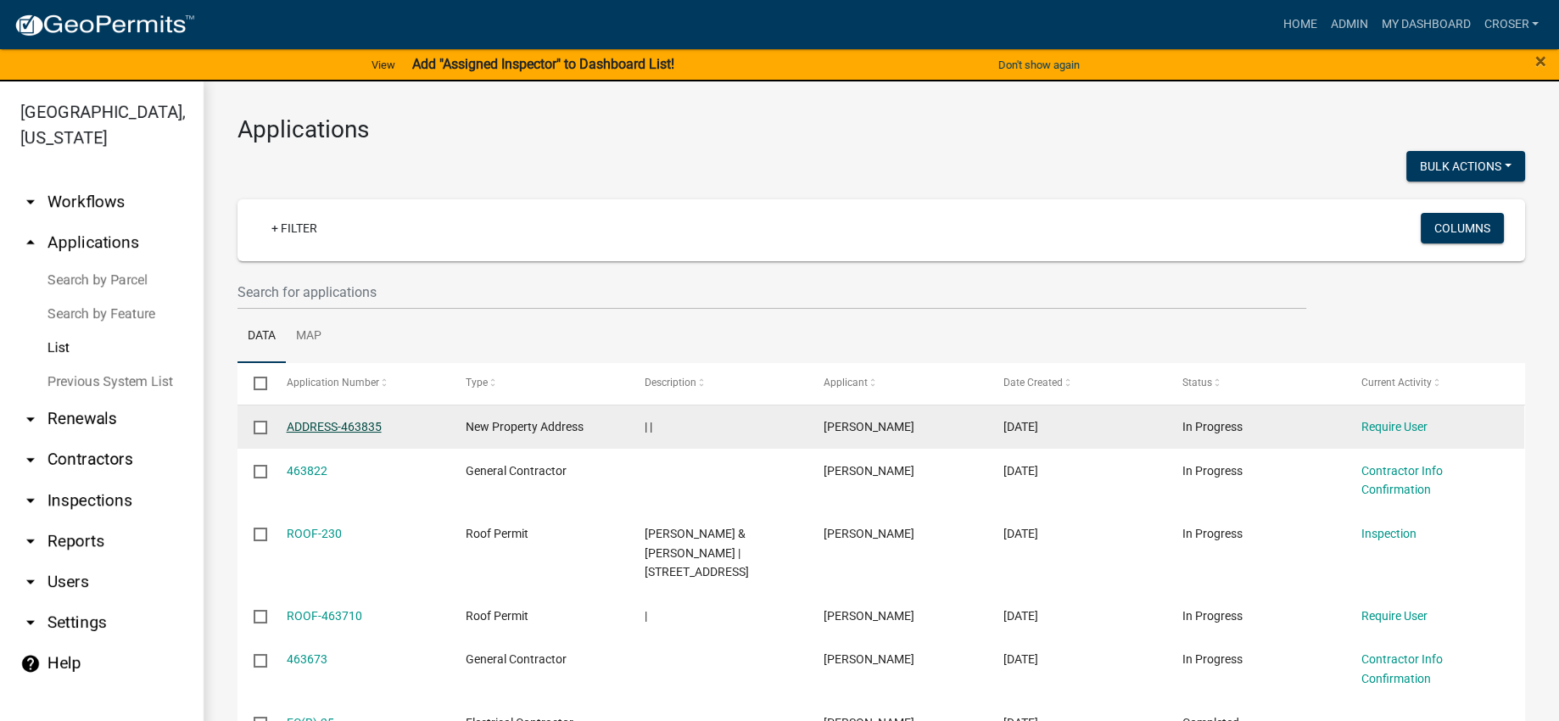
click at [377, 433] on link "ADDRESS-463835" at bounding box center [334, 427] width 95 height 14
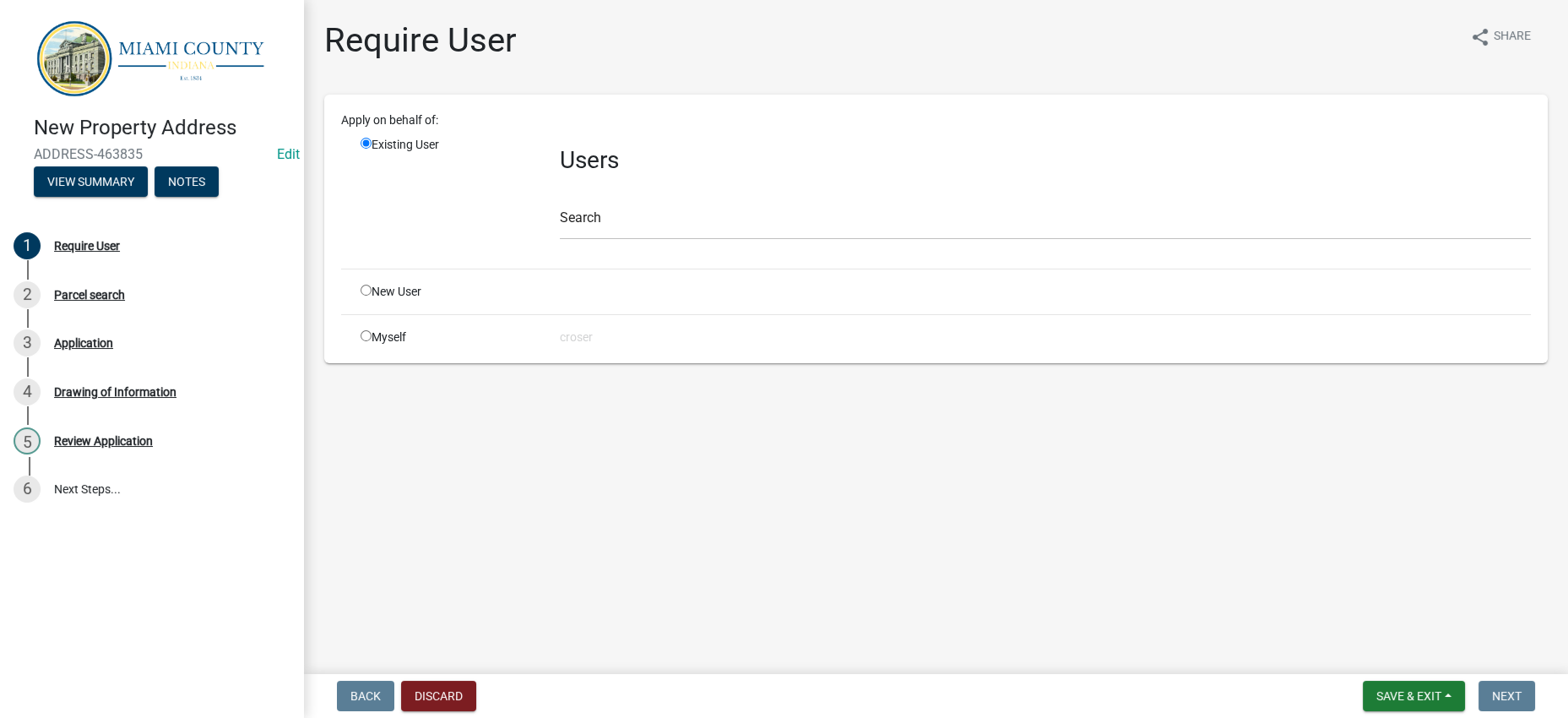
click at [408, 301] on div "New User" at bounding box center [447, 292] width 199 height 18
click at [371, 296] on input "radio" at bounding box center [365, 290] width 11 height 11
radio input "true"
radio input "false"
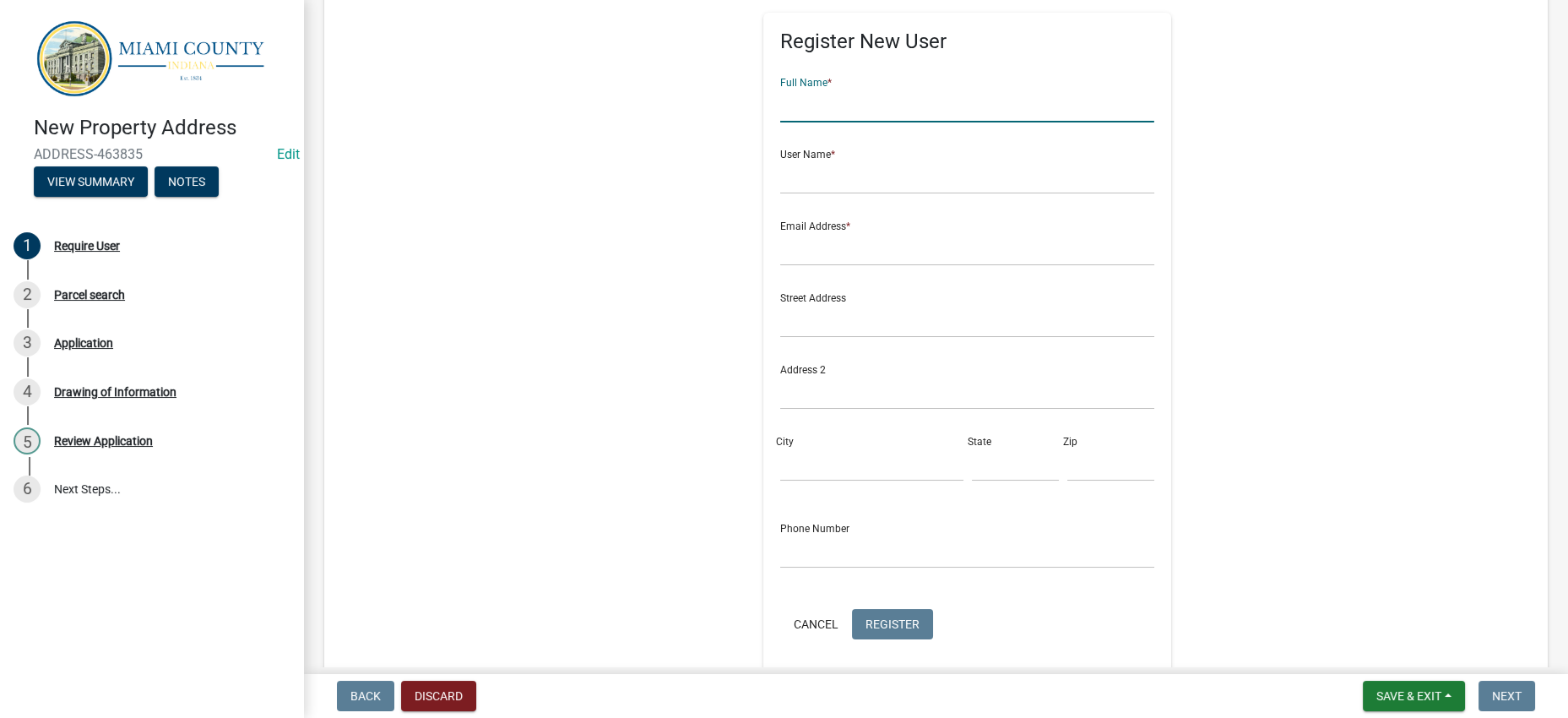
click at [815, 122] on input "text" at bounding box center [968, 105] width 374 height 35
type input "[PERSON_NAME]"
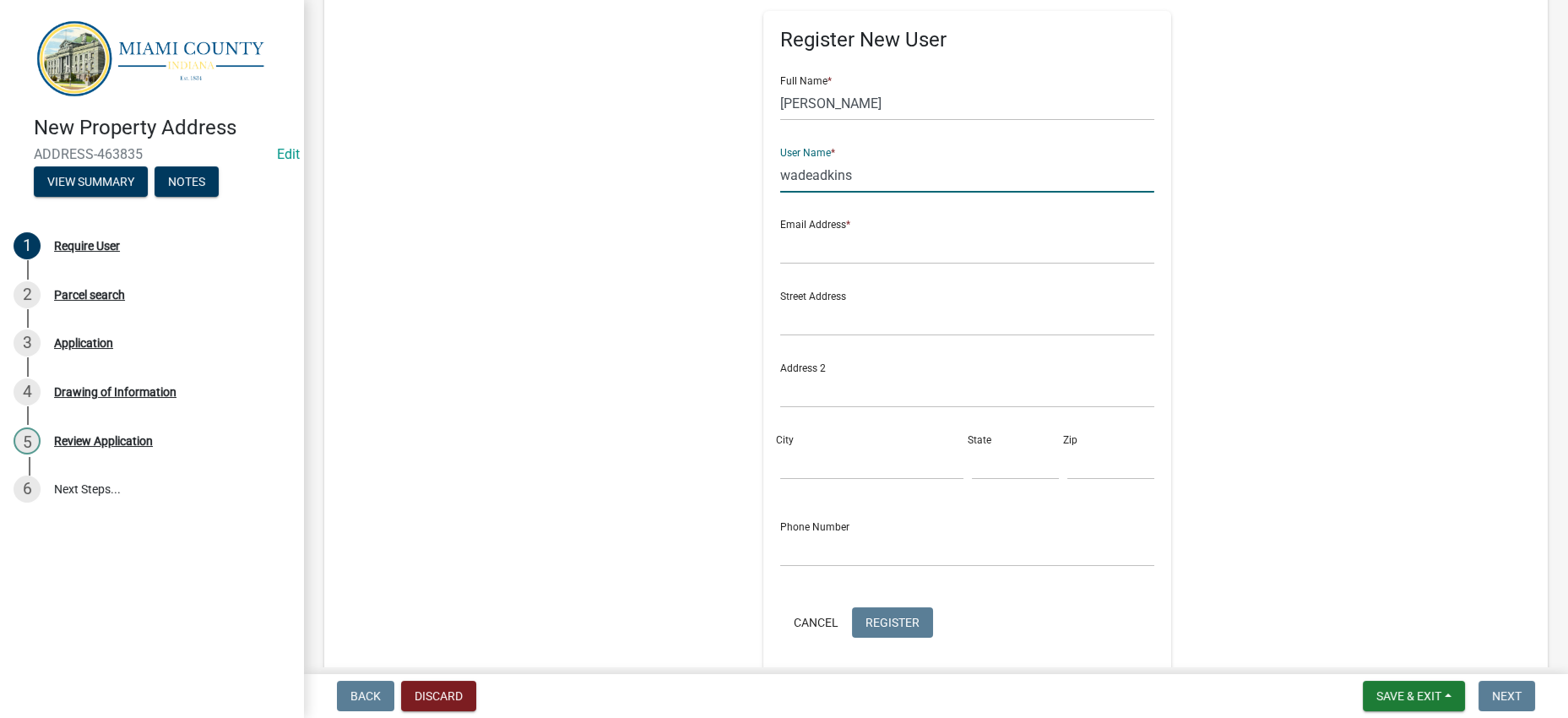
type input "wadeadkins"
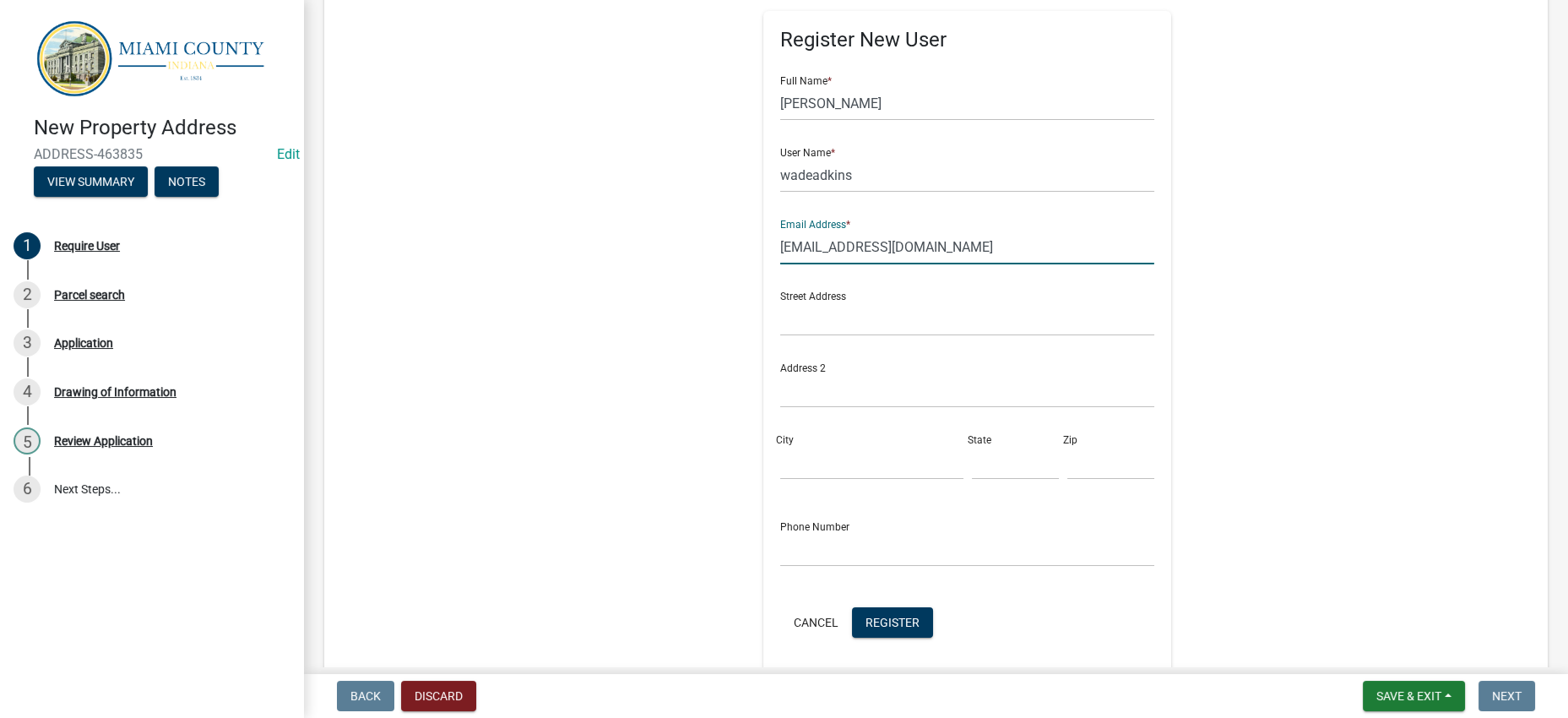
type input "[EMAIL_ADDRESS][DOMAIN_NAME]"
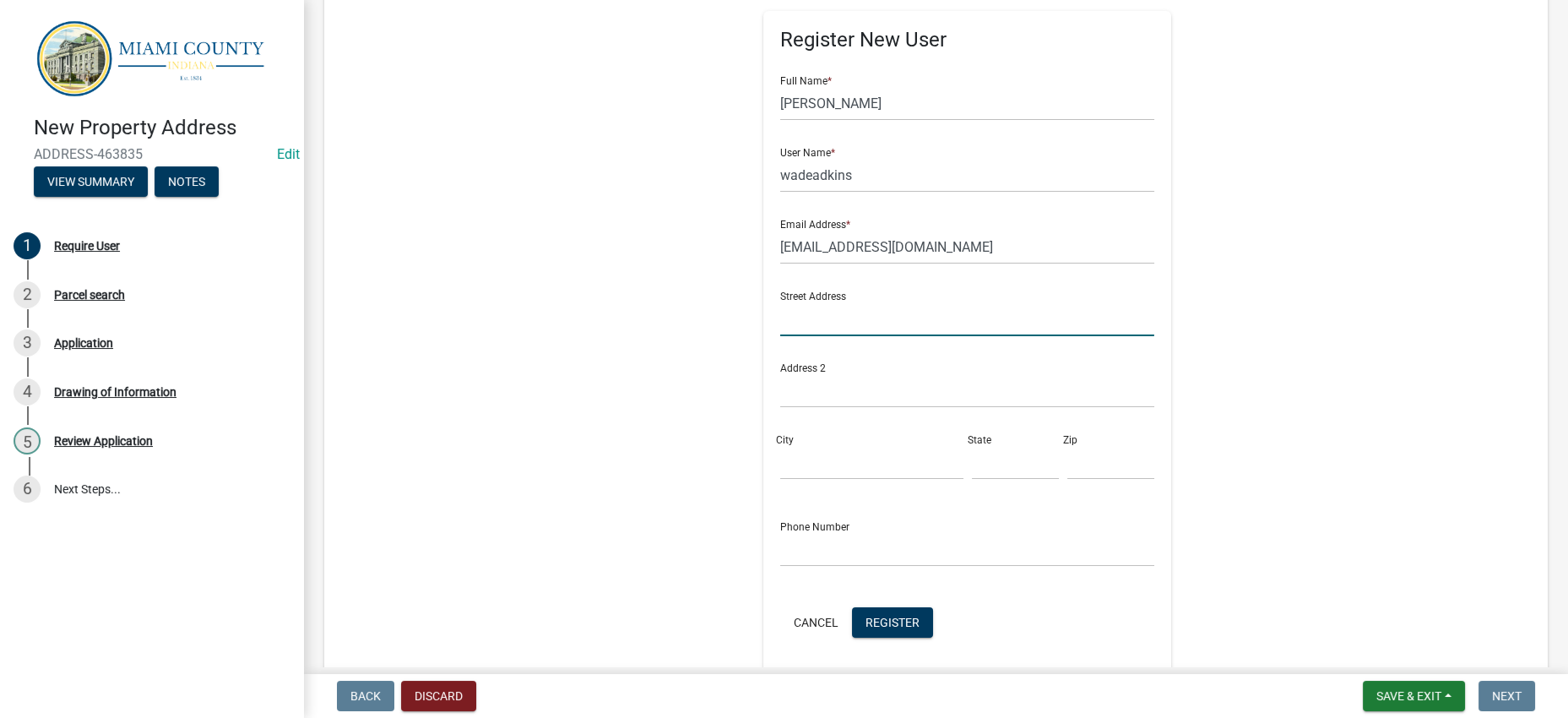
click at [781, 337] on input "text" at bounding box center [968, 319] width 374 height 35
type input "[STREET_ADDRESS]"
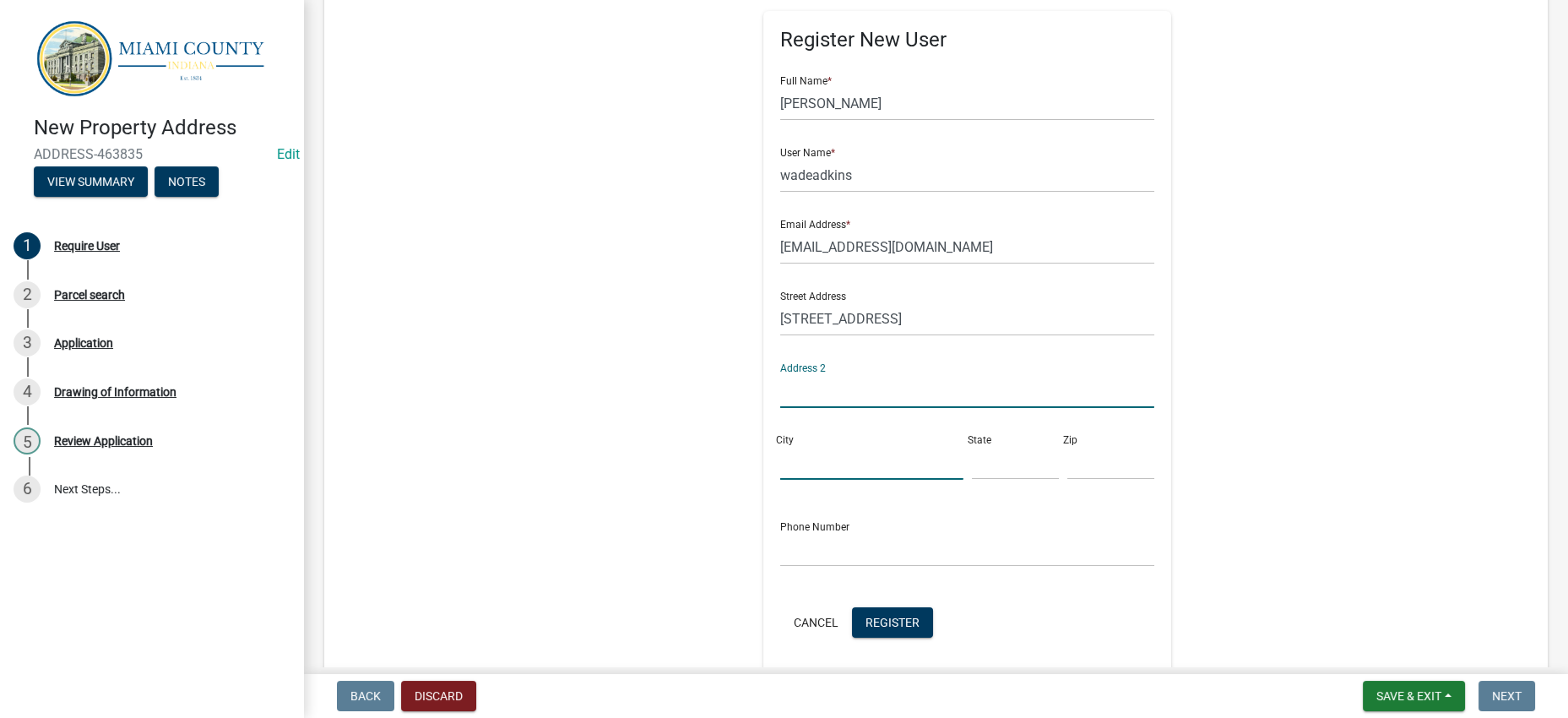
scroll to position [215, 0]
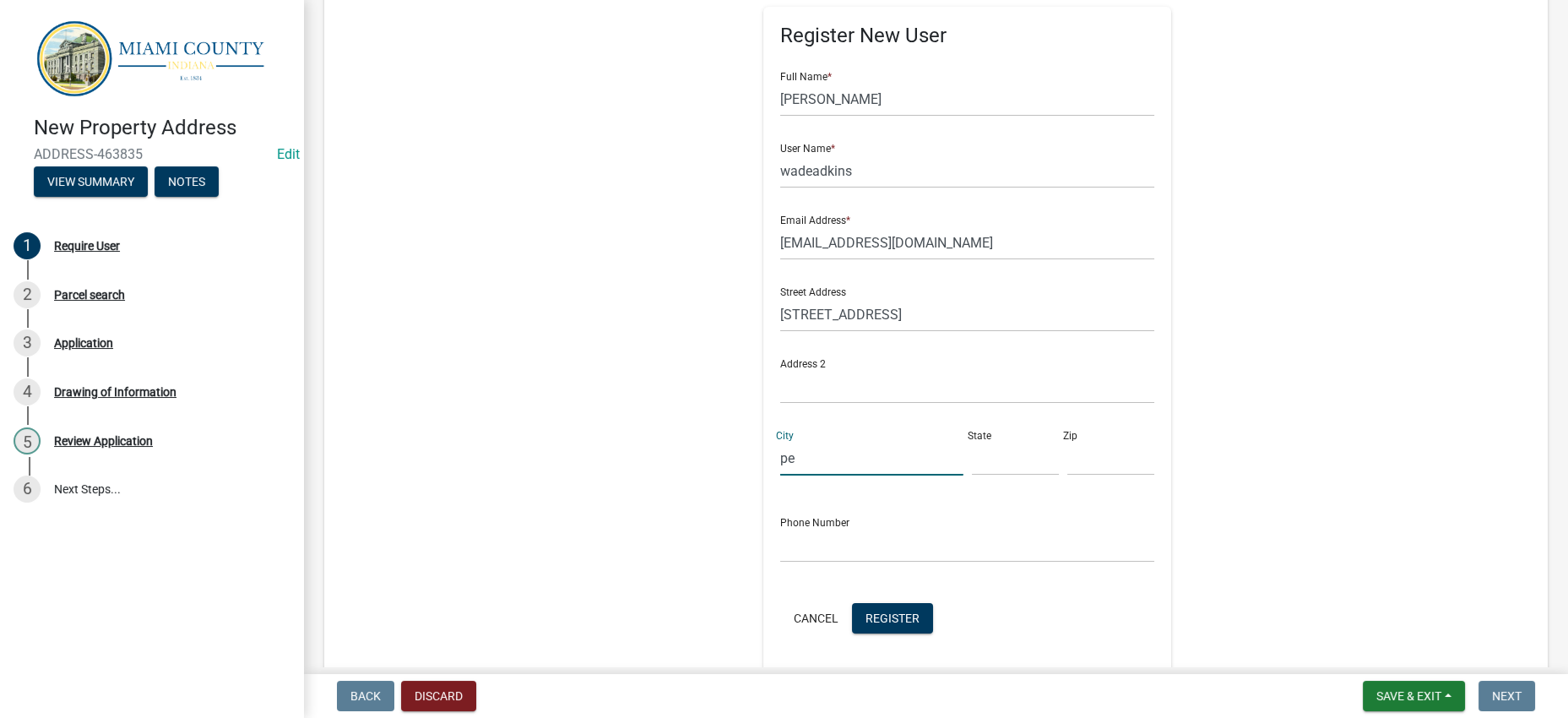
type input "p"
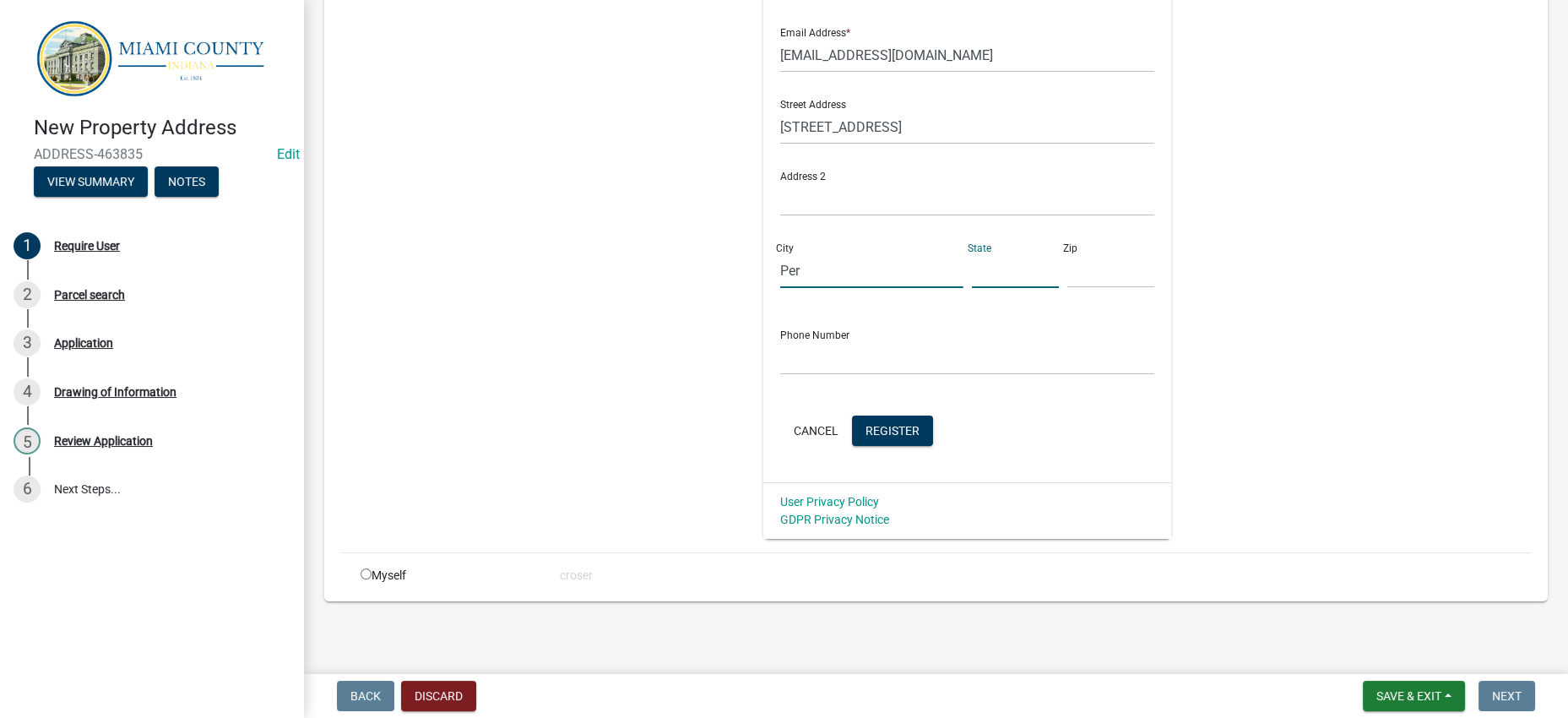
click at [781, 253] on input "Per" at bounding box center [871, 270] width 182 height 35
type input "[GEOGRAPHIC_DATA]"
type input "IN"
type input "46970"
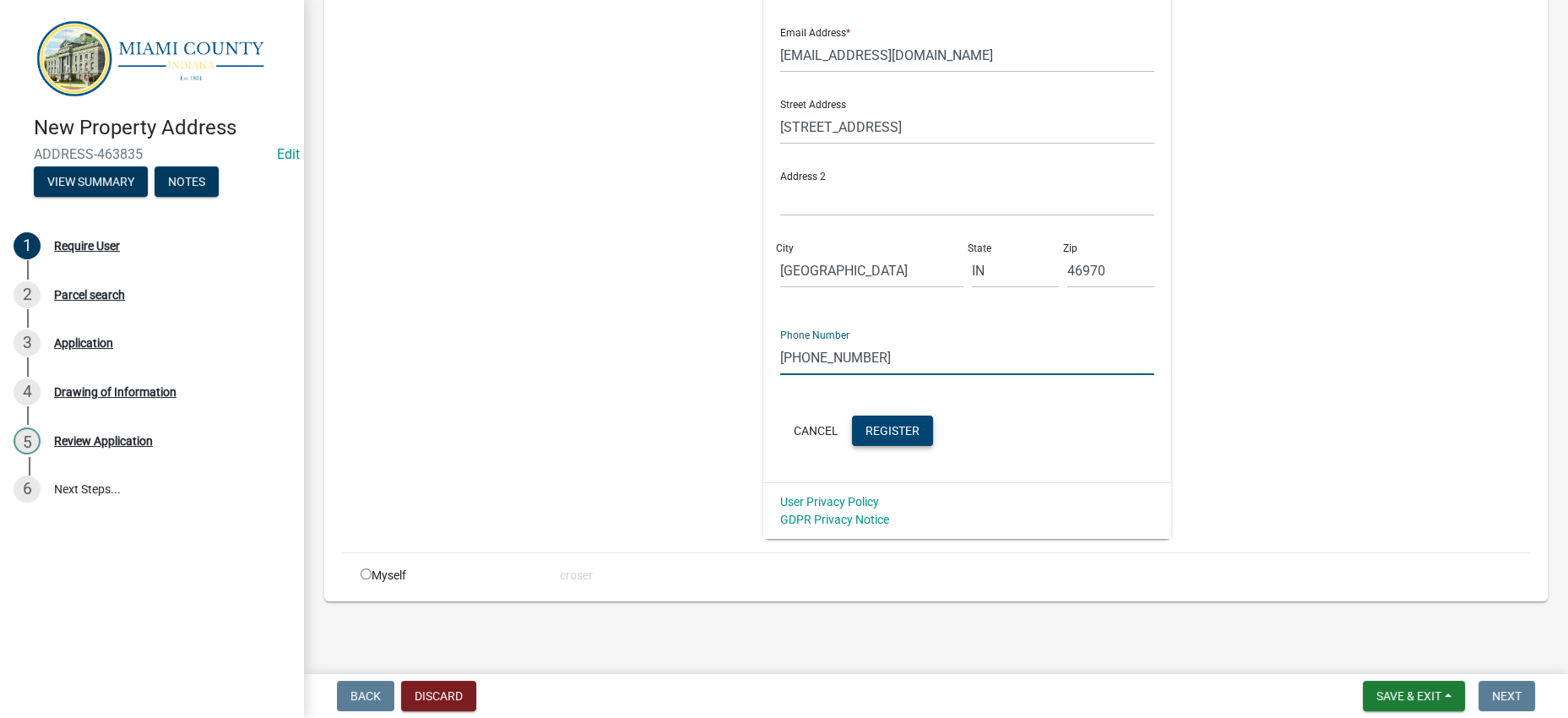
type input "[PHONE_NUMBER]"
click at [852, 437] on button "Register" at bounding box center [892, 430] width 81 height 31
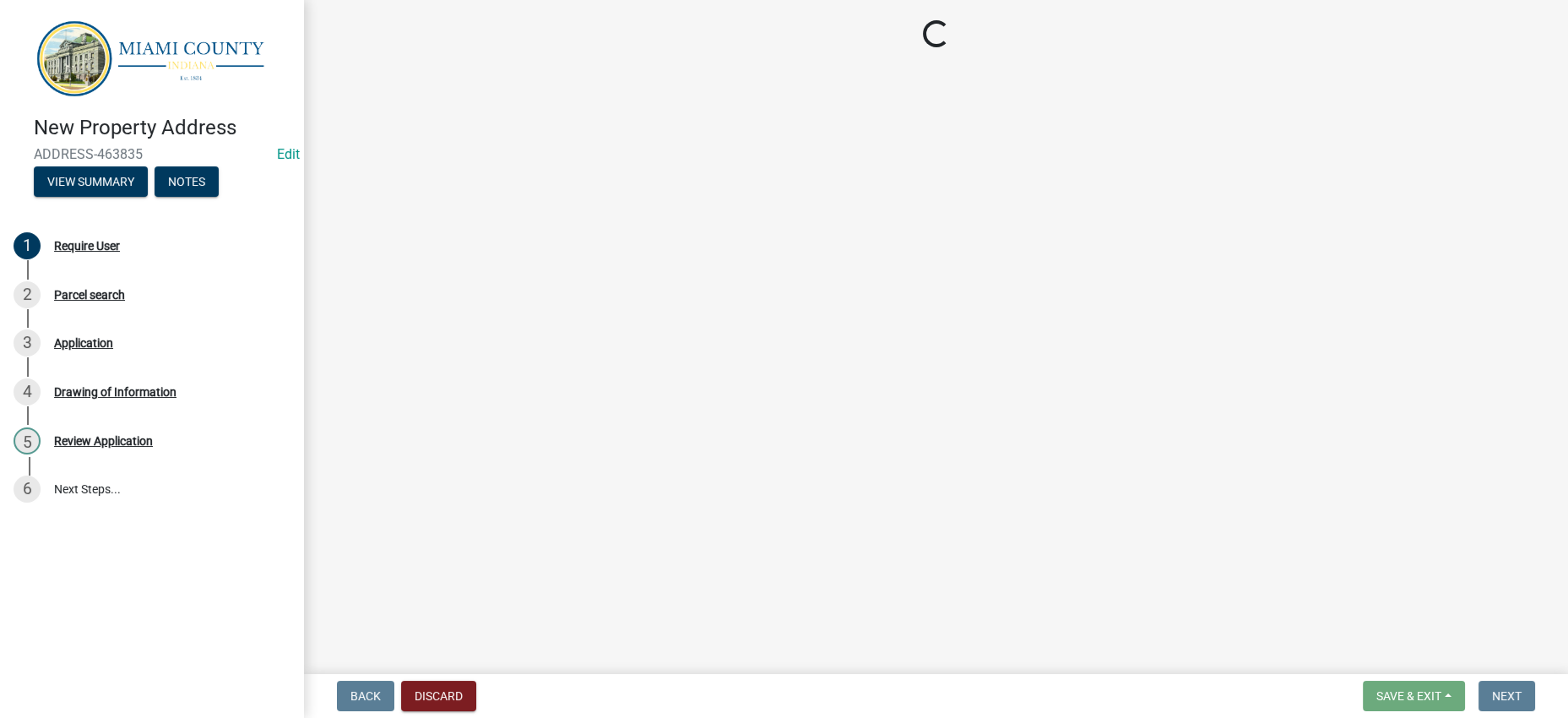
scroll to position [0, 0]
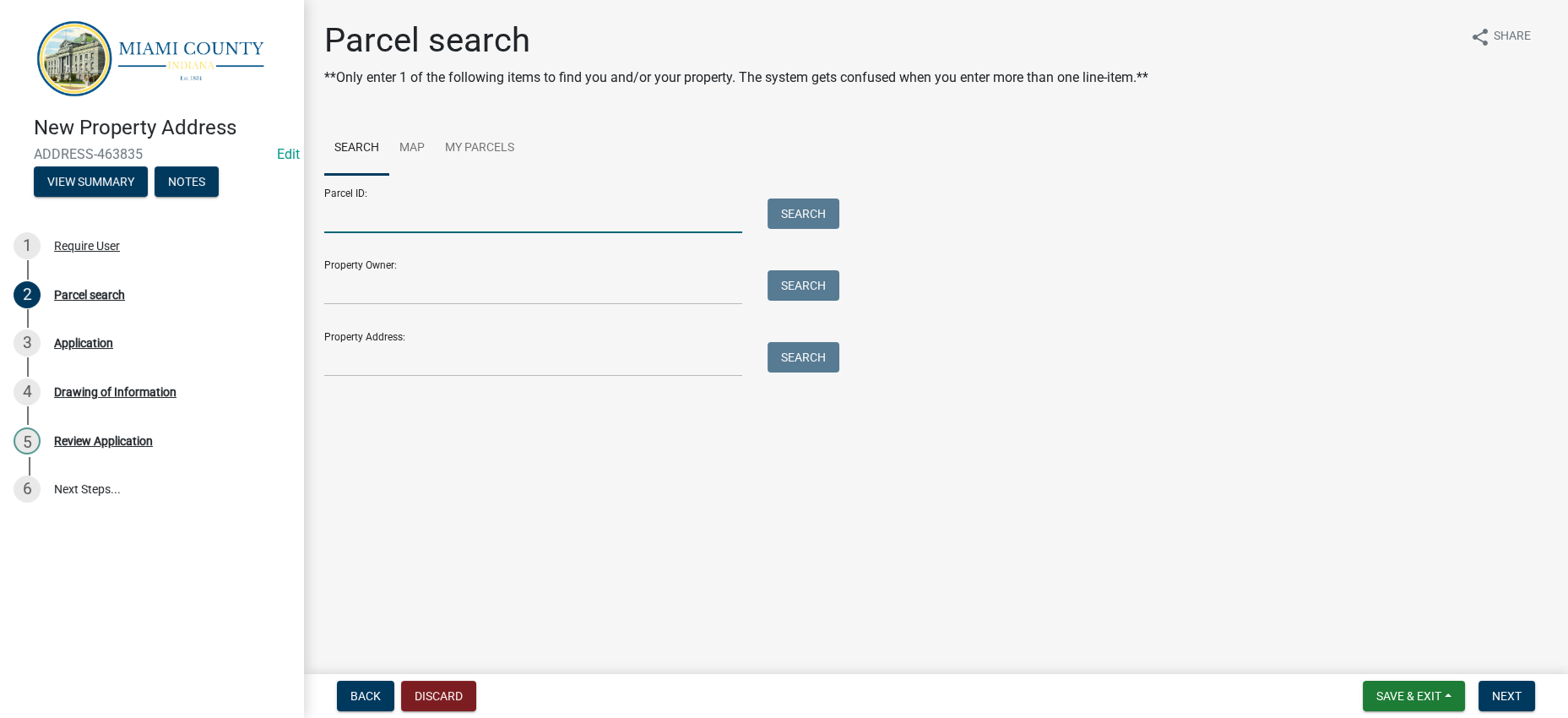
click at [404, 233] on input "Parcel ID:" at bounding box center [534, 215] width 418 height 35
click at [426, 233] on input "Parcel ID:" at bounding box center [534, 215] width 418 height 35
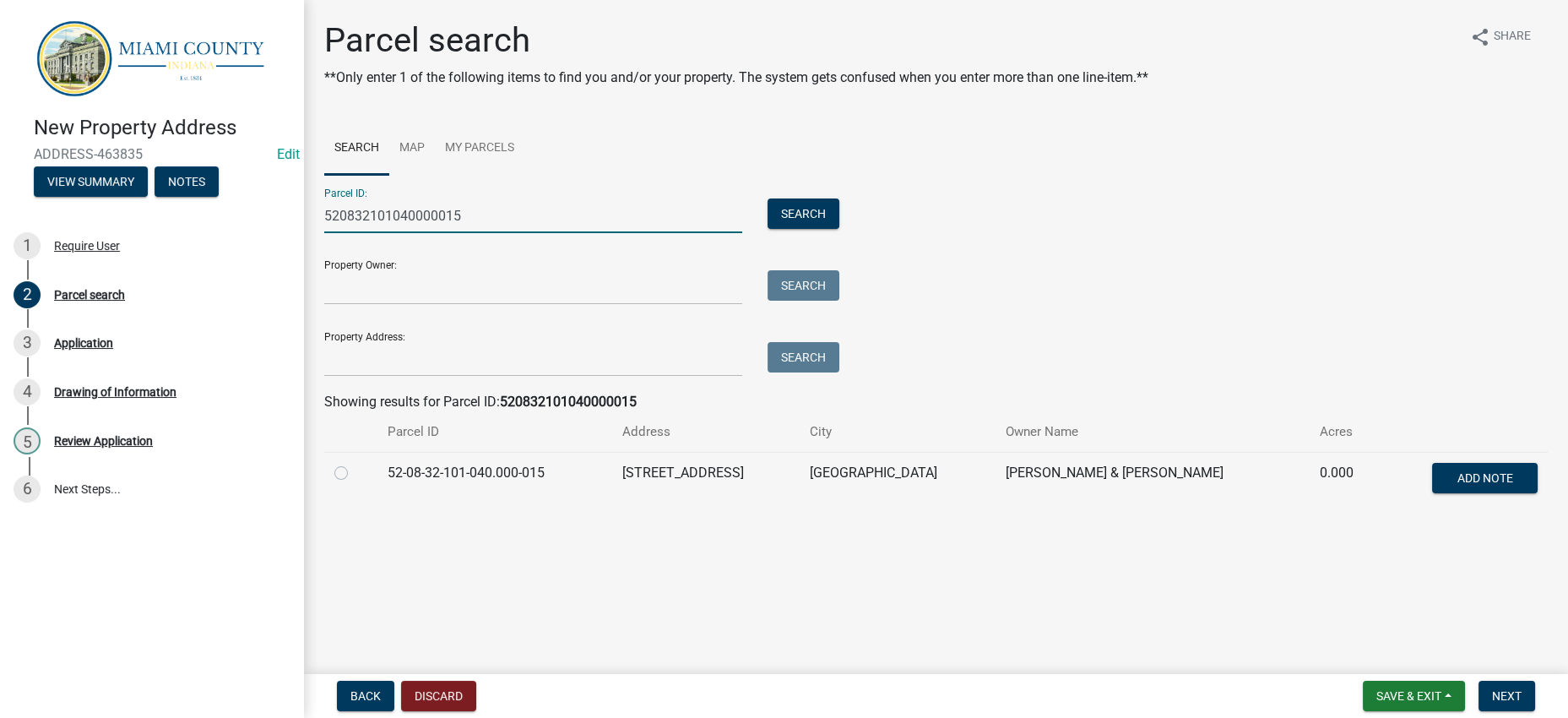
type input "520832101040000015"
click at [354, 463] on label at bounding box center [354, 463] width 0 height 0
click at [354, 474] on input "radio" at bounding box center [359, 468] width 11 height 11
radio input "true"
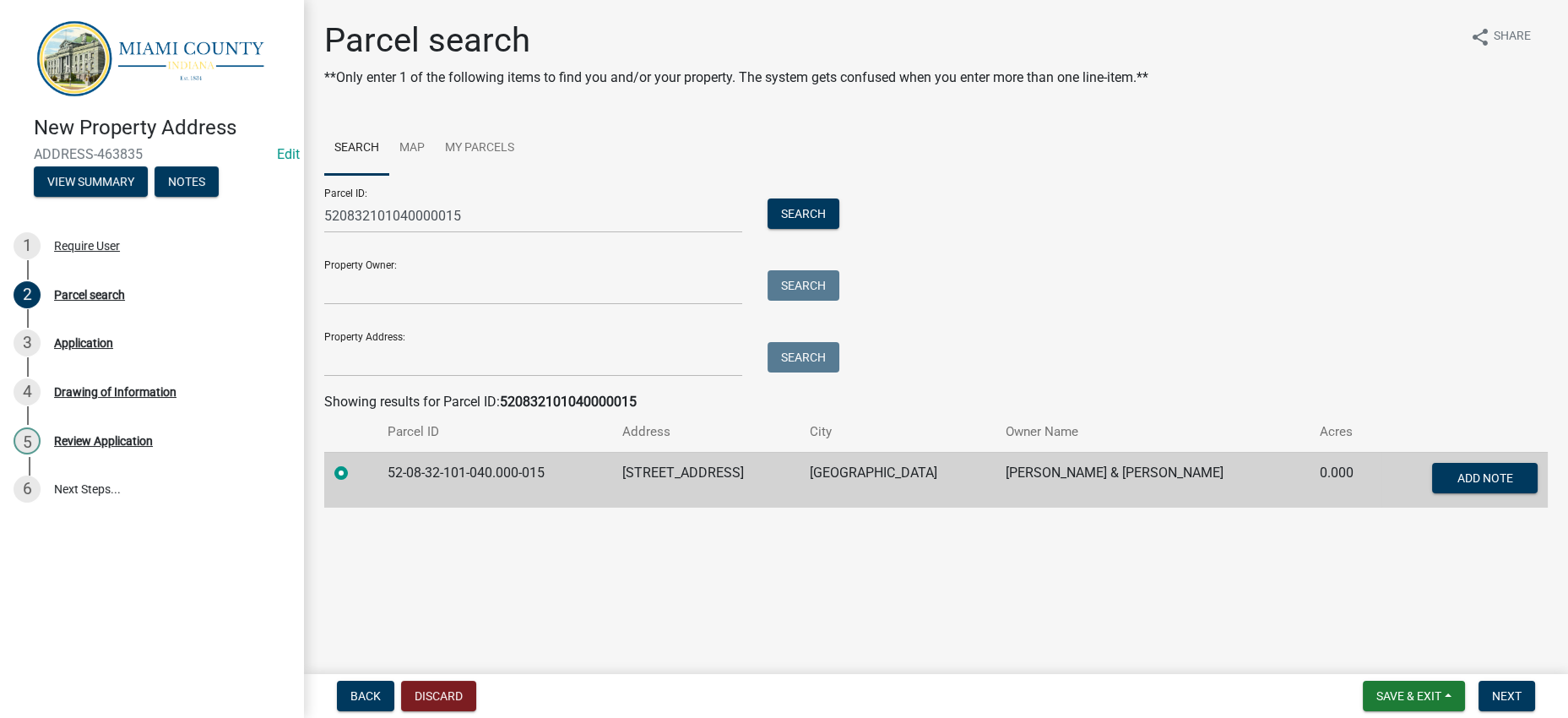
click at [1112, 376] on div "Parcel ID: 520832101040000015 Search Property Owner: Search Property Address: S…" at bounding box center [936, 276] width 1224 height 202
click at [1492, 689] on span "Next" at bounding box center [1507, 696] width 30 height 14
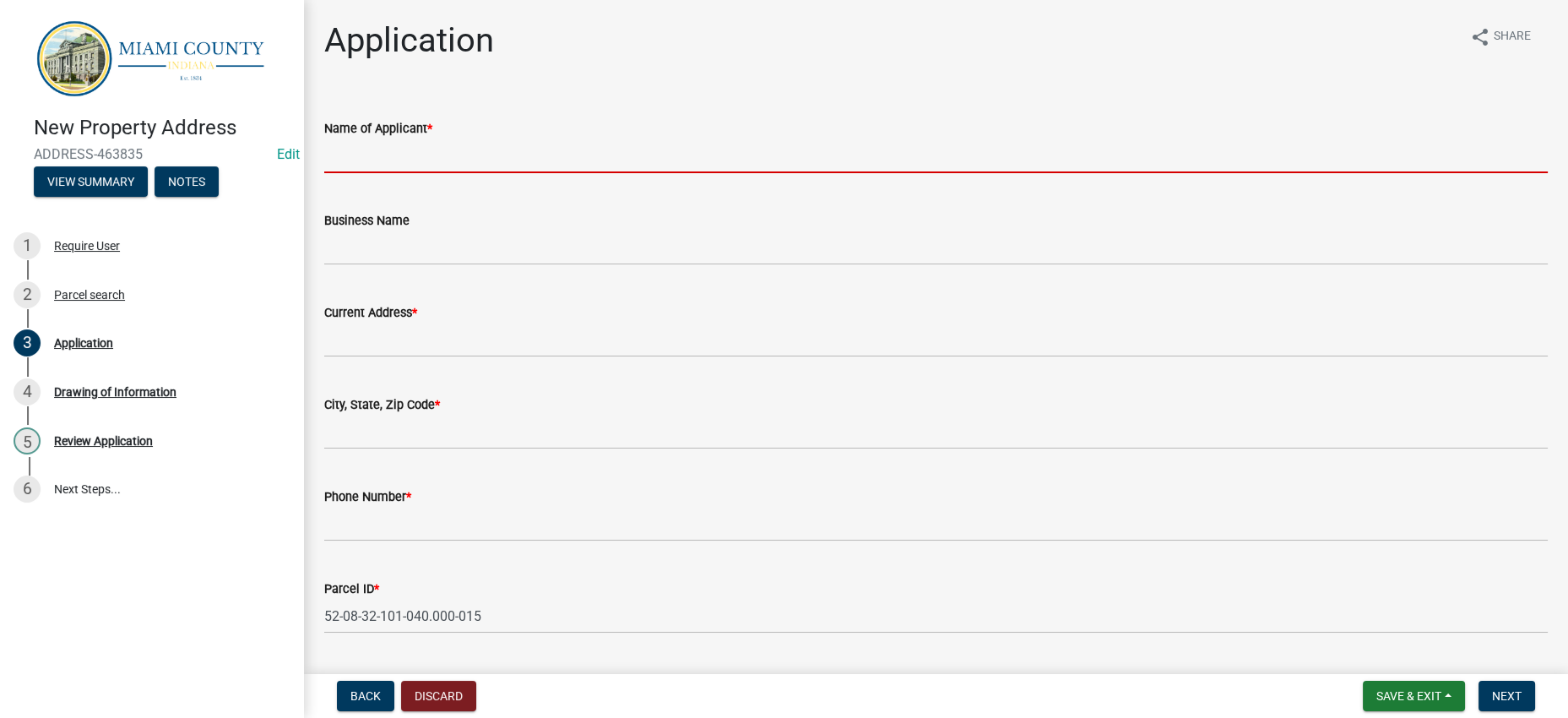
drag, startPoint x: 470, startPoint y: 189, endPoint x: 837, endPoint y: 44, distance: 394.6
click at [474, 173] on input "Name of Applicant *" at bounding box center [936, 155] width 1224 height 35
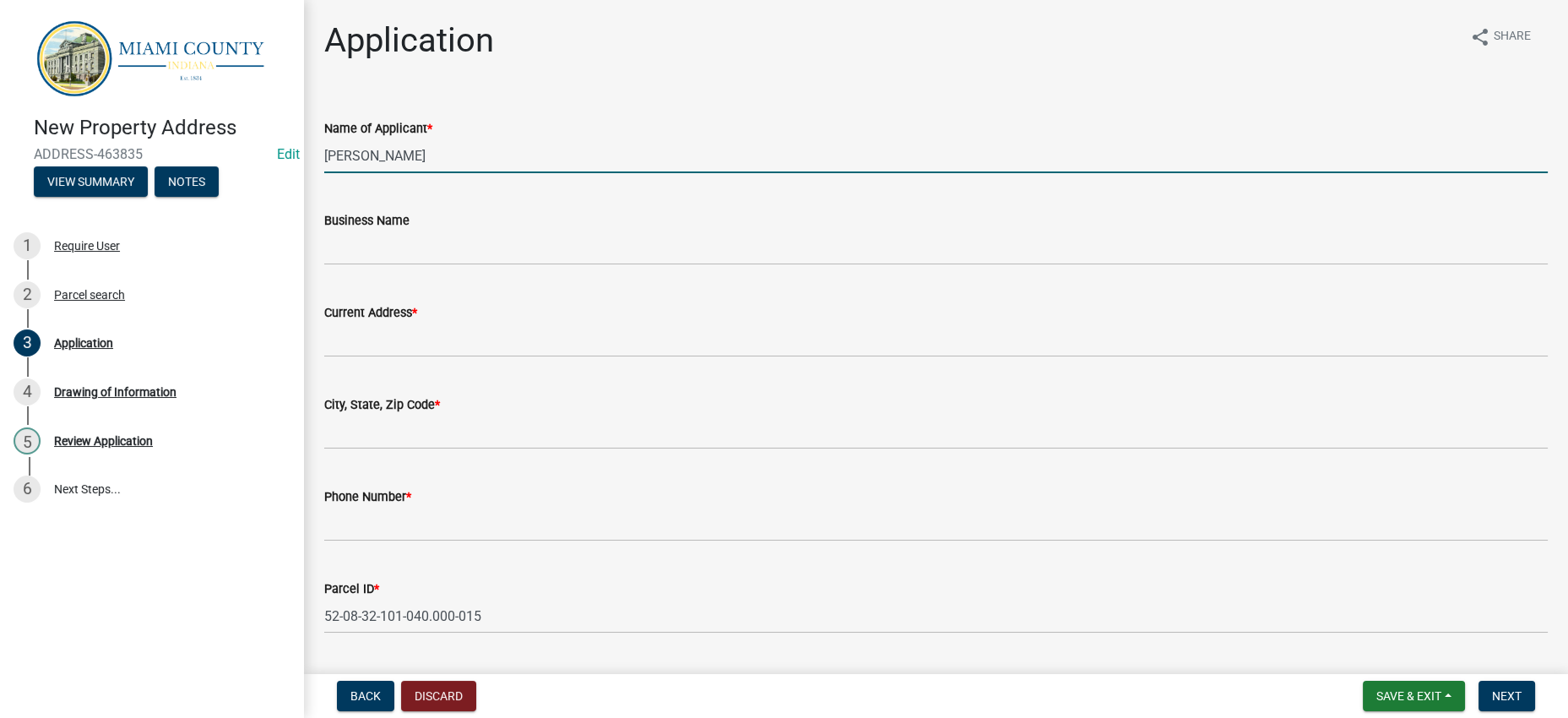
type input "[PERSON_NAME]"
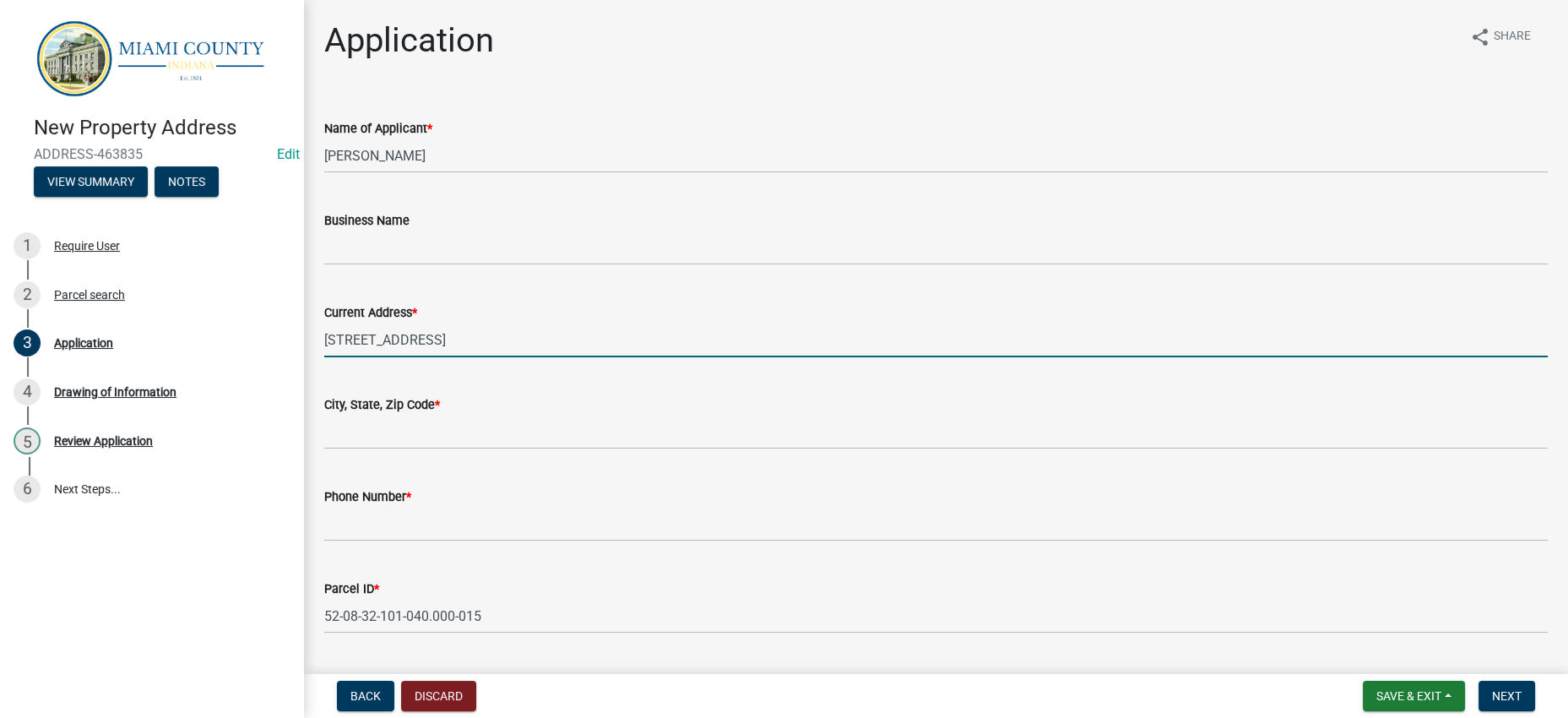
type input "[STREET_ADDRESS]"
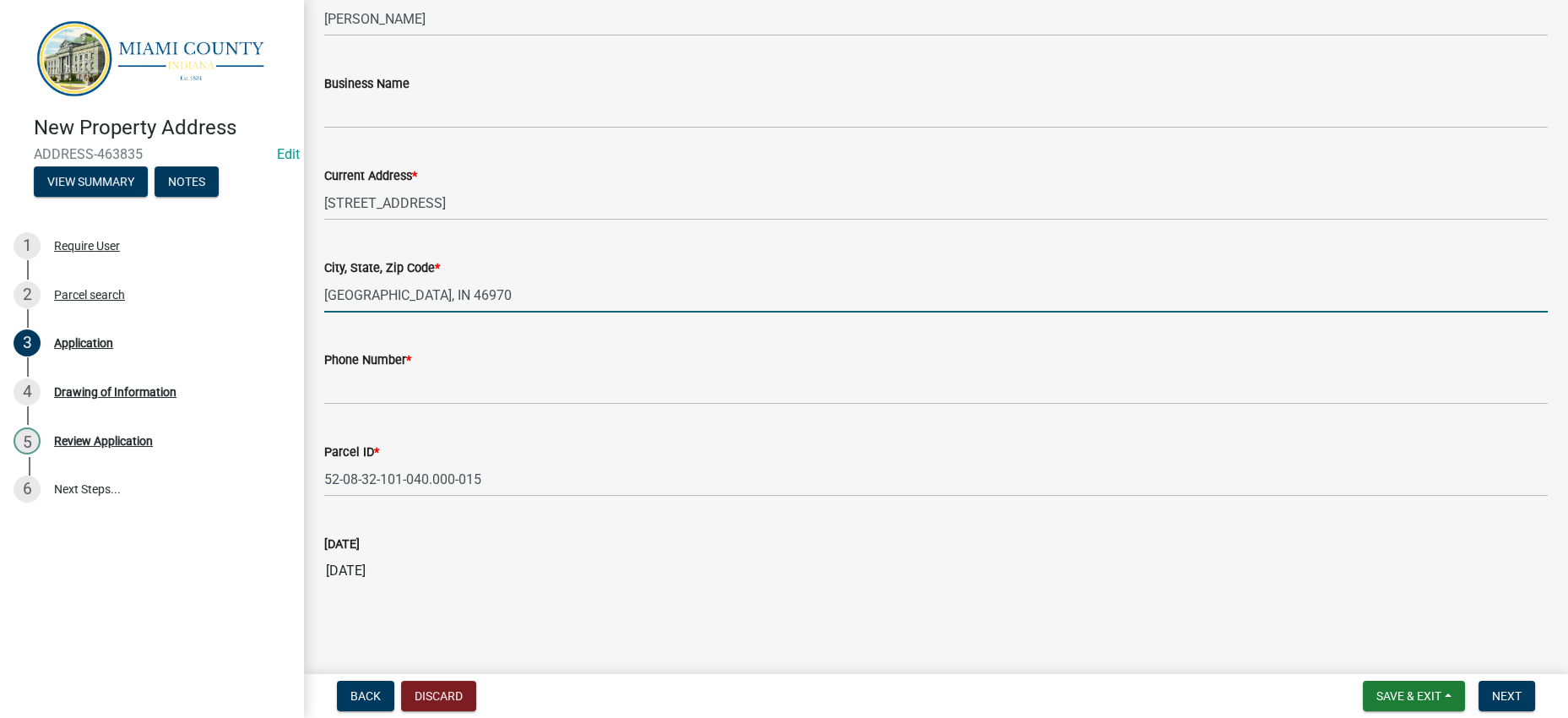
scroll to position [322, 0]
type input "[GEOGRAPHIC_DATA], IN 46970"
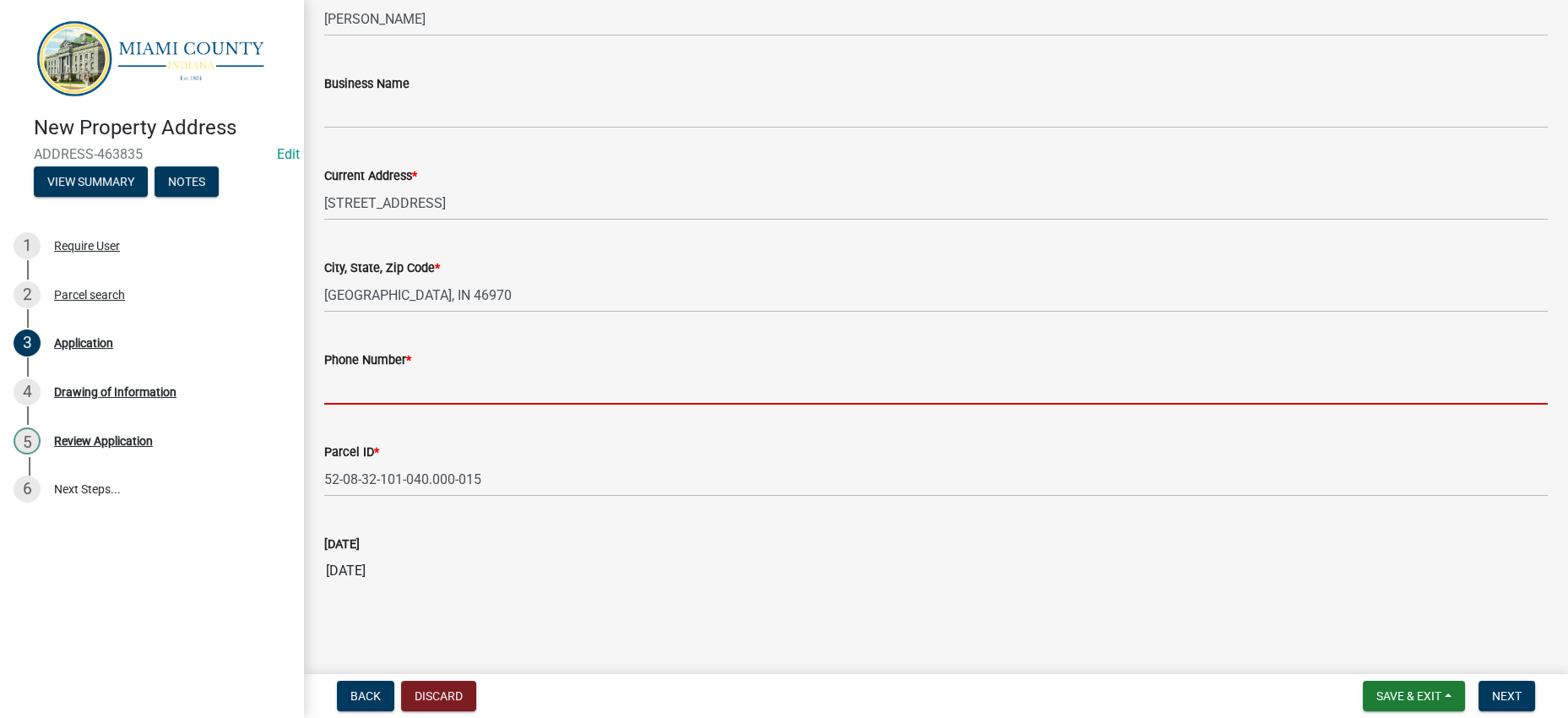
click at [362, 370] on input "Phone Number *" at bounding box center [936, 387] width 1224 height 35
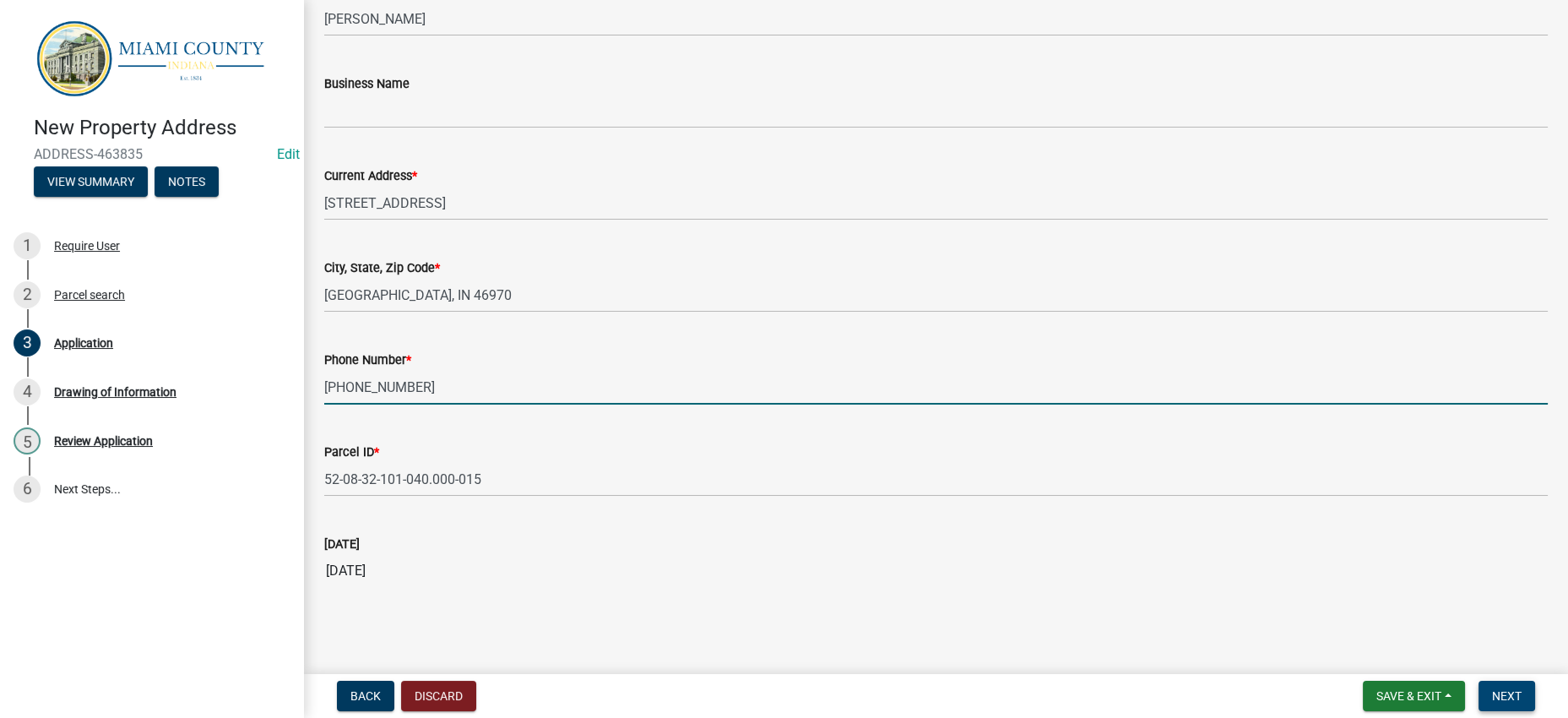
type input "[PHONE_NUMBER]"
click at [1493, 689] on span "Next" at bounding box center [1507, 696] width 30 height 14
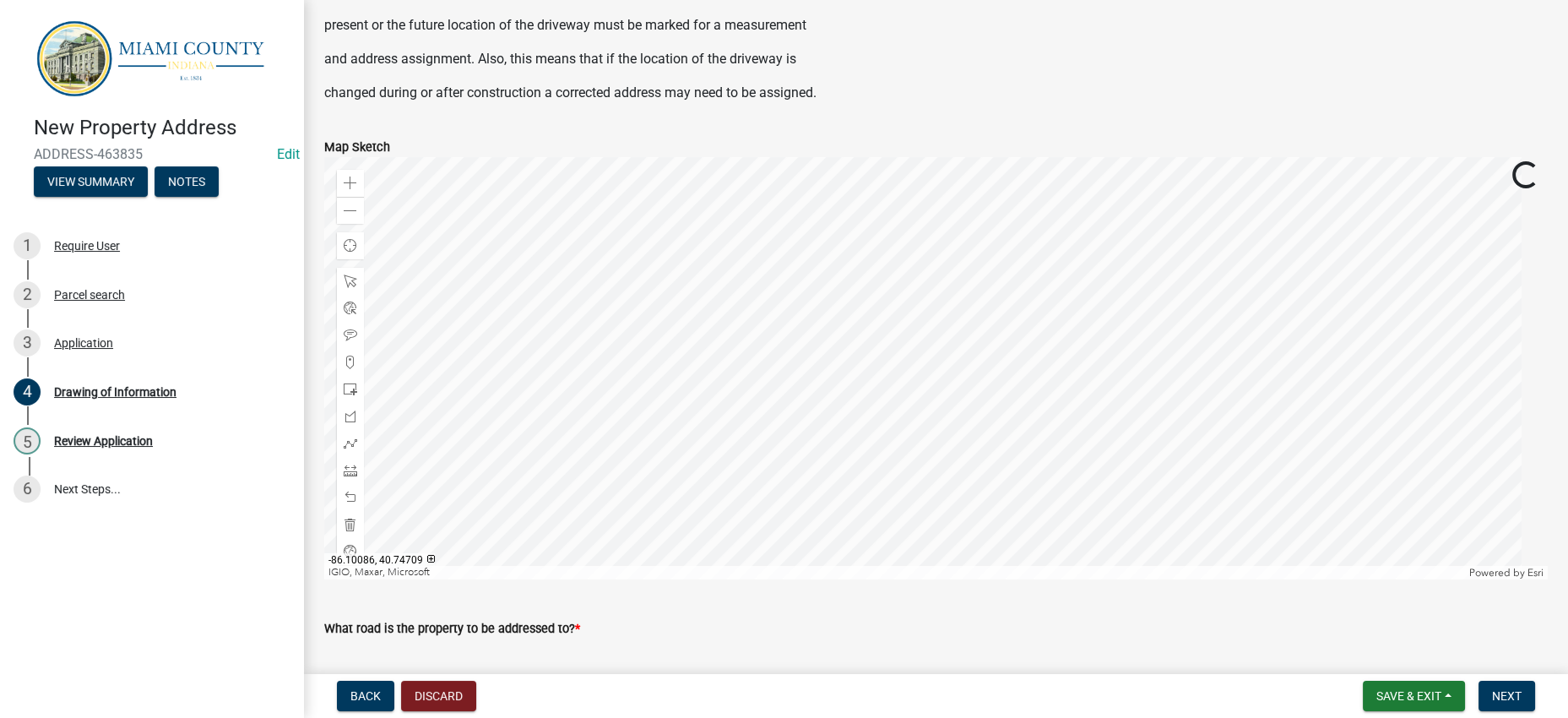
scroll to position [317, 0]
click at [357, 189] on span at bounding box center [350, 182] width 14 height 14
click at [748, 454] on div at bounding box center [936, 367] width 1224 height 422
click at [357, 217] on span at bounding box center [350, 210] width 14 height 14
click at [353, 196] on div "Zoom in" at bounding box center [349, 182] width 27 height 27
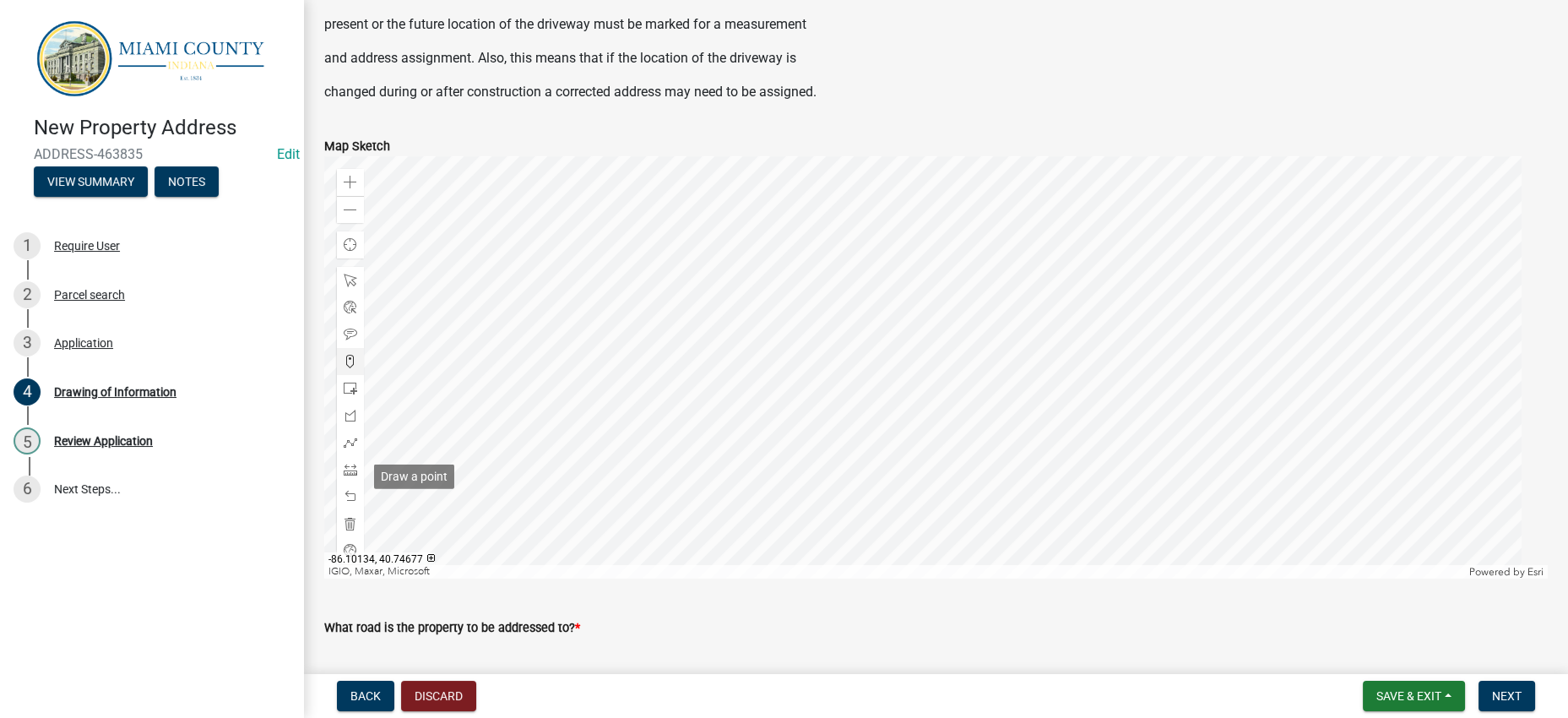
click at [357, 368] on span at bounding box center [350, 361] width 14 height 14
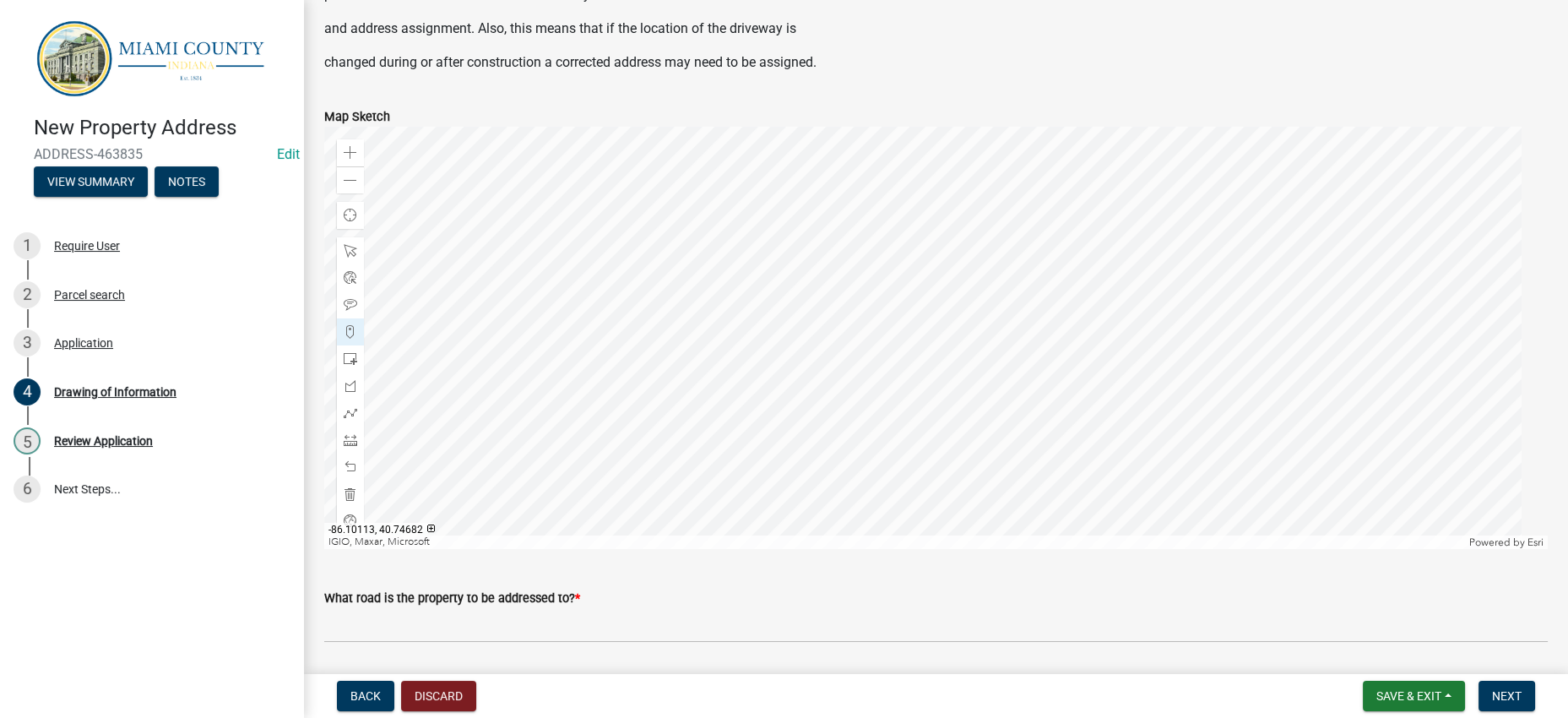
click at [639, 369] on div at bounding box center [936, 338] width 1224 height 422
click at [357, 312] on span at bounding box center [350, 305] width 14 height 14
click at [638, 327] on div at bounding box center [936, 338] width 1224 height 422
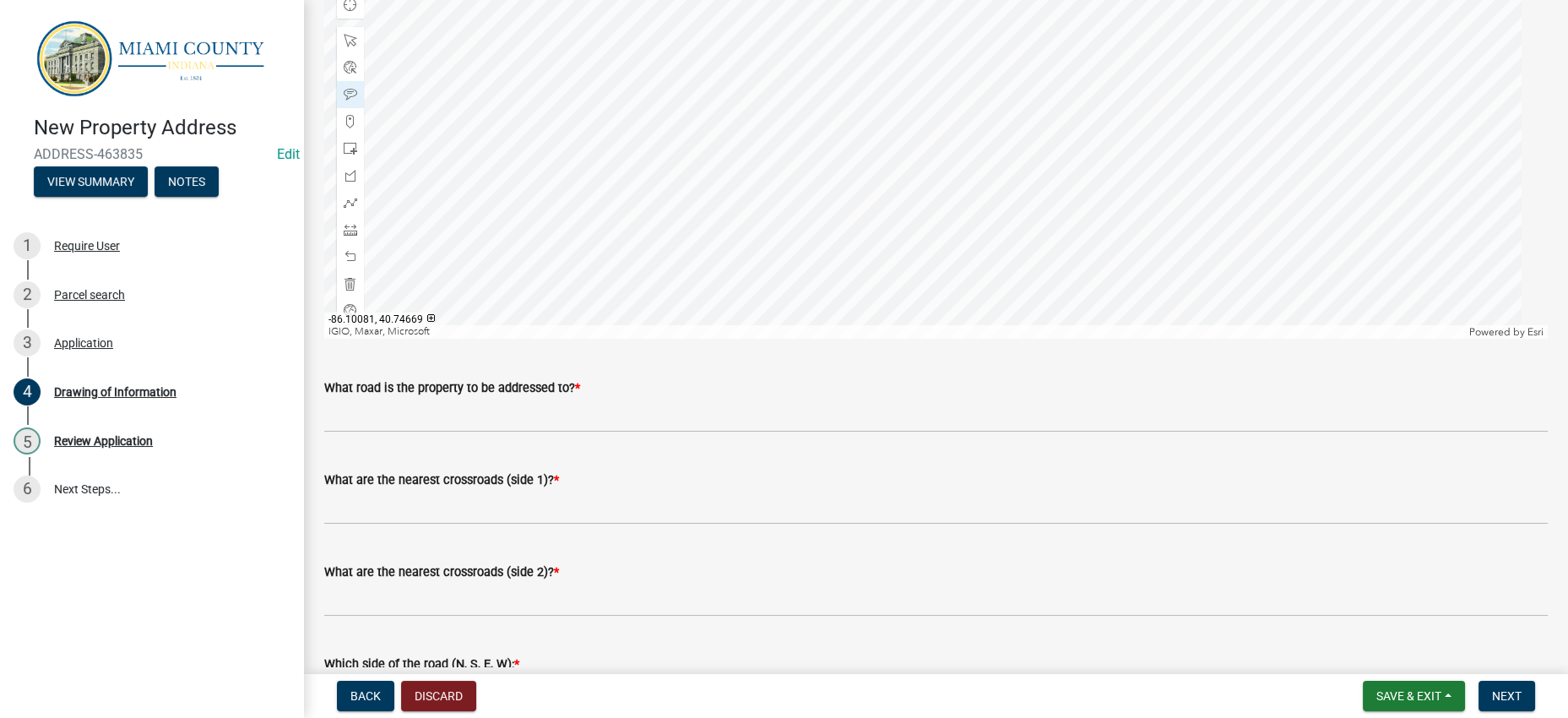
scroll to position [558, 0]
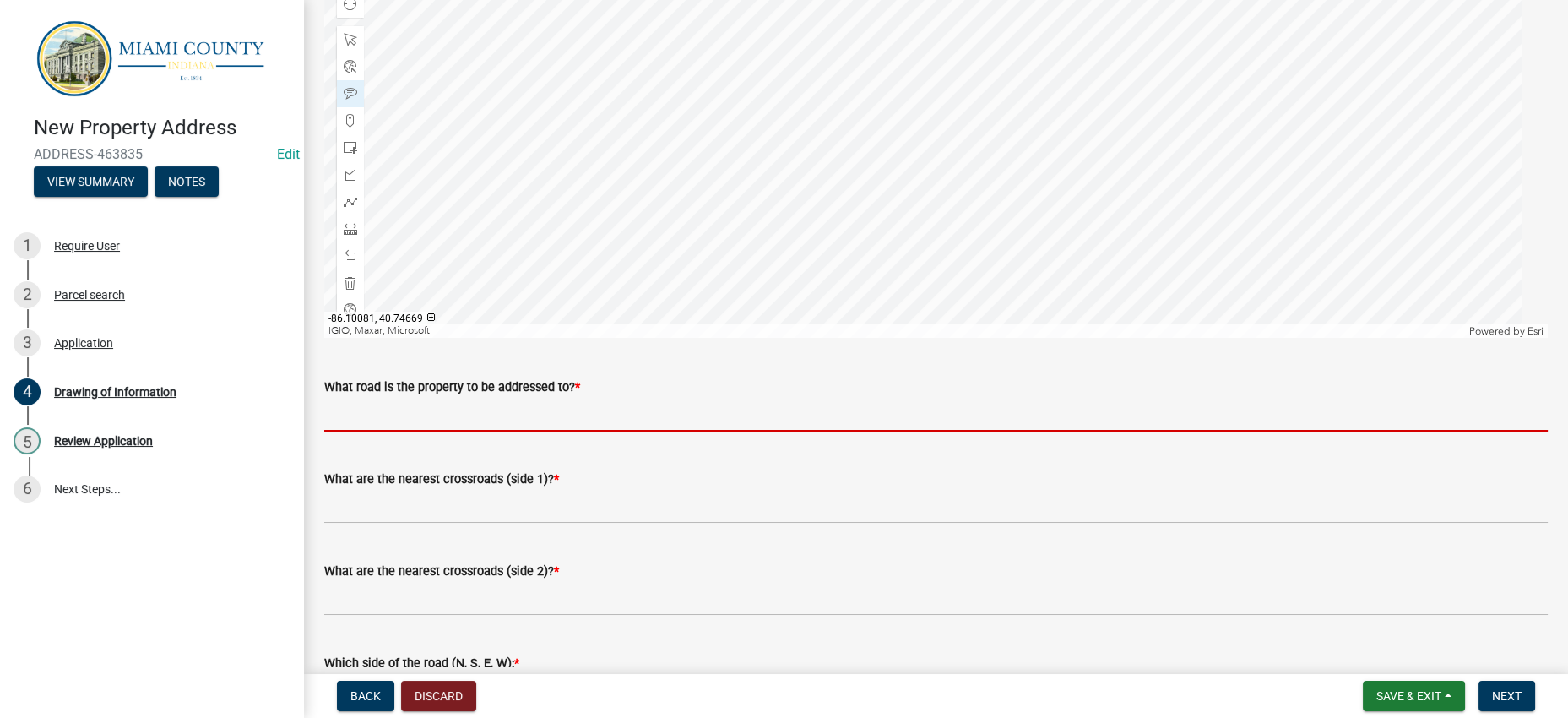
click at [586, 431] on input "What road is the property to be addressed to? *" at bounding box center [936, 414] width 1224 height 35
type input "6"
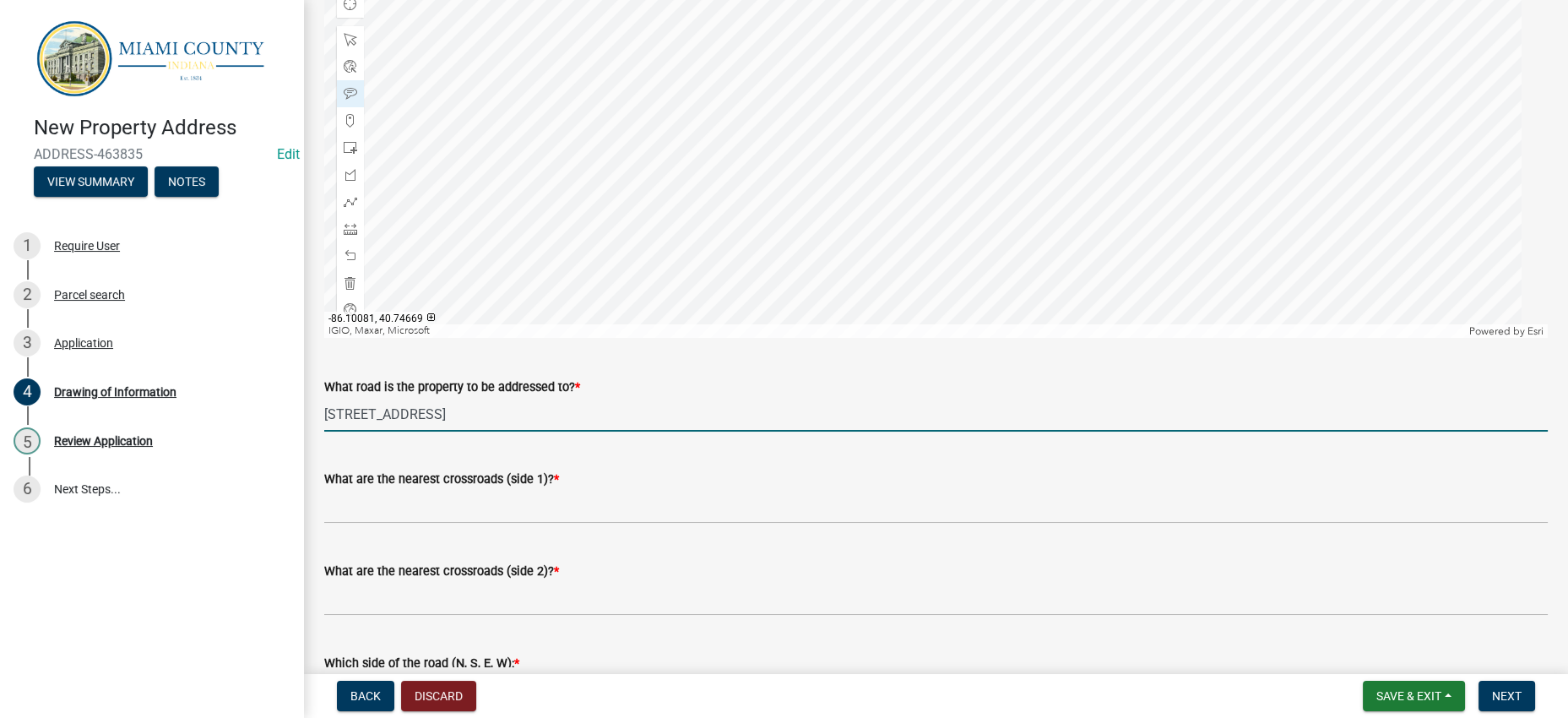
type input "[STREET_ADDRESS]"
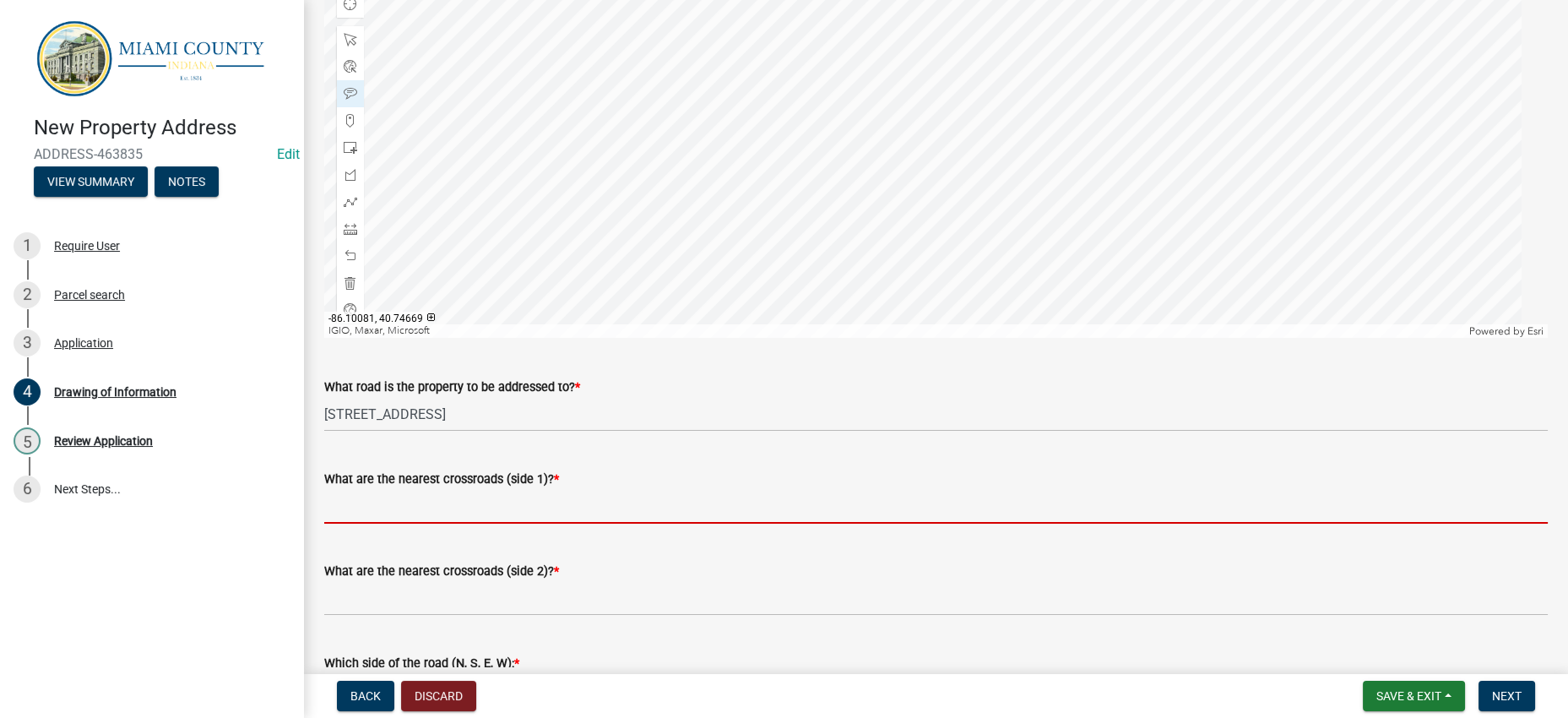
scroll to position [577, 0]
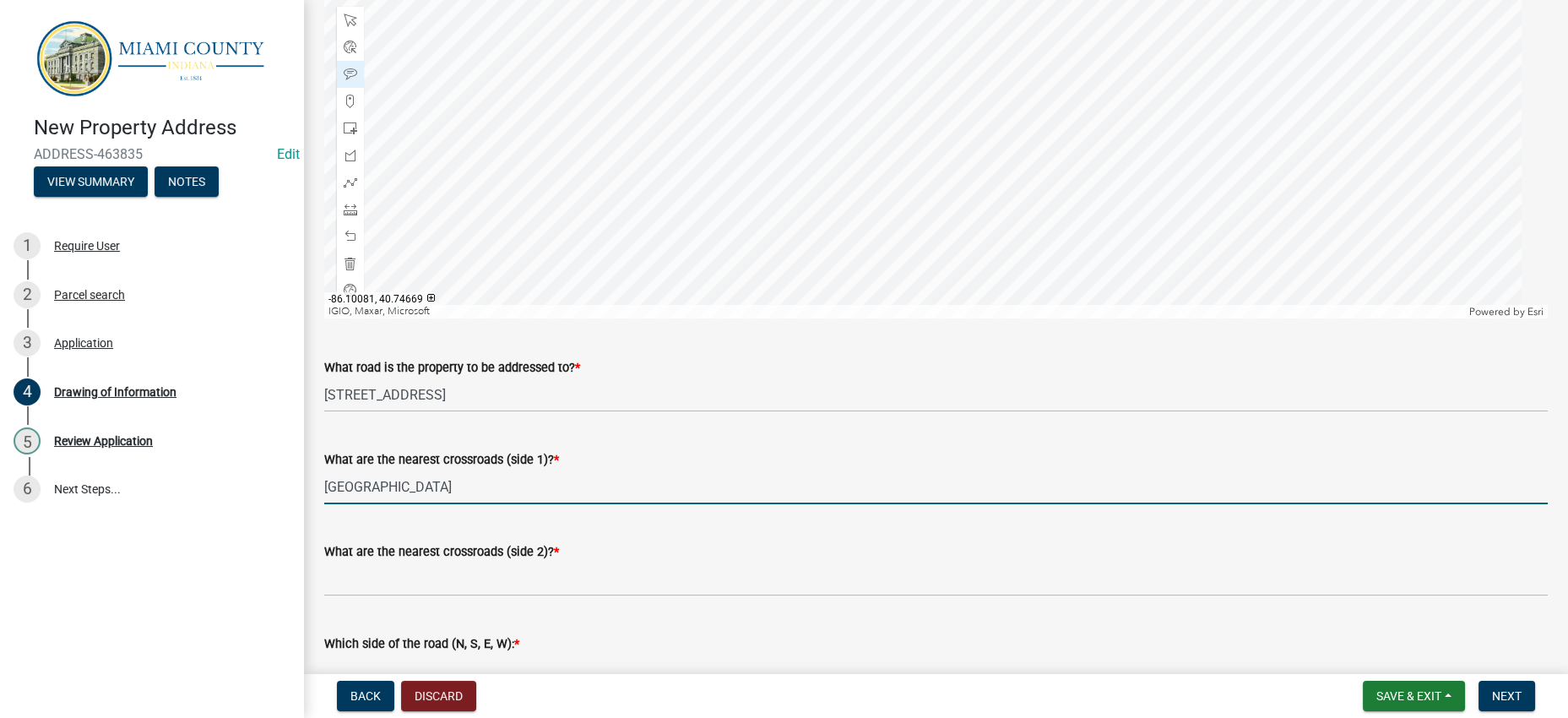
type input "[GEOGRAPHIC_DATA]"
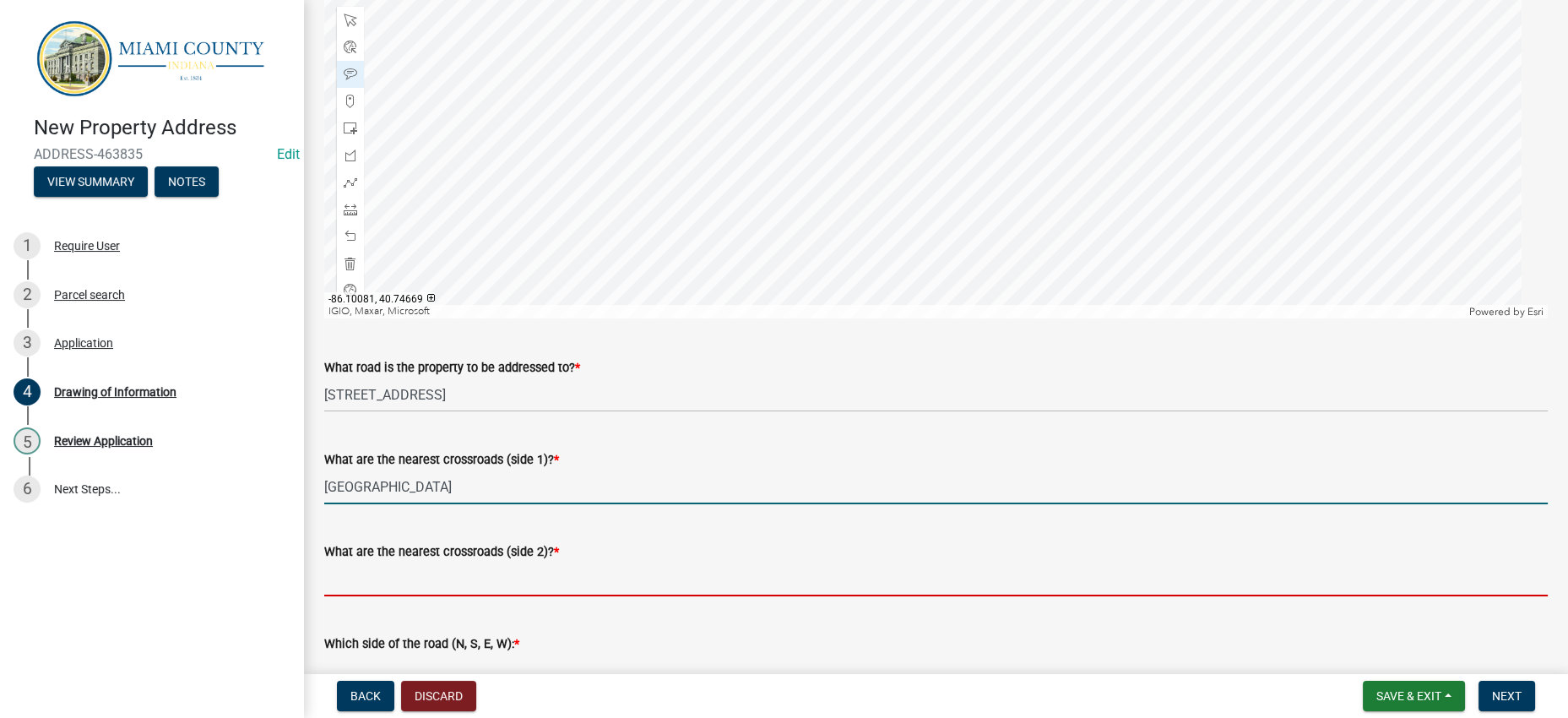
scroll to position [1004, 0]
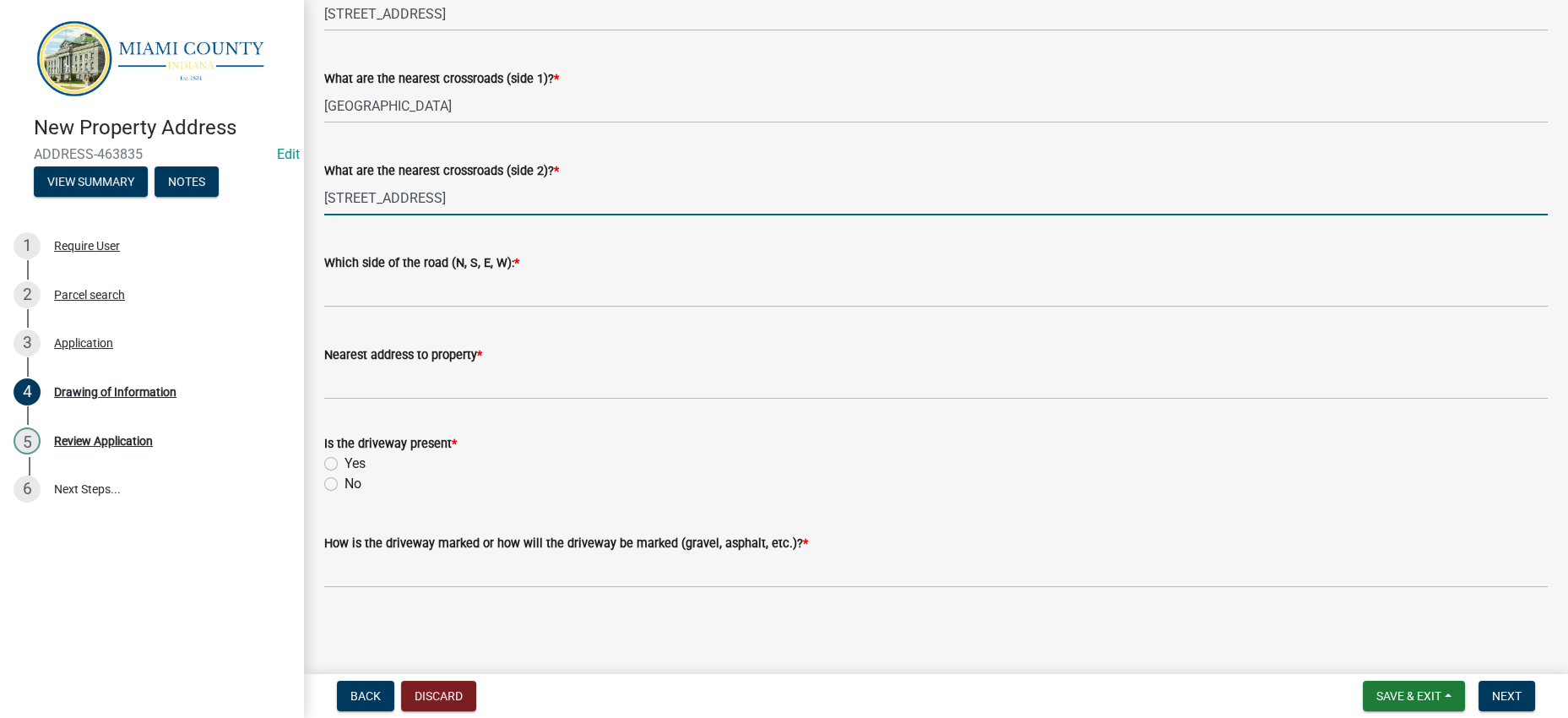
type input "[STREET_ADDRESS]"
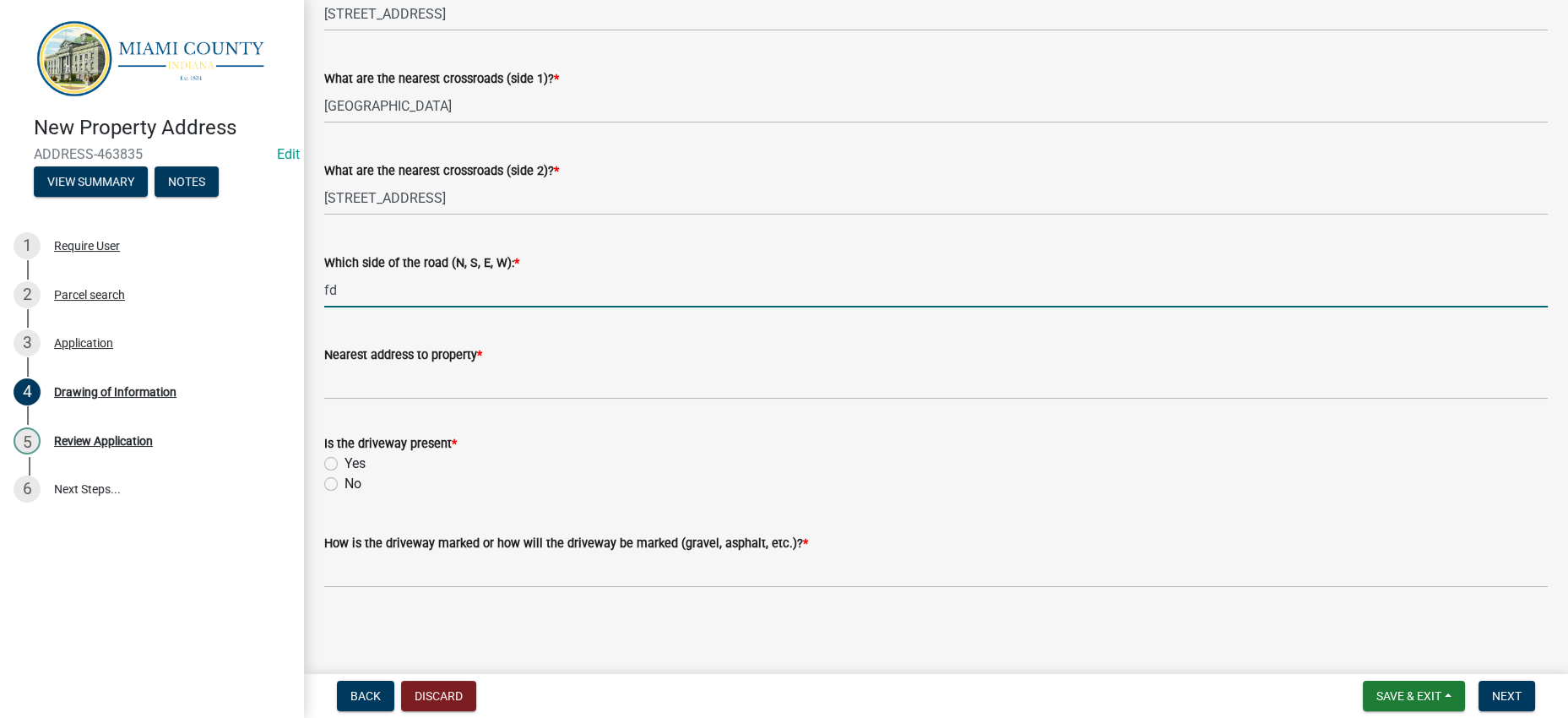
type input "f"
type input "North"
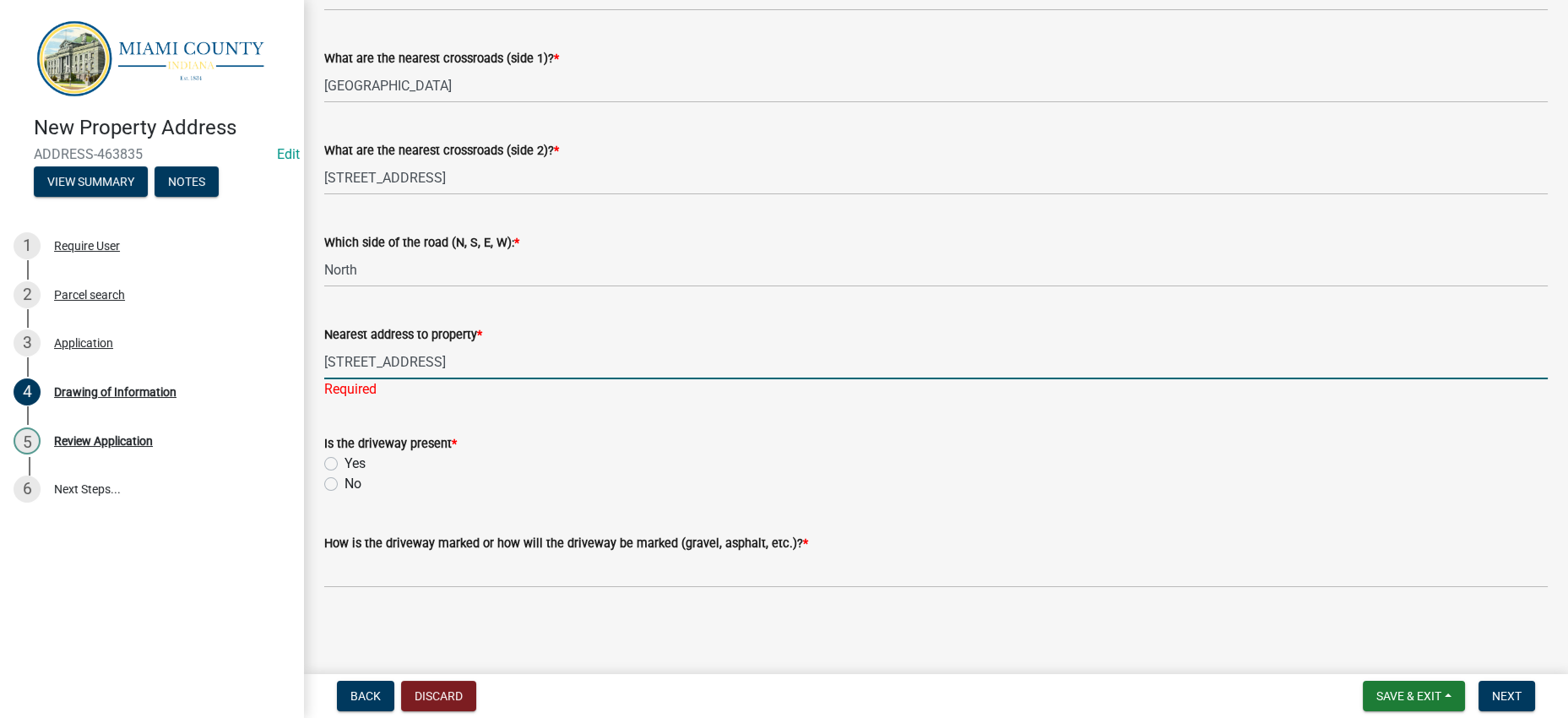
type input "[STREET_ADDRESS]"
click at [541, 474] on div "No" at bounding box center [936, 484] width 1224 height 20
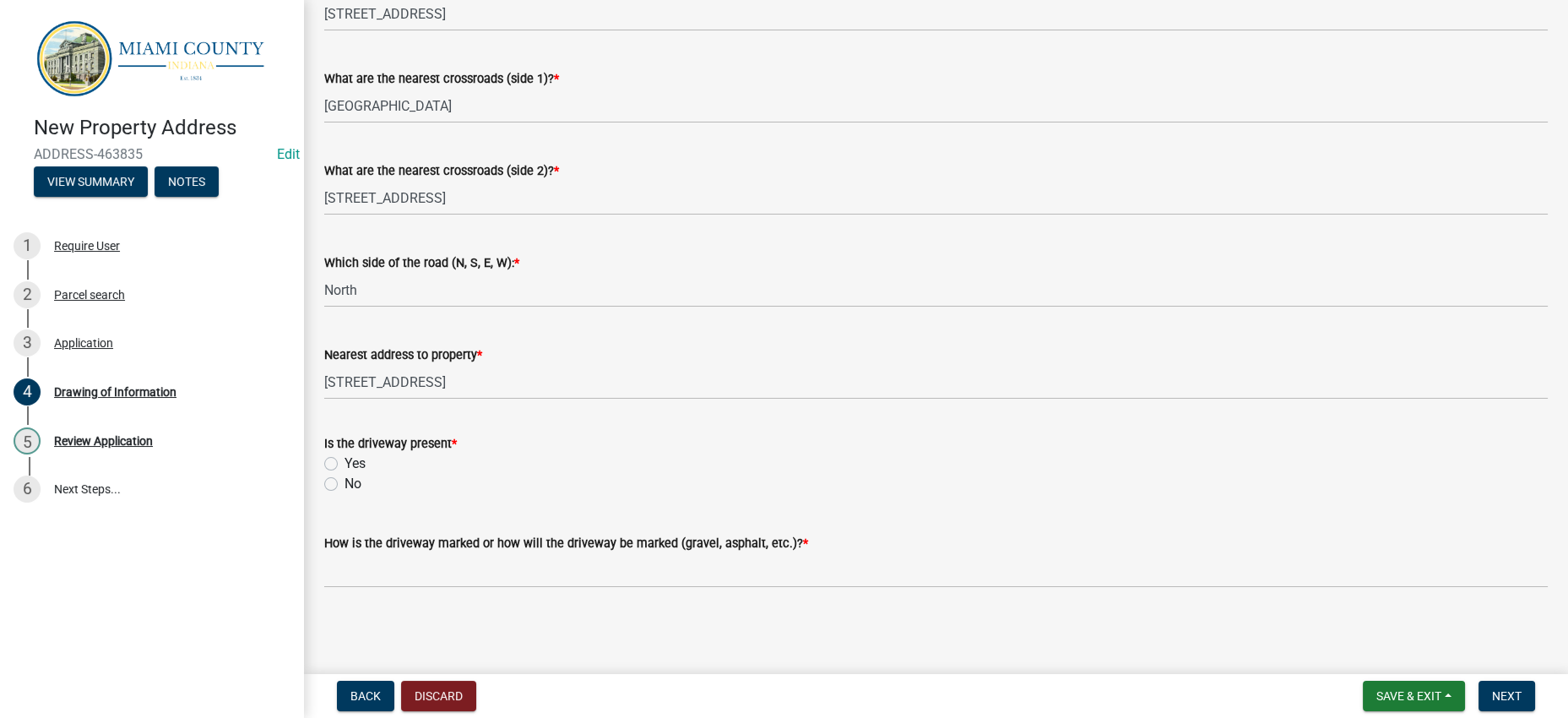
click at [364, 453] on label "Yes" at bounding box center [354, 463] width 21 height 20
click at [355, 453] on input "Yes" at bounding box center [349, 458] width 11 height 11
radio input "true"
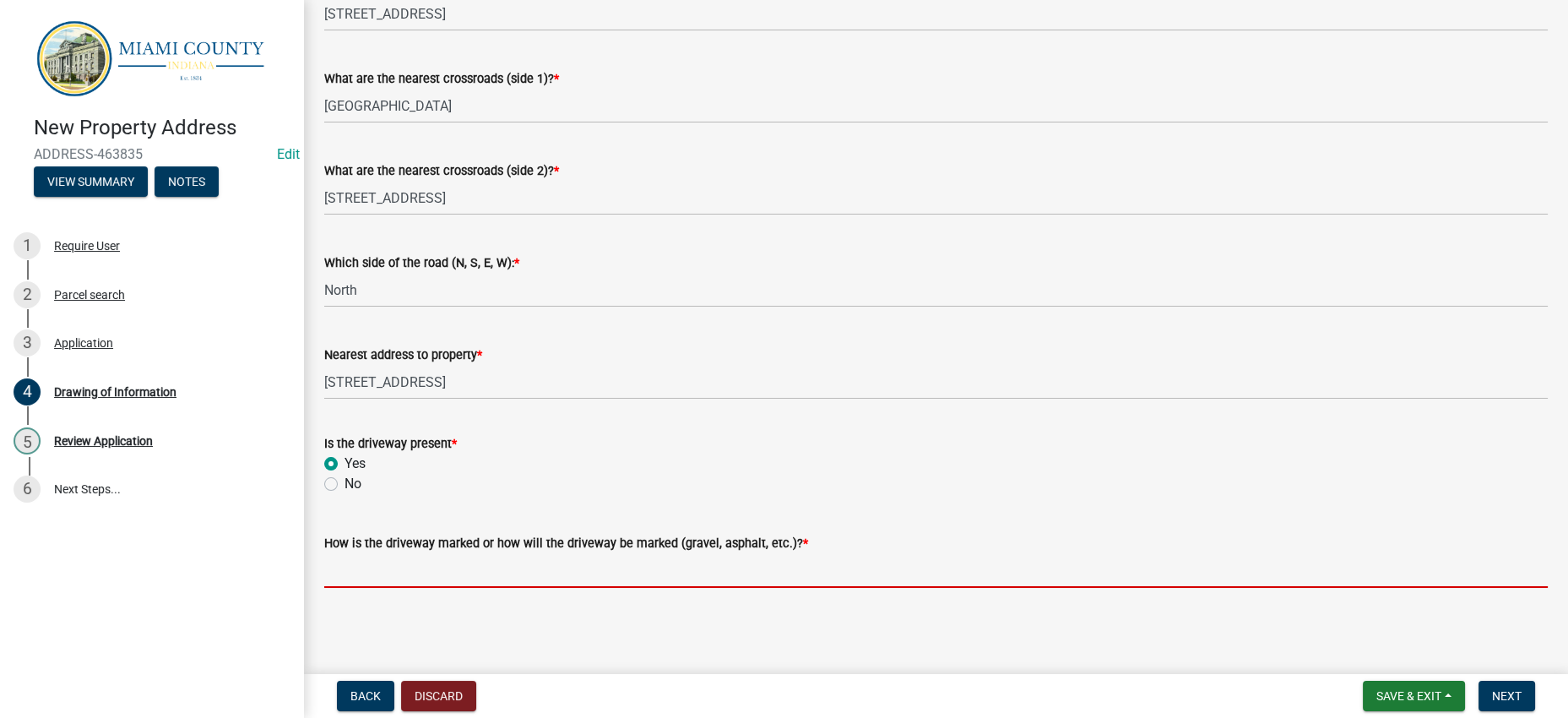
click at [546, 561] on input "How is the driveway marked or how will the driveway be marked (gravel, asphalt,…" at bounding box center [936, 571] width 1224 height 35
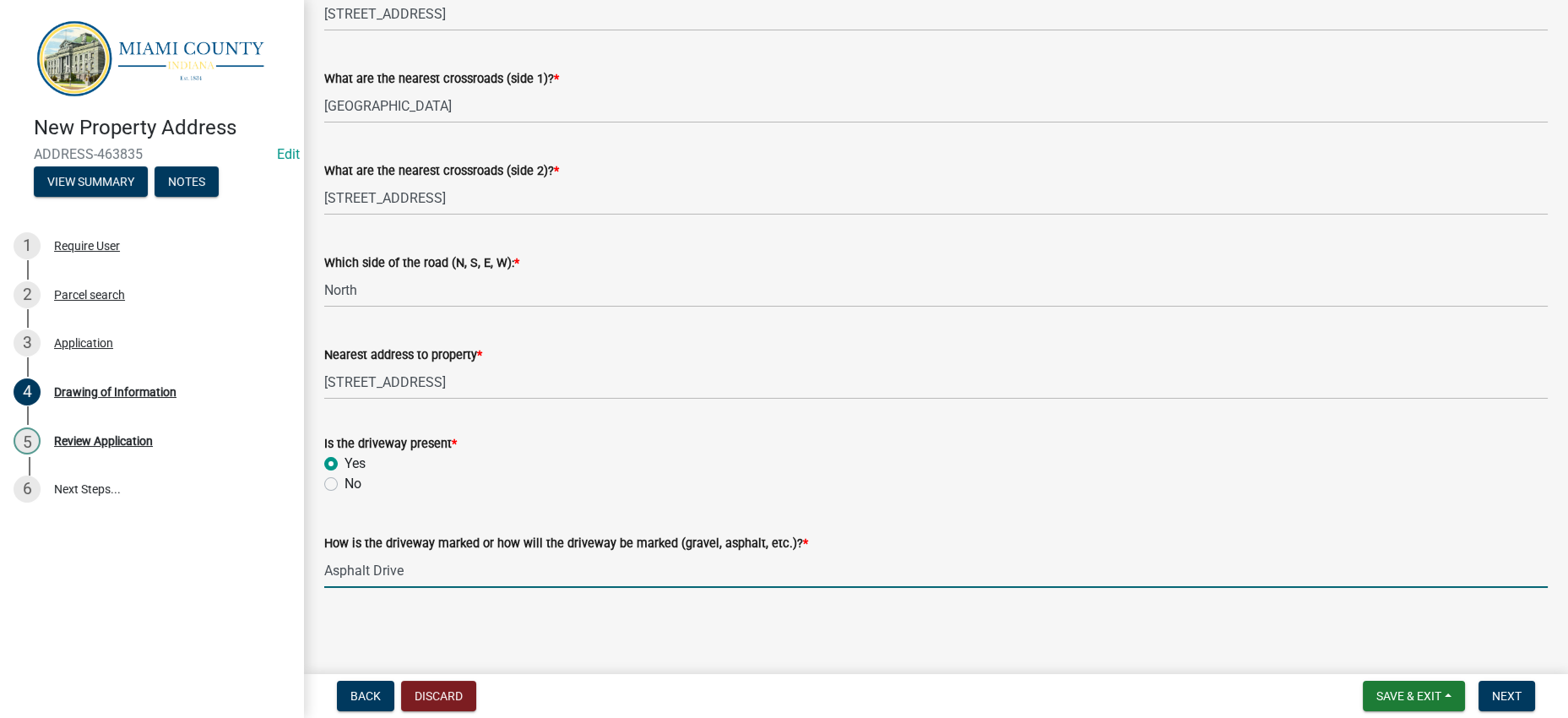
type input "Asphalt Drive"
click at [991, 474] on div "No" at bounding box center [936, 484] width 1224 height 20
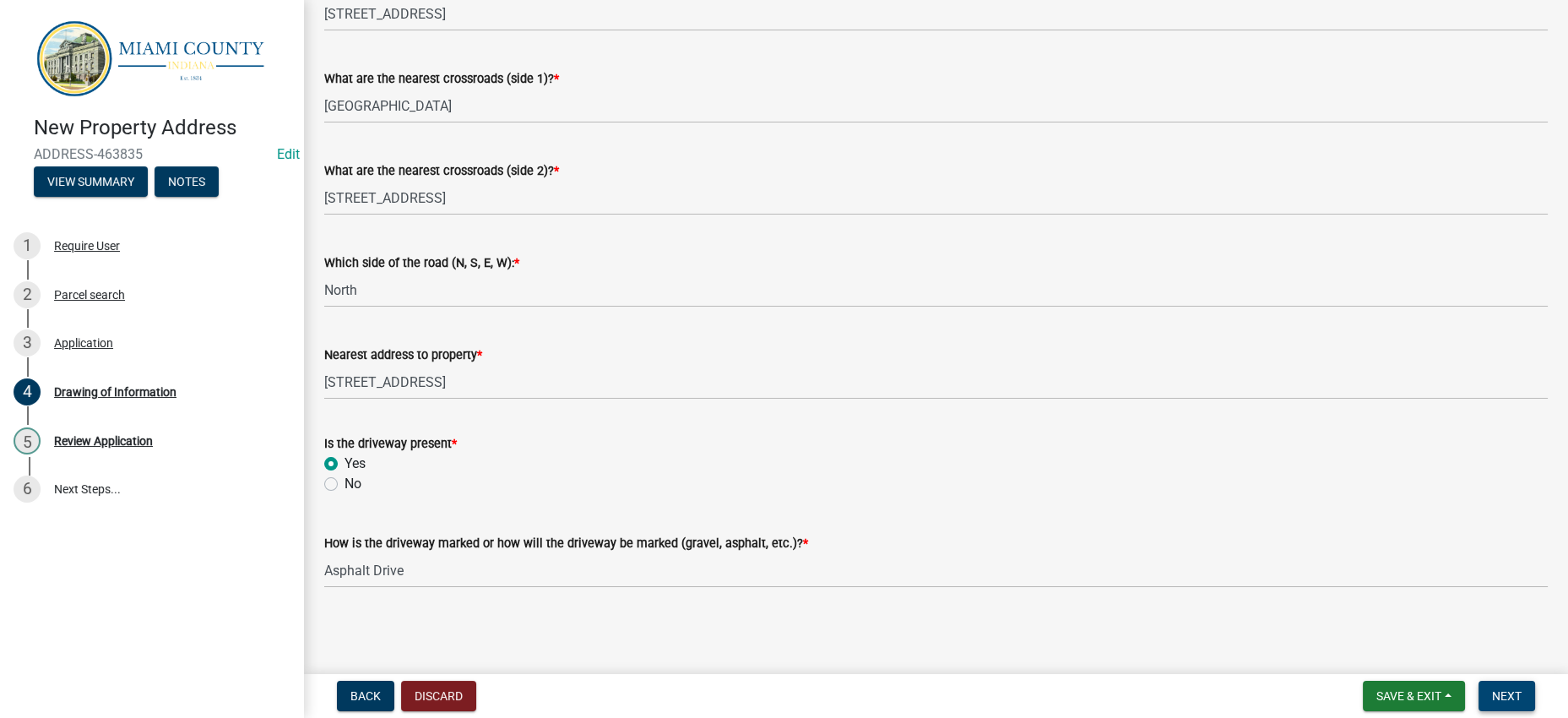
click at [1518, 702] on button "Next" at bounding box center [1506, 696] width 57 height 31
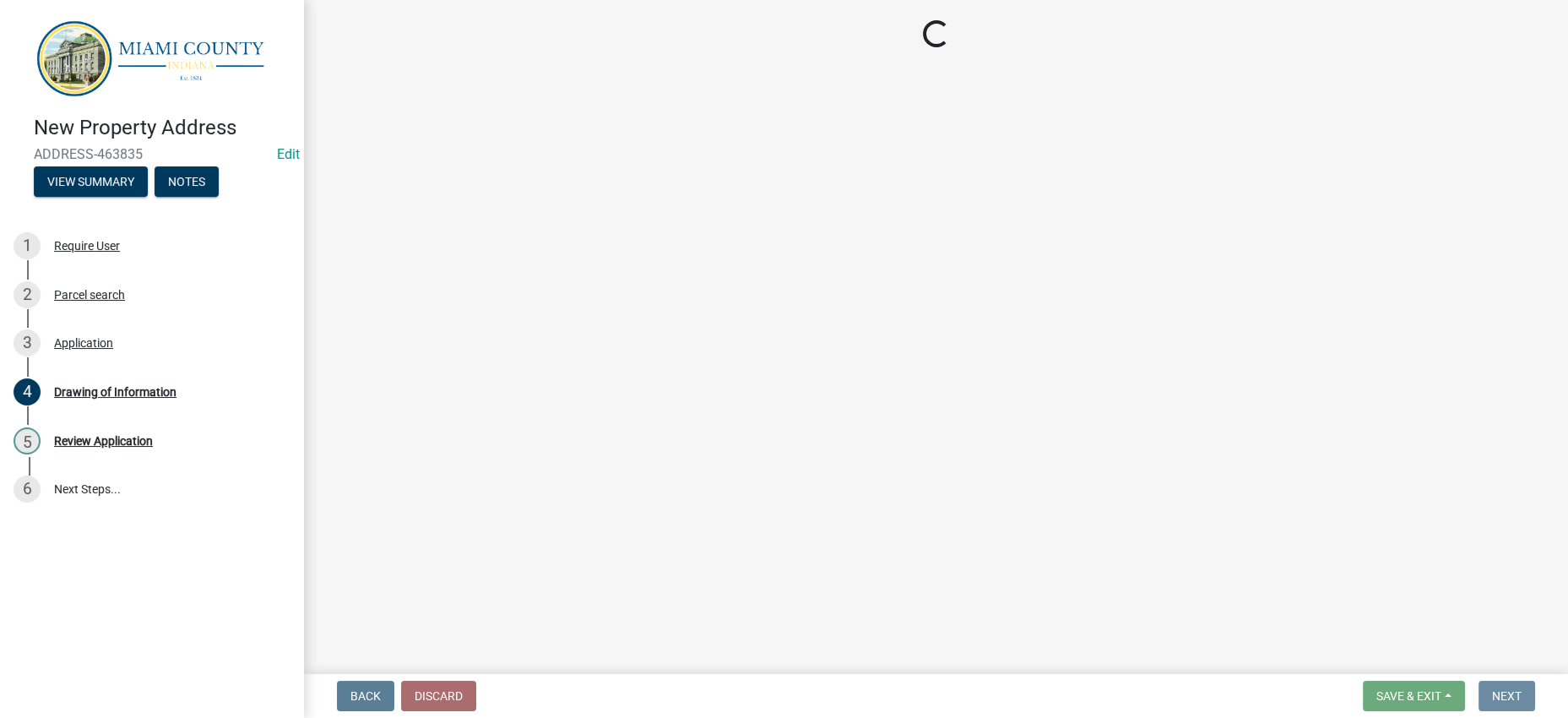
scroll to position [0, 0]
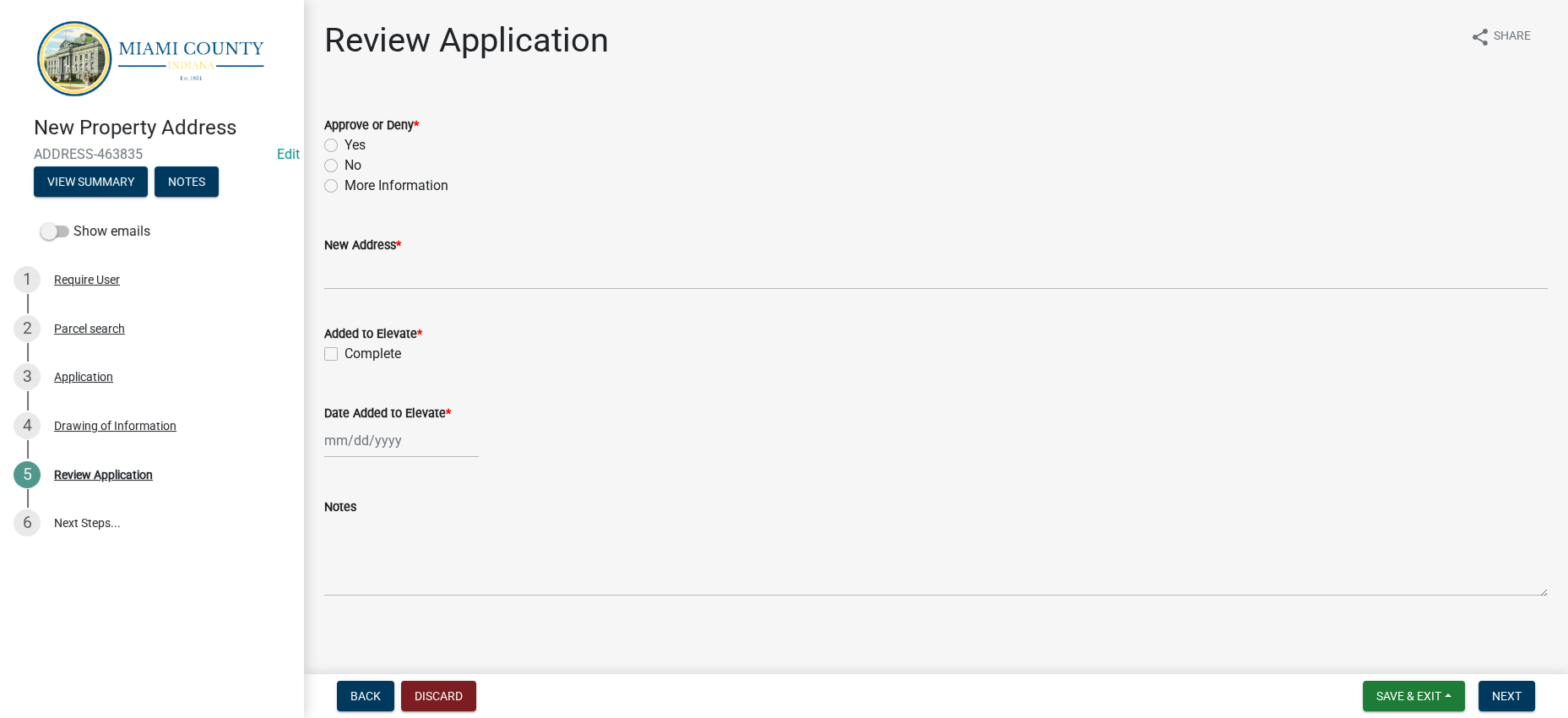
click at [344, 155] on label "Yes" at bounding box center [354, 145] width 21 height 20
click at [344, 146] on input "Yes" at bounding box center [349, 140] width 11 height 11
radio input "true"
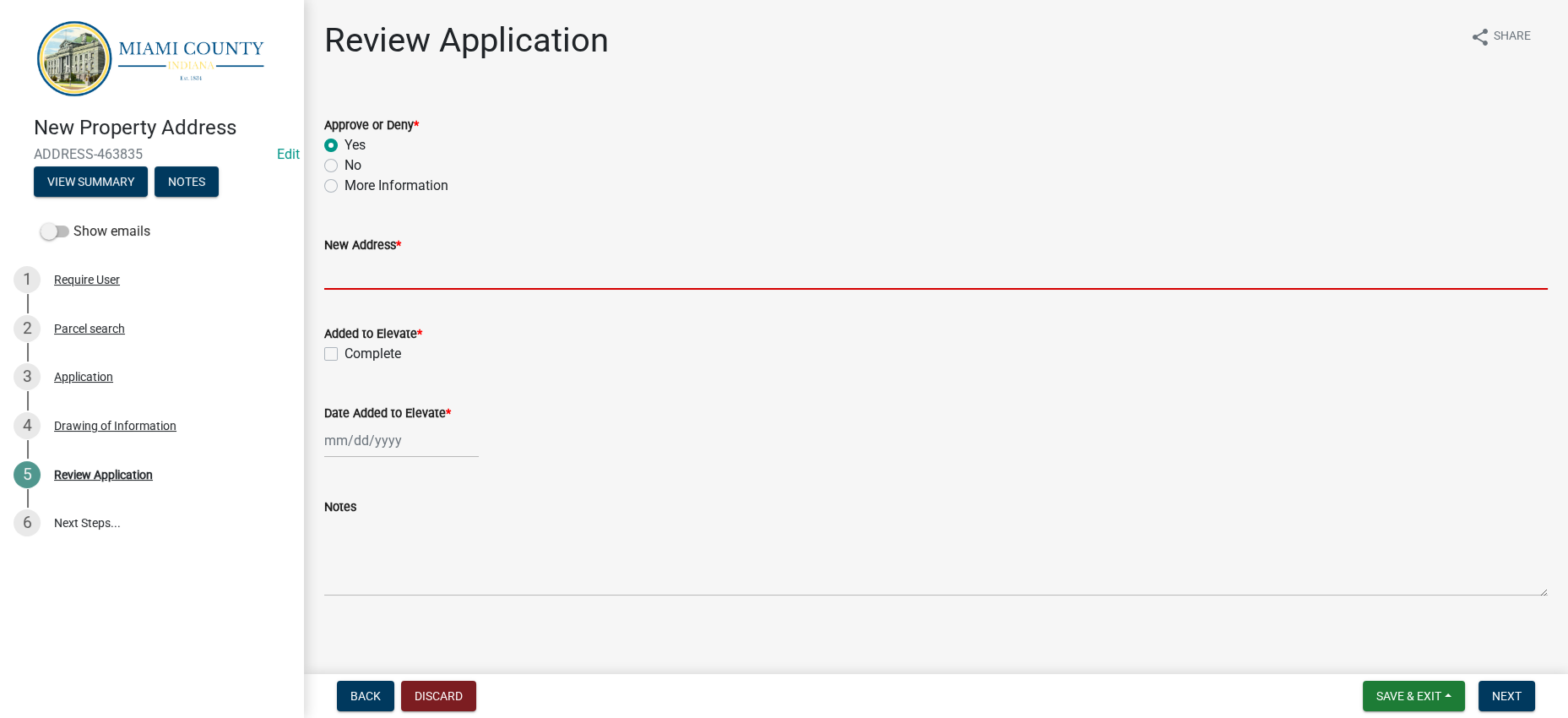
click at [434, 290] on input "New Address *" at bounding box center [936, 272] width 1224 height 35
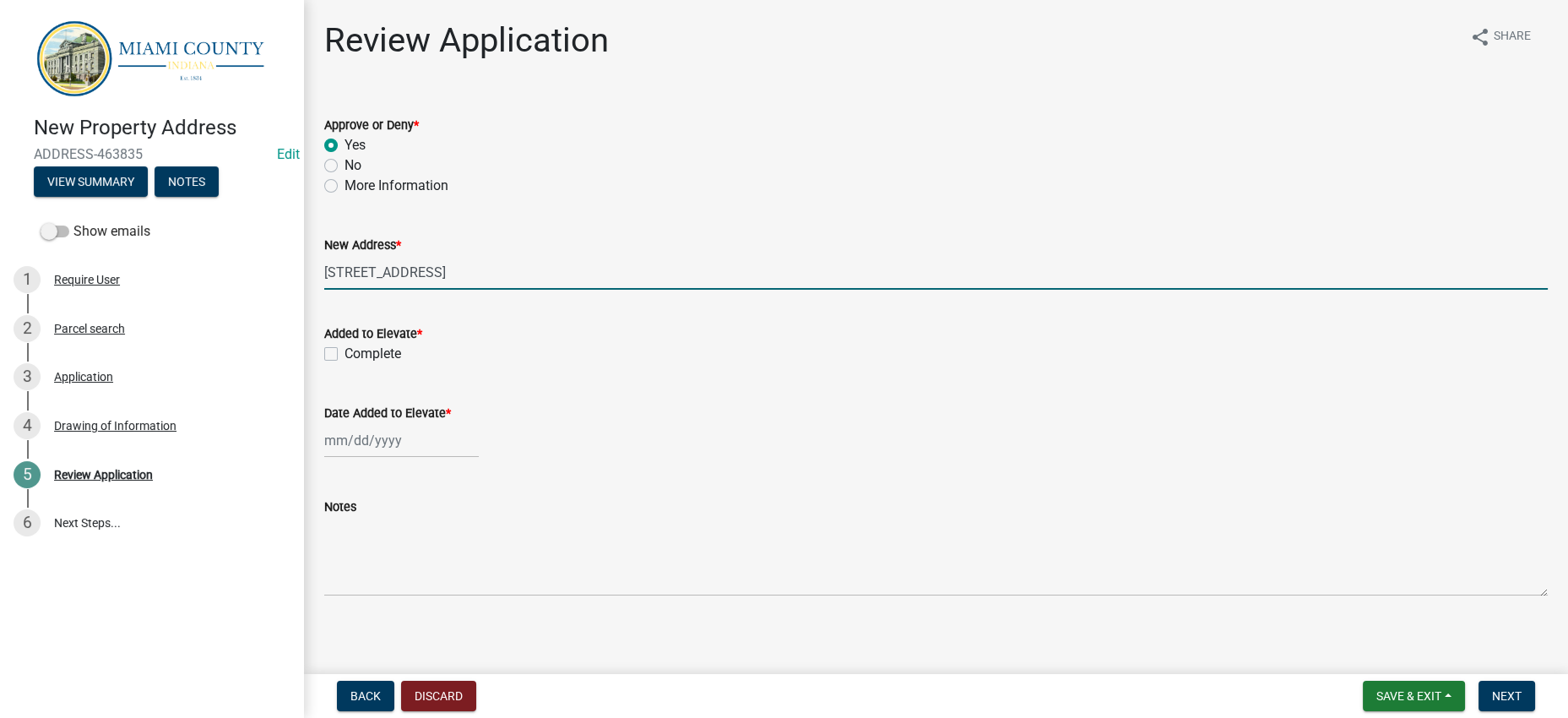
type input "[STREET_ADDRESS]"
click at [344, 364] on label "Complete" at bounding box center [372, 354] width 57 height 20
click at [344, 355] on input "Complete" at bounding box center [349, 349] width 11 height 11
checkbox input "true"
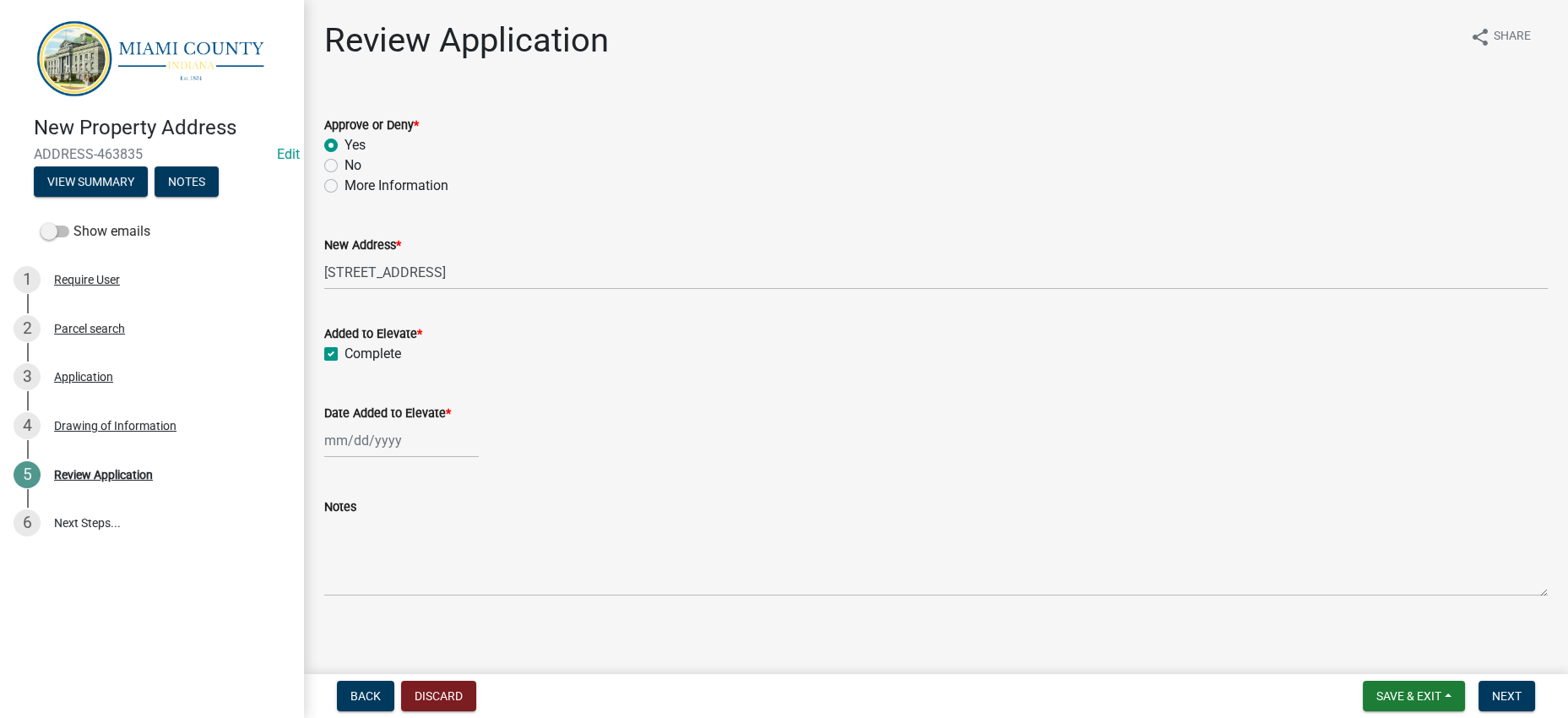
click at [382, 458] on div at bounding box center [401, 440] width 154 height 35
select select "8"
select select "2025"
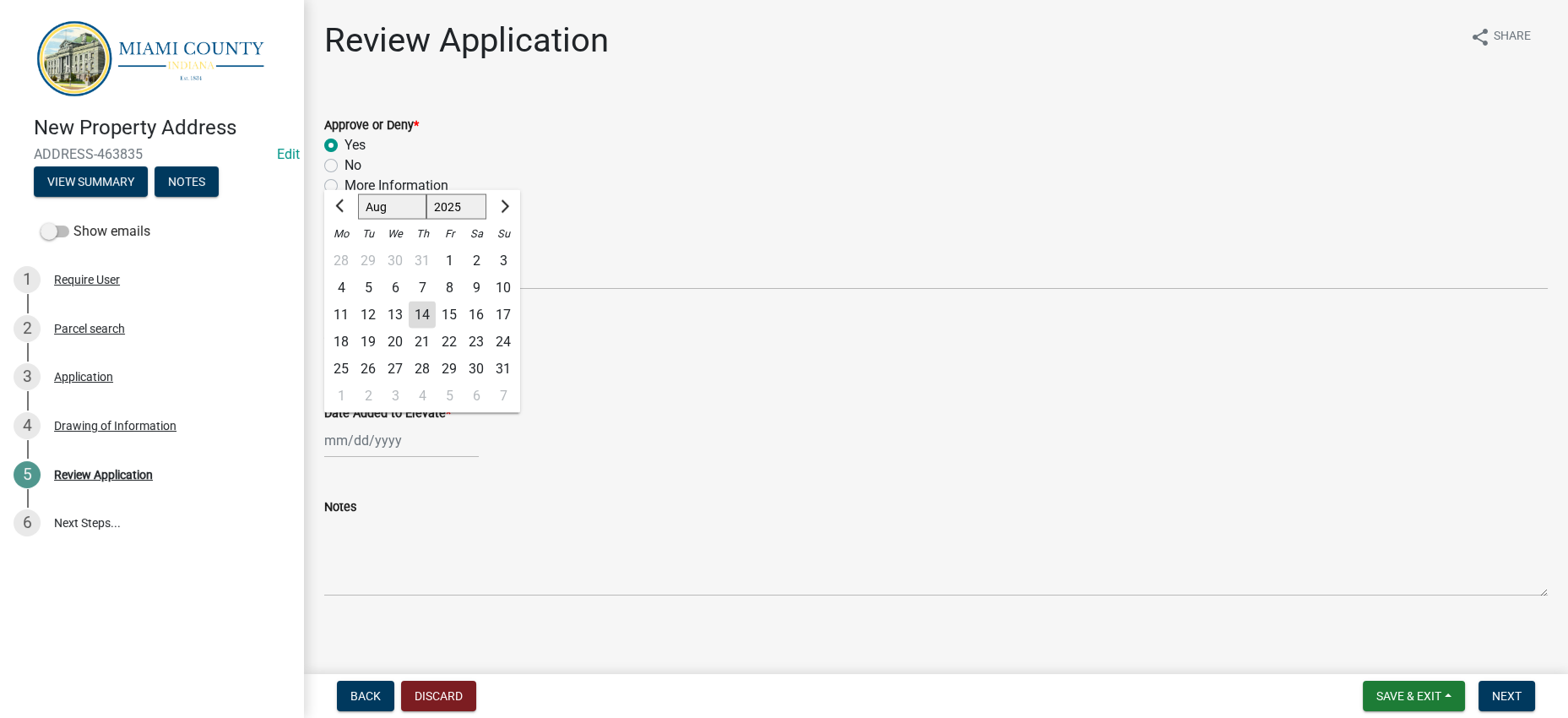
drag, startPoint x: 451, startPoint y: 407, endPoint x: 502, endPoint y: 418, distance: 52.2
click at [436, 329] on div "14" at bounding box center [422, 315] width 27 height 27
type input "[DATE]"
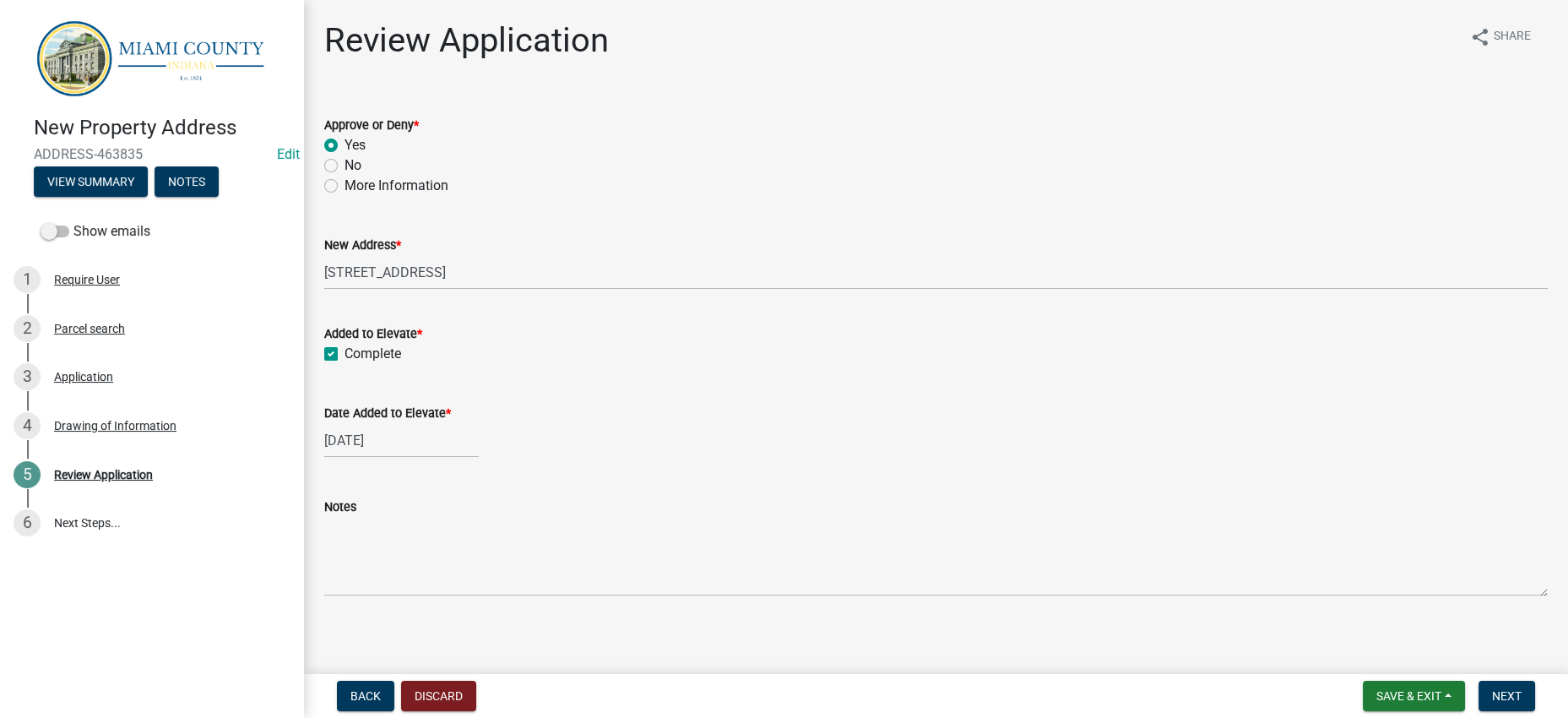
click at [778, 379] on wm-data-entity-input "Added to Elevate * Complete" at bounding box center [936, 341] width 1224 height 76
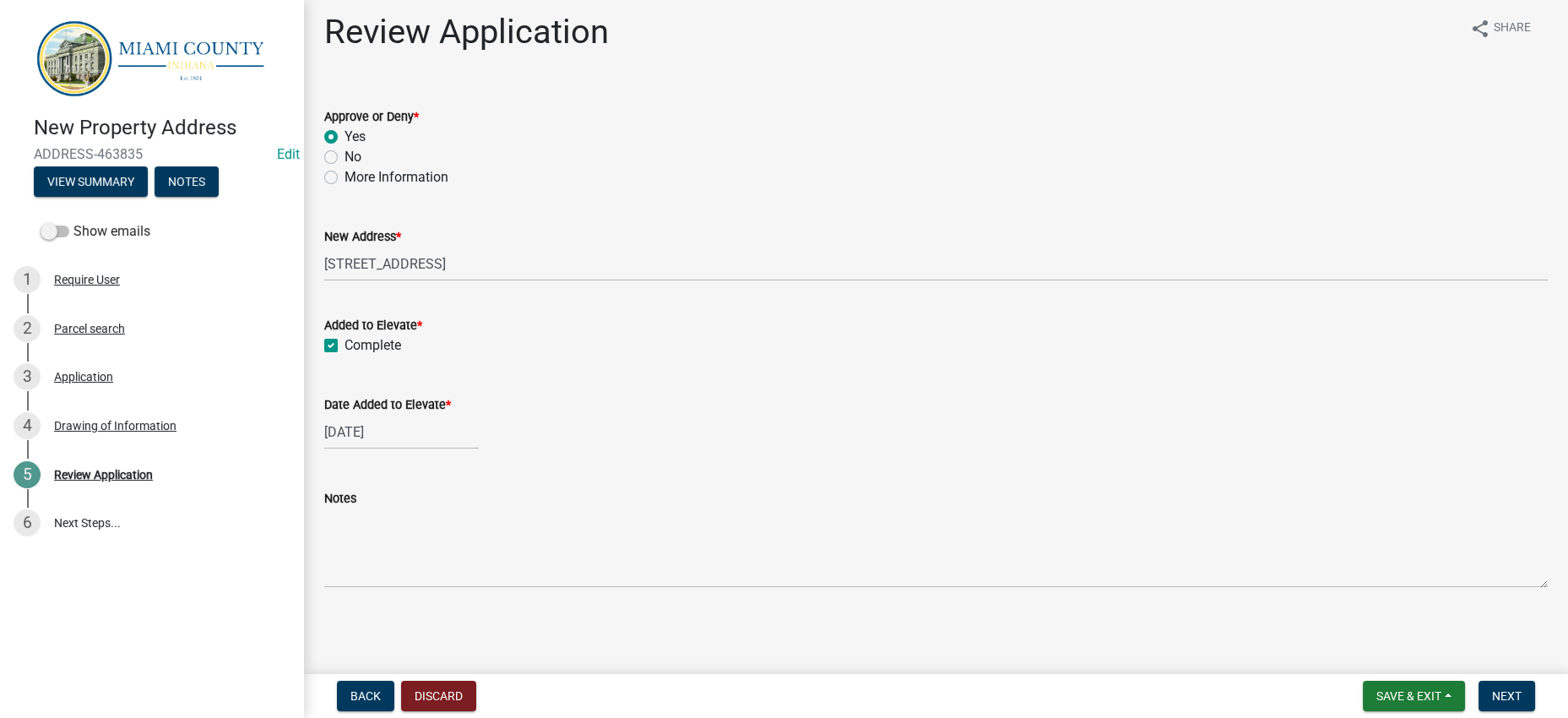
scroll to position [163, 0]
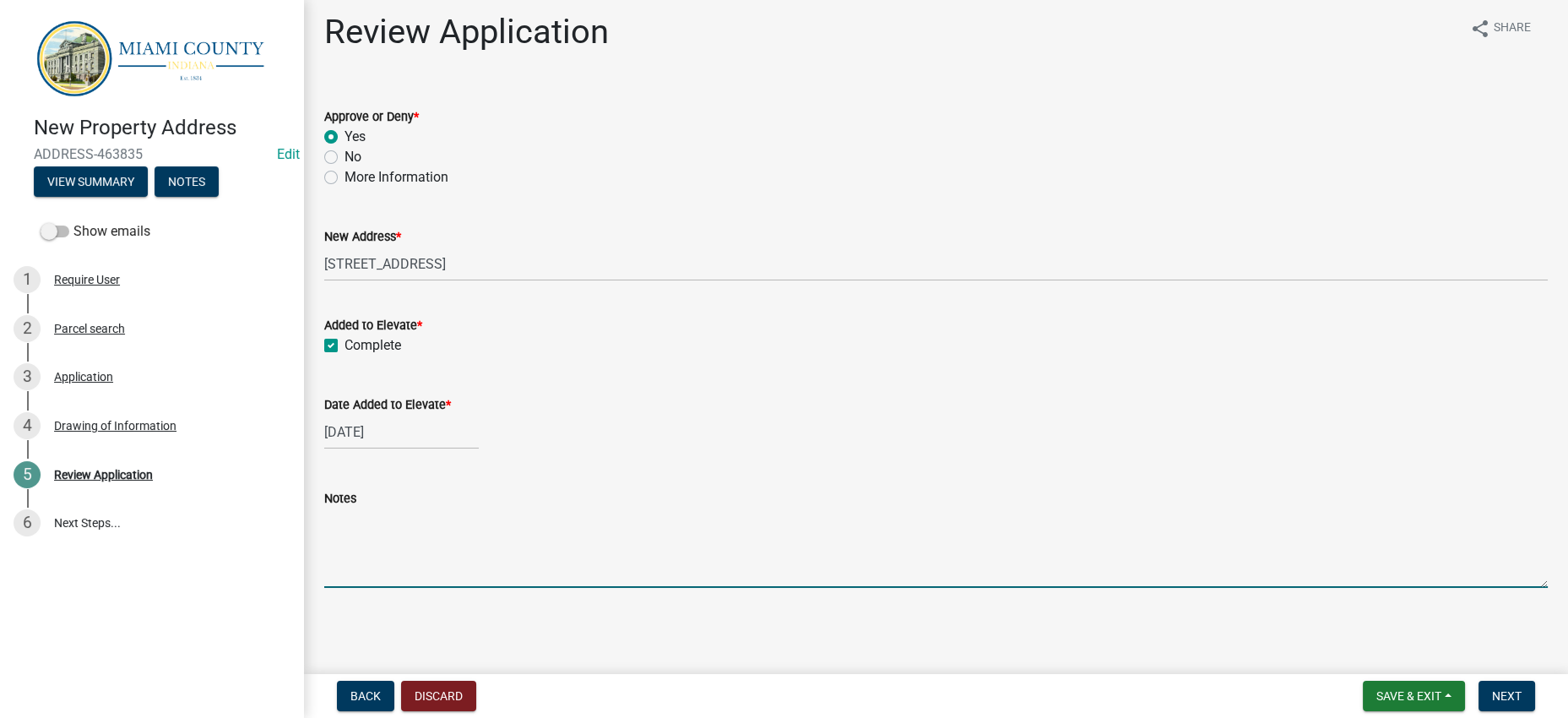
click at [471, 556] on textarea "Notes" at bounding box center [936, 549] width 1224 height 80
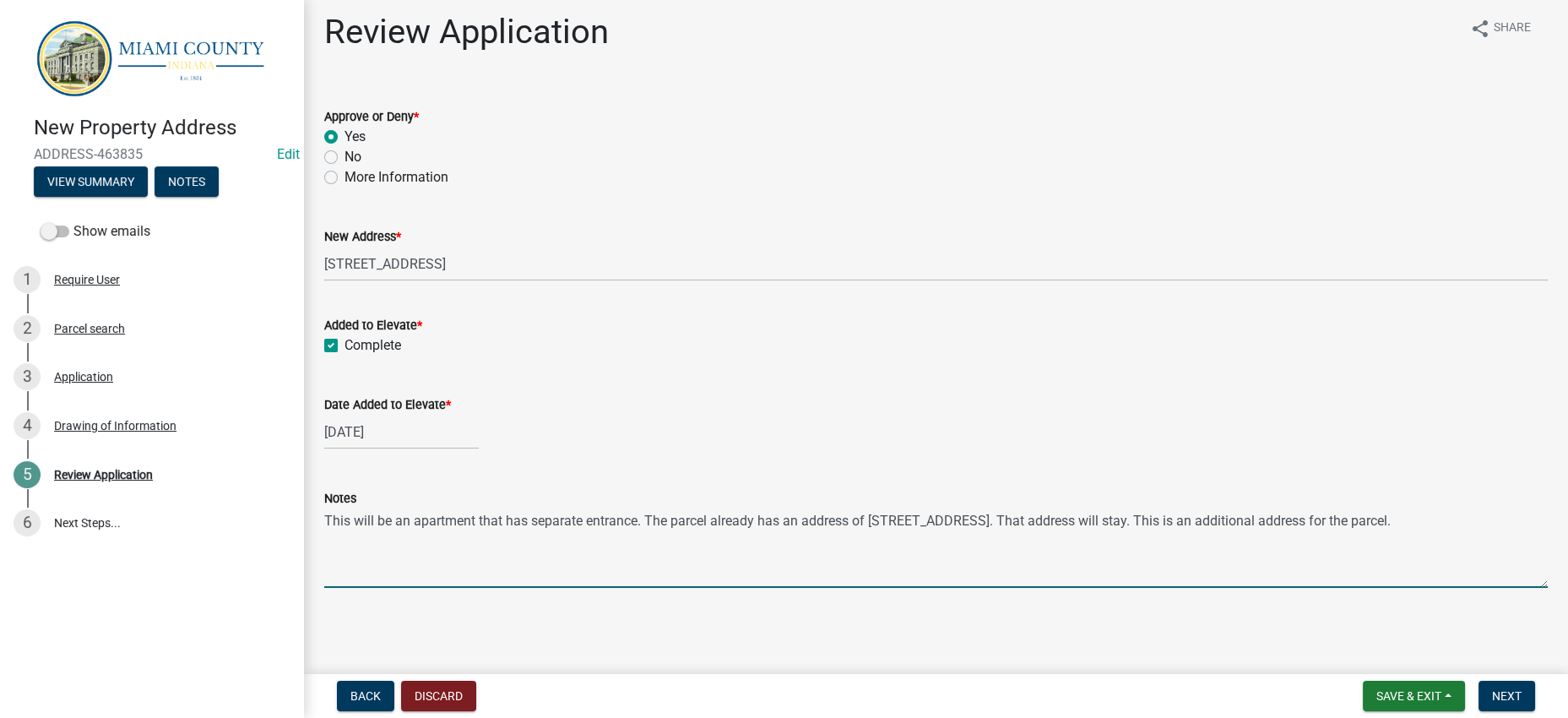
click at [770, 414] on div "[DATE]" at bounding box center [936, 431] width 1224 height 35
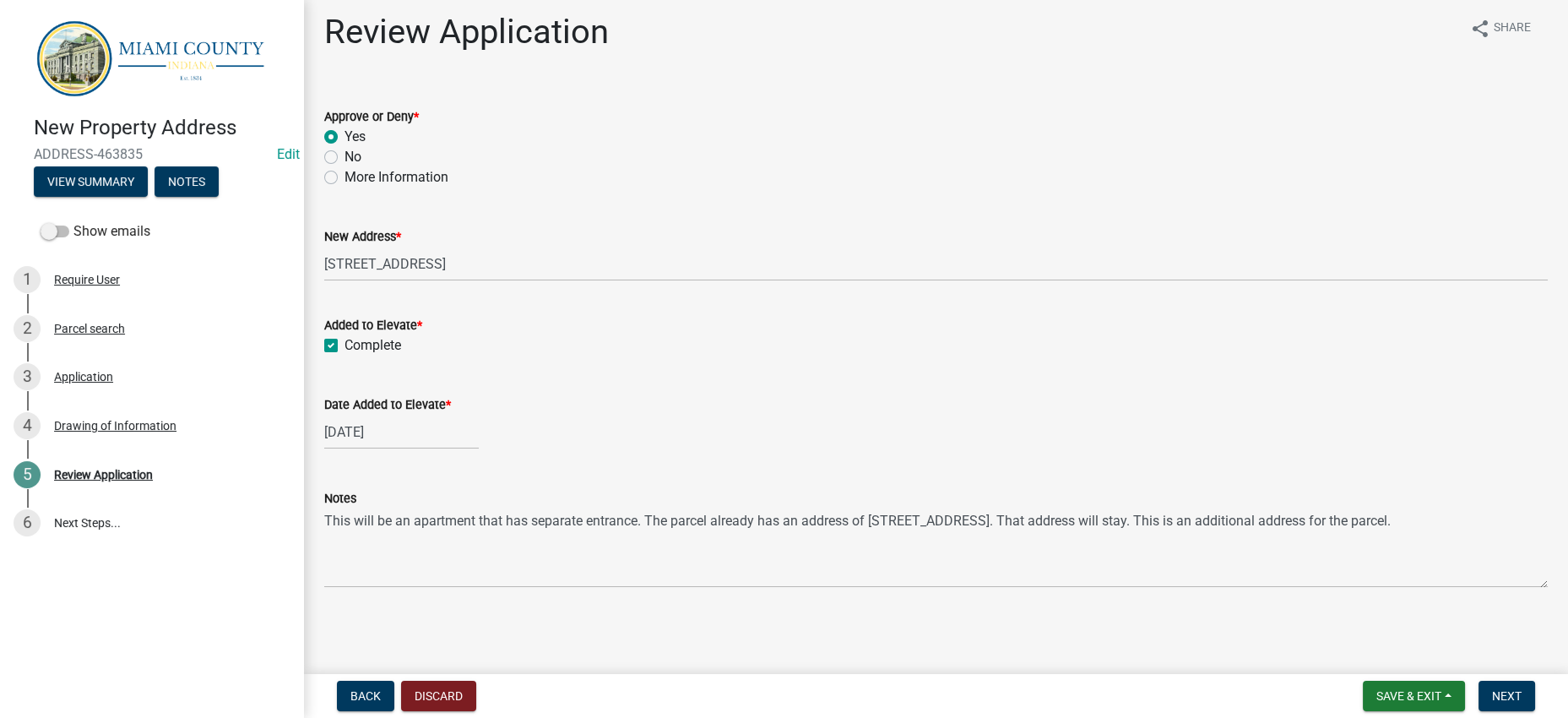
click at [768, 414] on div "[DATE]" at bounding box center [936, 431] width 1224 height 35
click at [765, 414] on div "[DATE]" at bounding box center [936, 431] width 1224 height 35
click at [764, 414] on div "[DATE]" at bounding box center [936, 431] width 1224 height 35
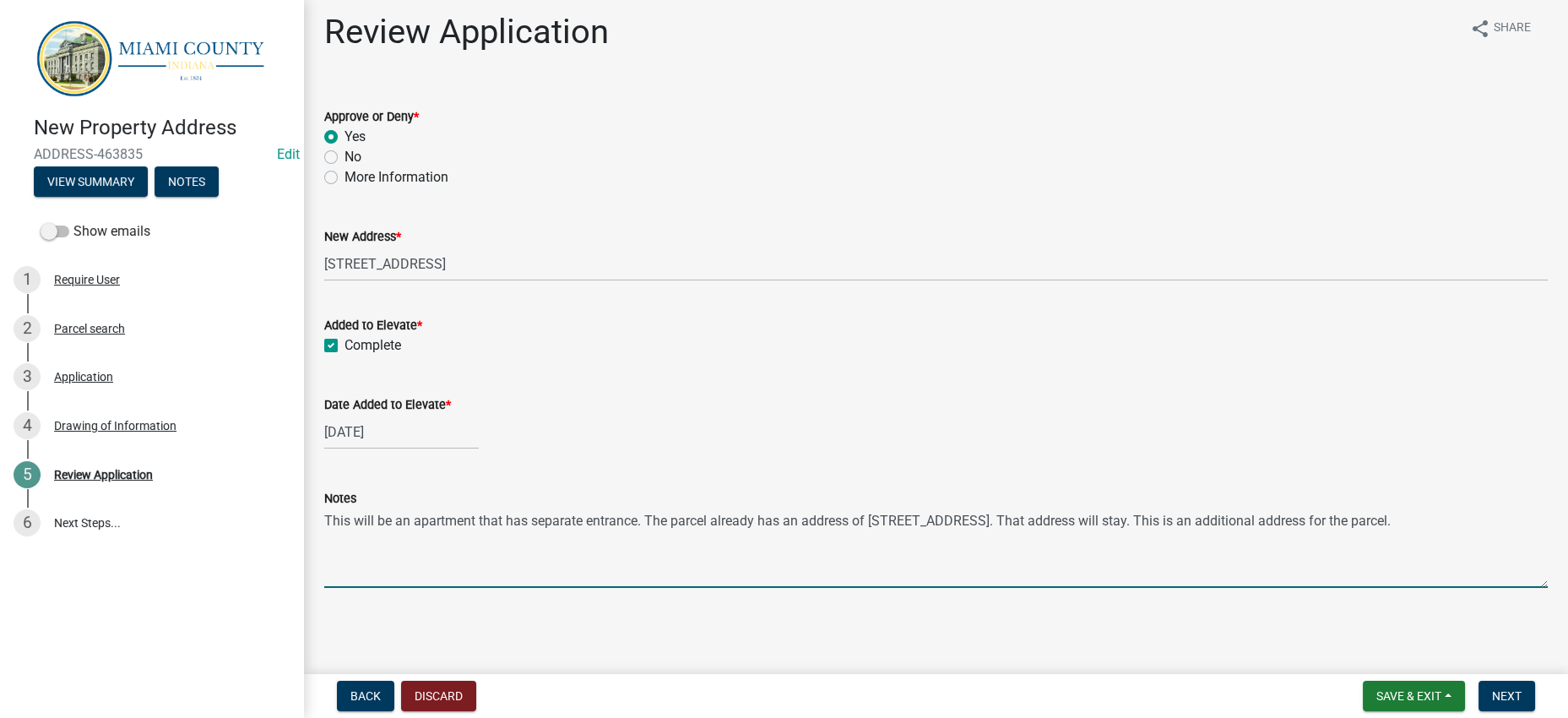
click at [1287, 509] on textarea "This will be an apartment that has separate entrance. The parcel already has an…" at bounding box center [936, 549] width 1224 height 80
type textarea "This will be an apartment that has separate entrance. The parcel already has an…"
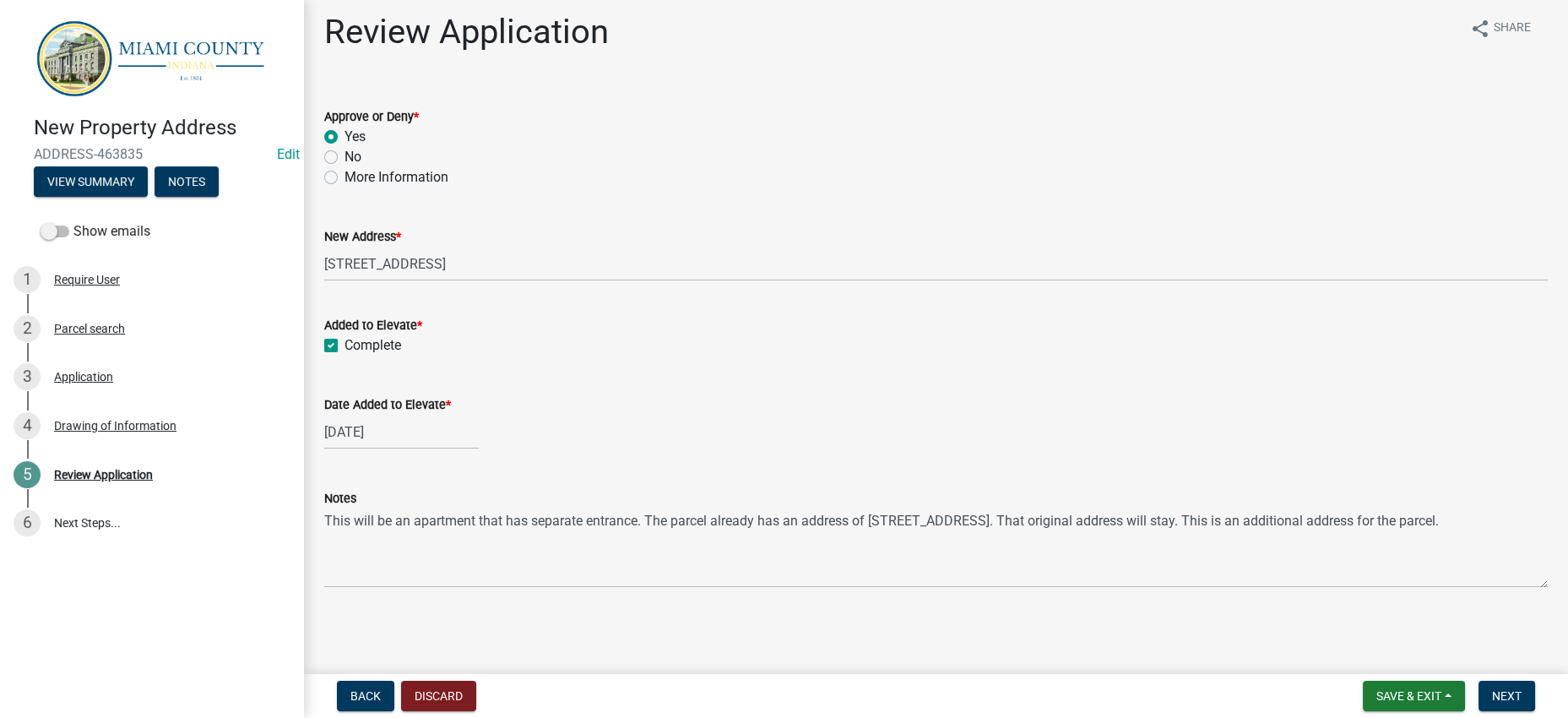
click at [1129, 414] on div "[DATE]" at bounding box center [936, 431] width 1224 height 35
click at [1498, 689] on span "Next" at bounding box center [1507, 696] width 30 height 14
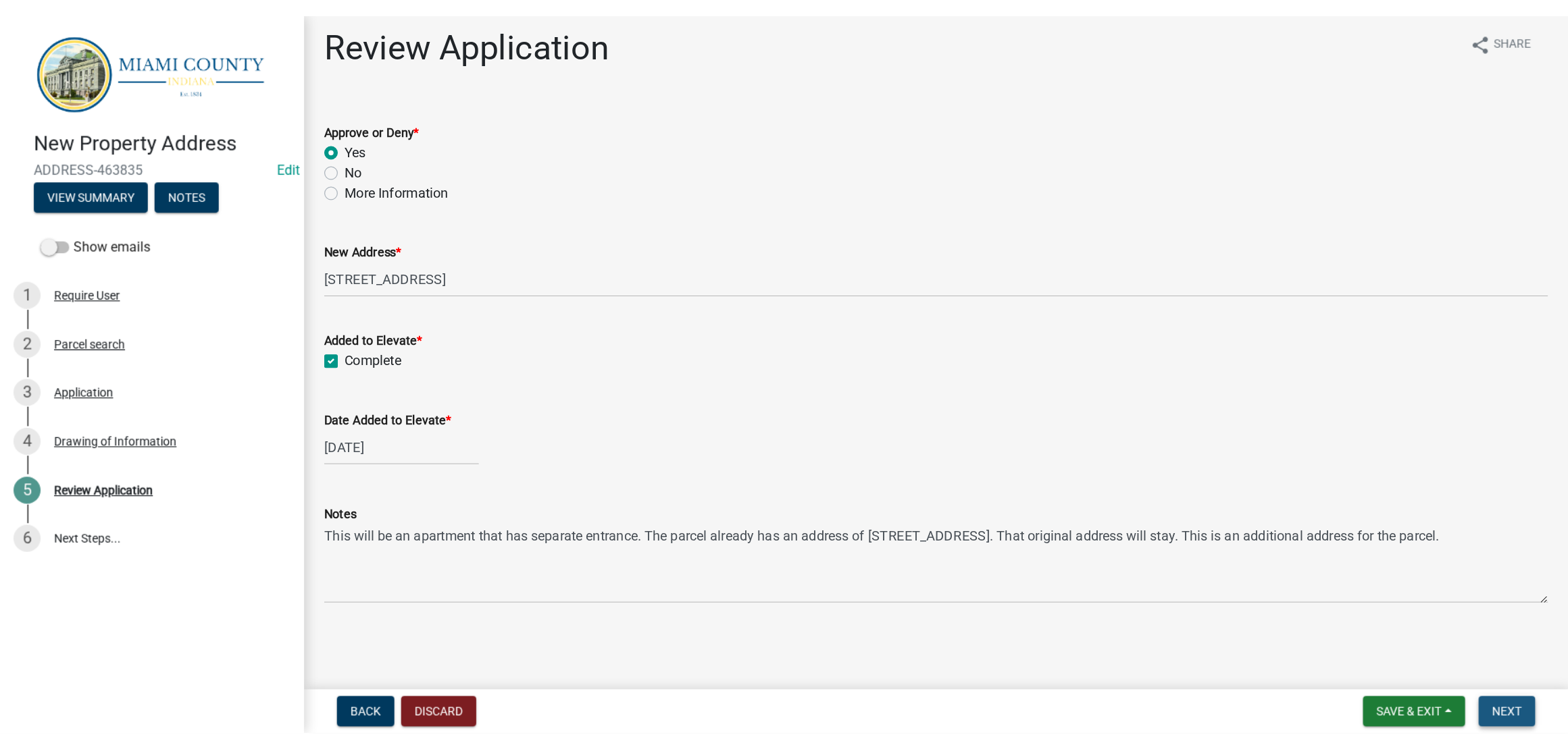
scroll to position [0, 0]
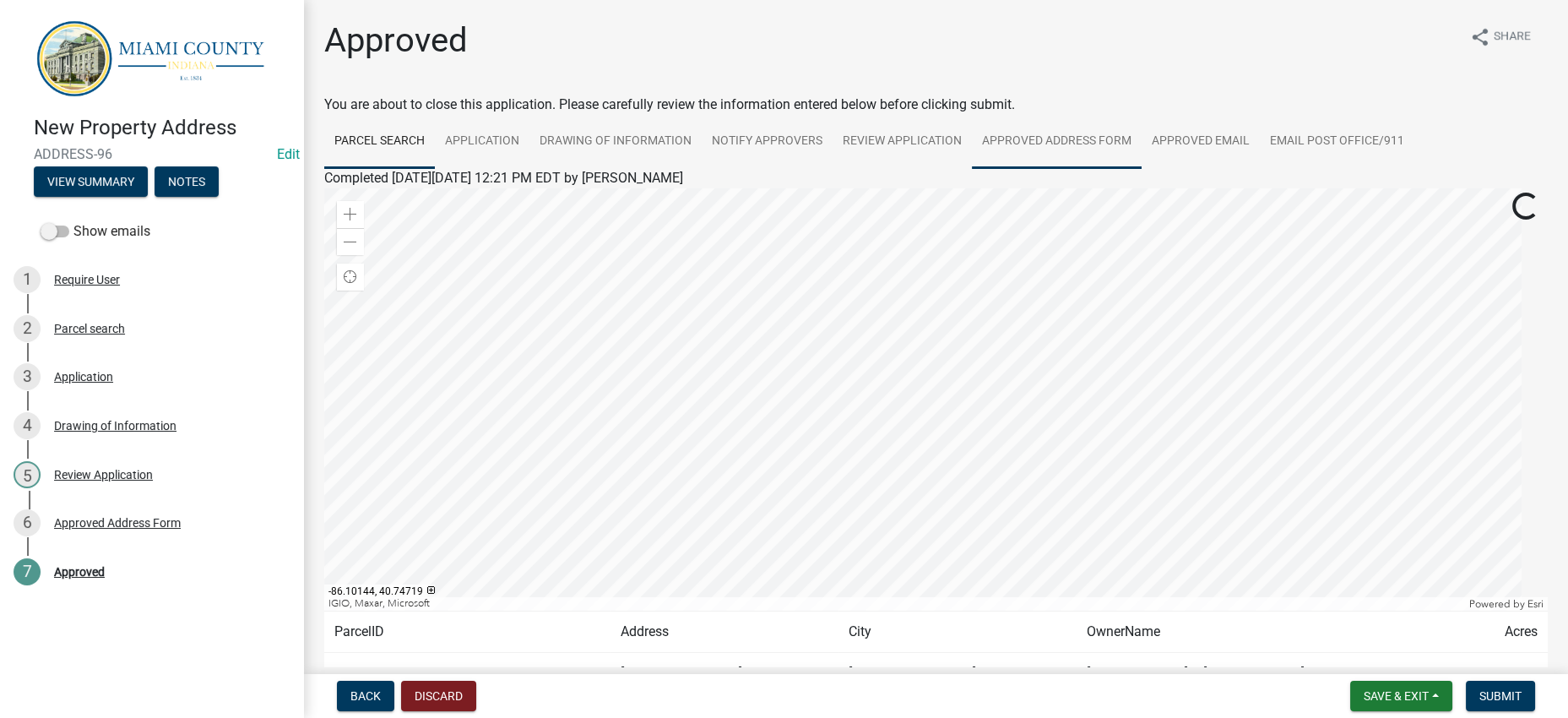
click at [1142, 169] on link "Approved Address Form" at bounding box center [1056, 141] width 169 height 54
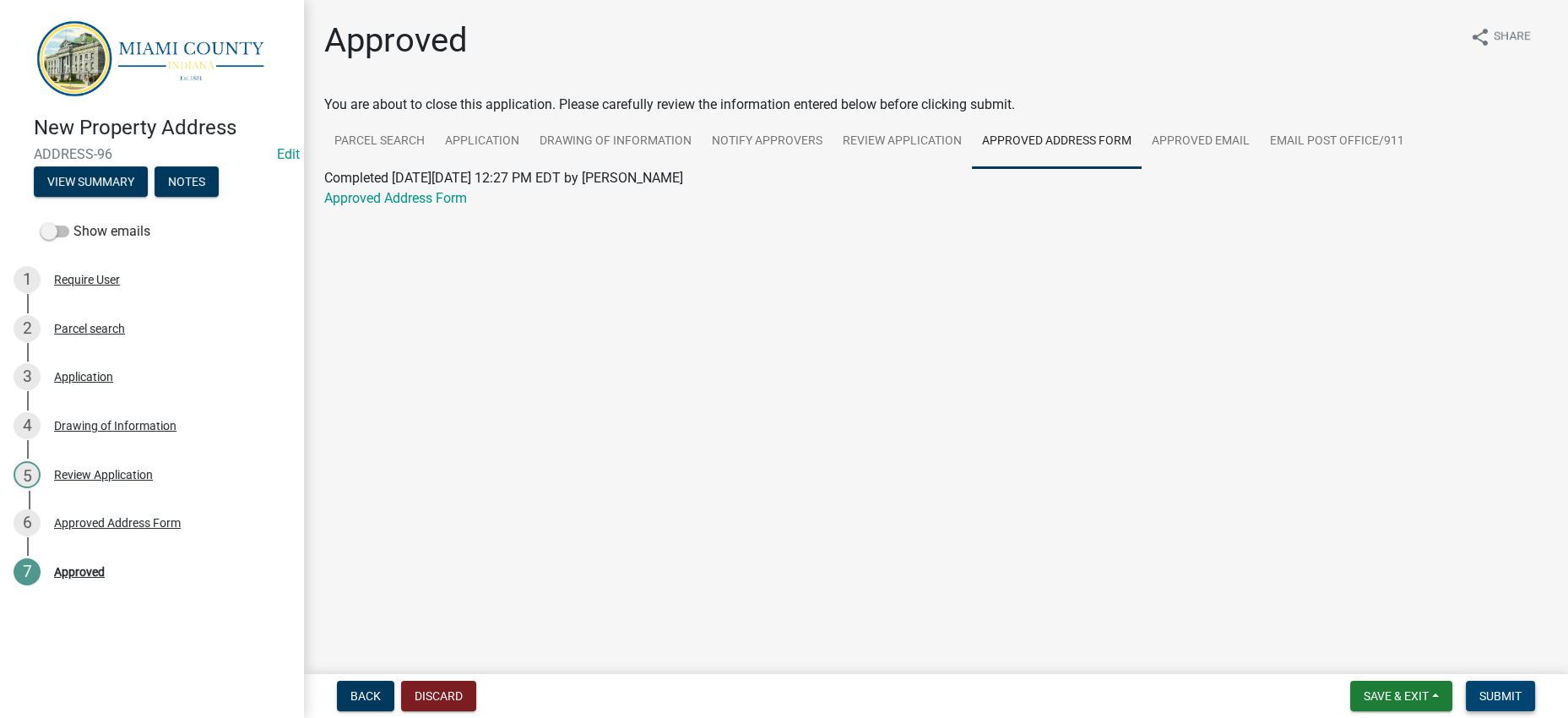
click at [1479, 689] on span "Submit" at bounding box center [1500, 696] width 42 height 14
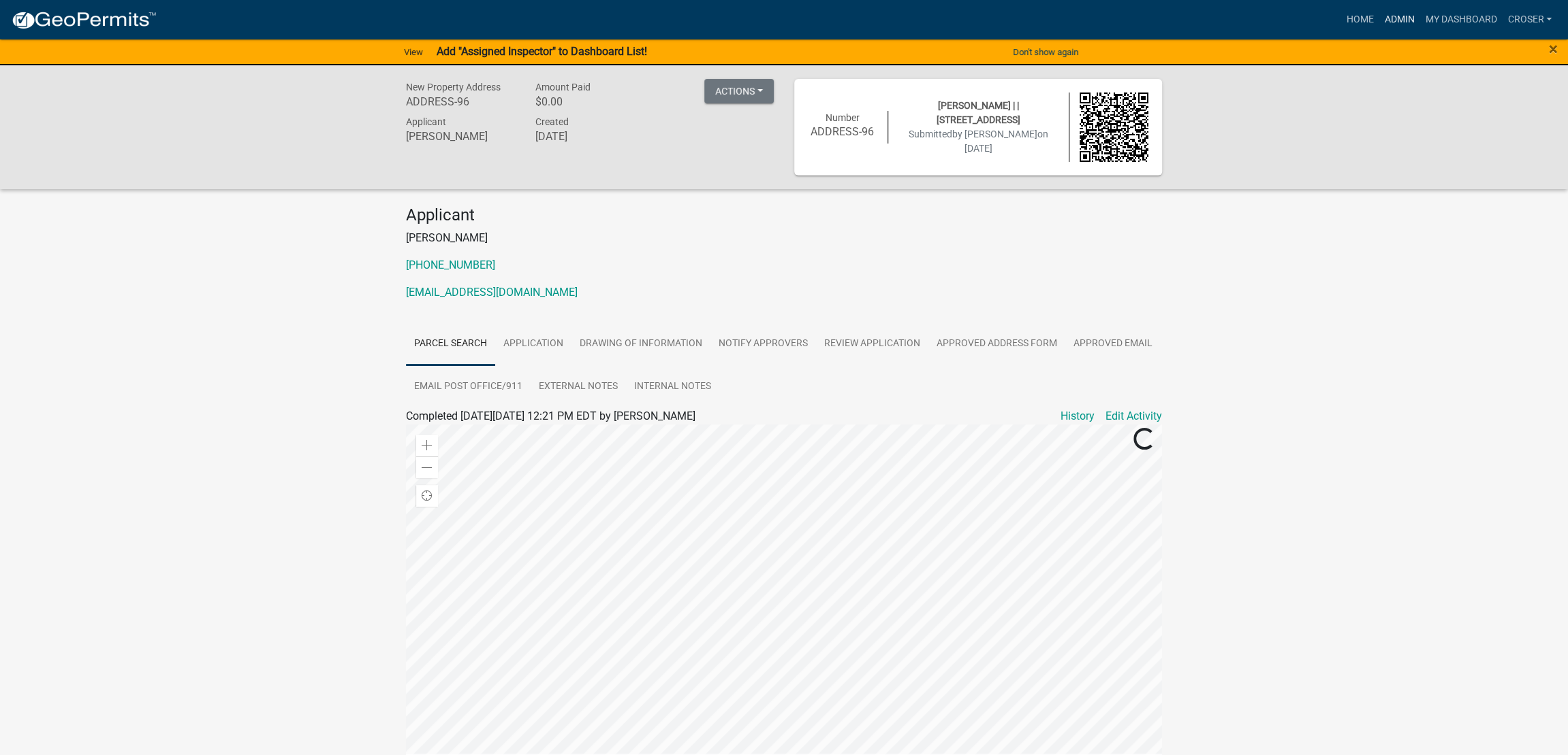
click at [1251, 16] on link "Admin" at bounding box center [1399, 19] width 41 height 26
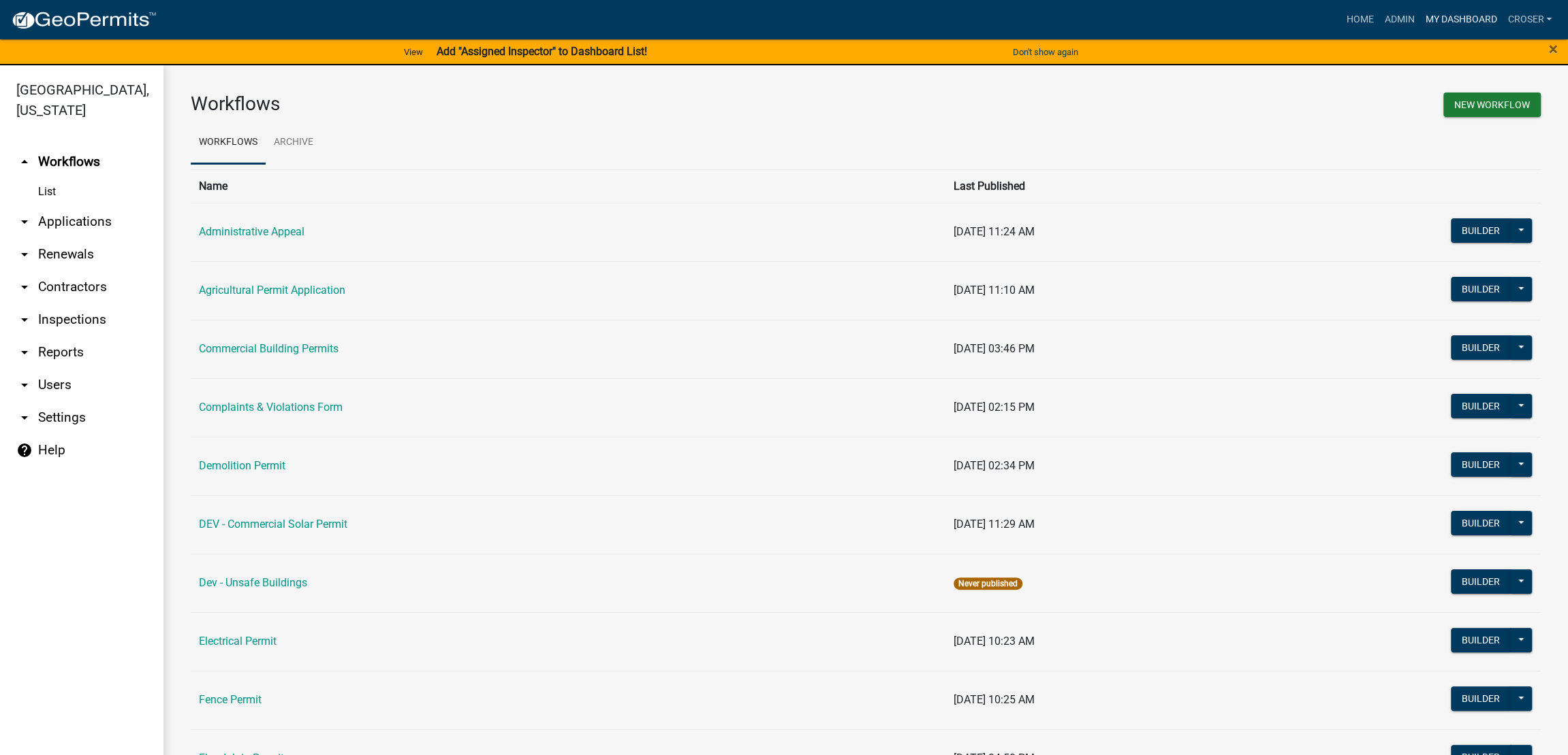
click at [1251, 11] on link "My Dashboard" at bounding box center [1460, 19] width 83 height 26
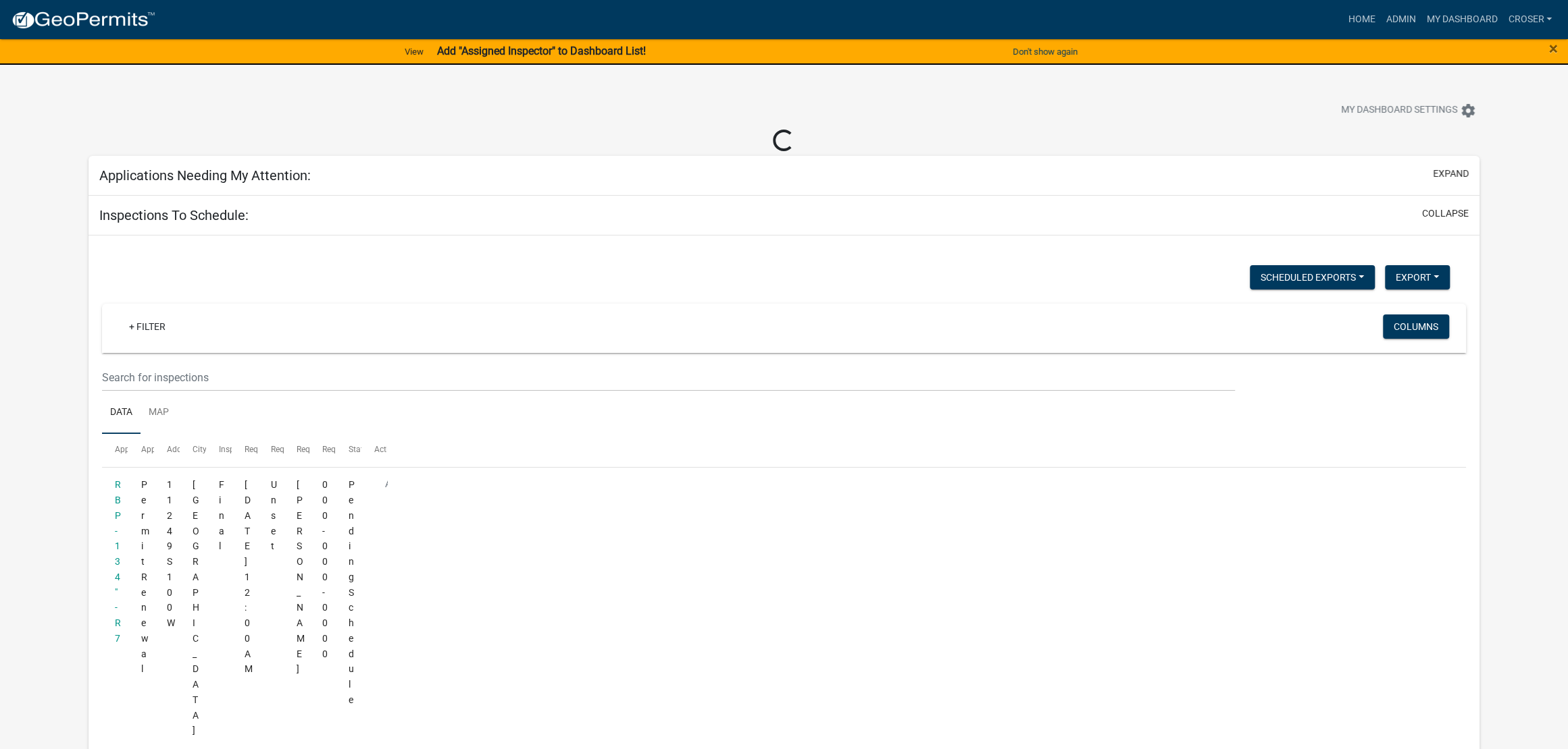
select select "3: 100"
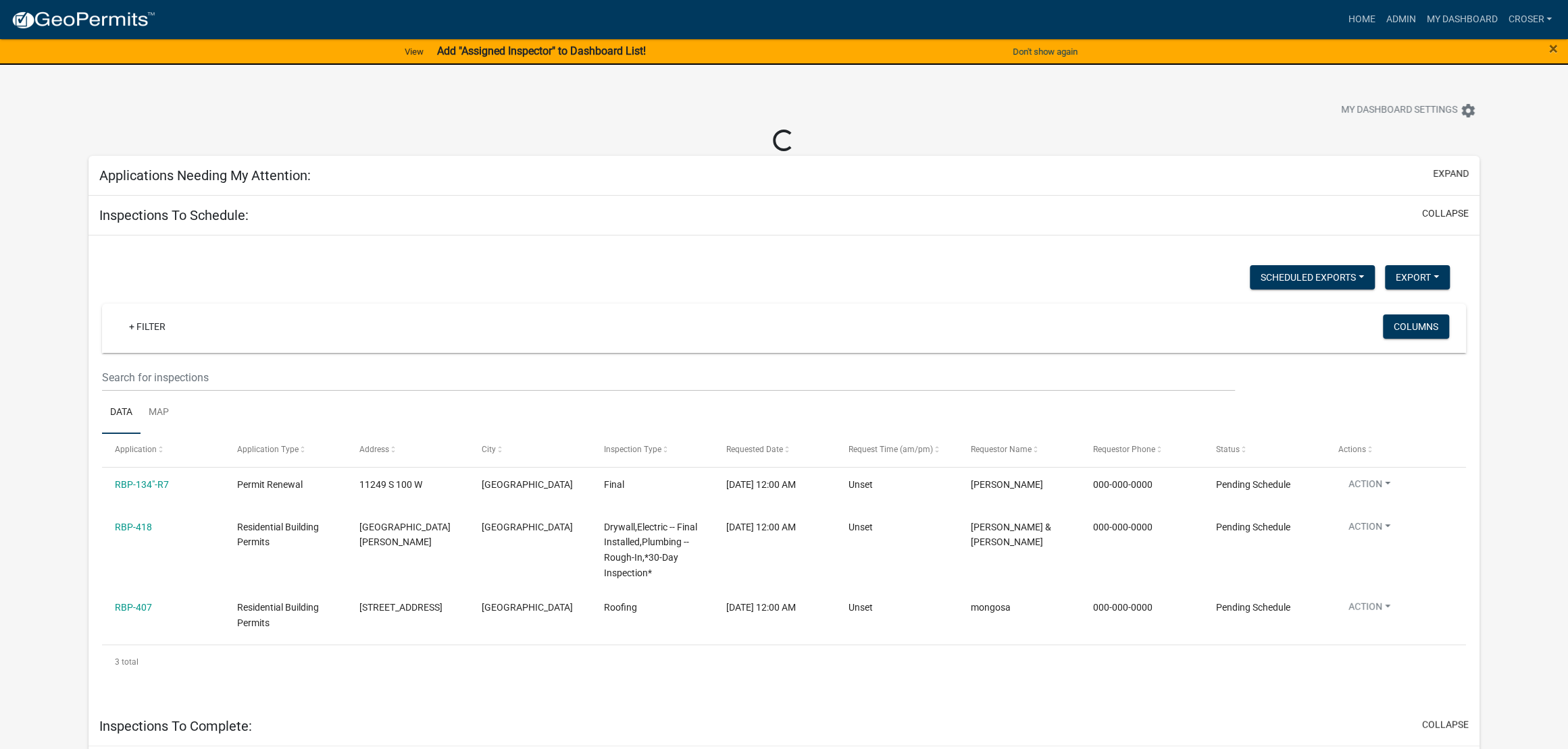
select select "3: 100"
